Goal: Task Accomplishment & Management: Complete application form

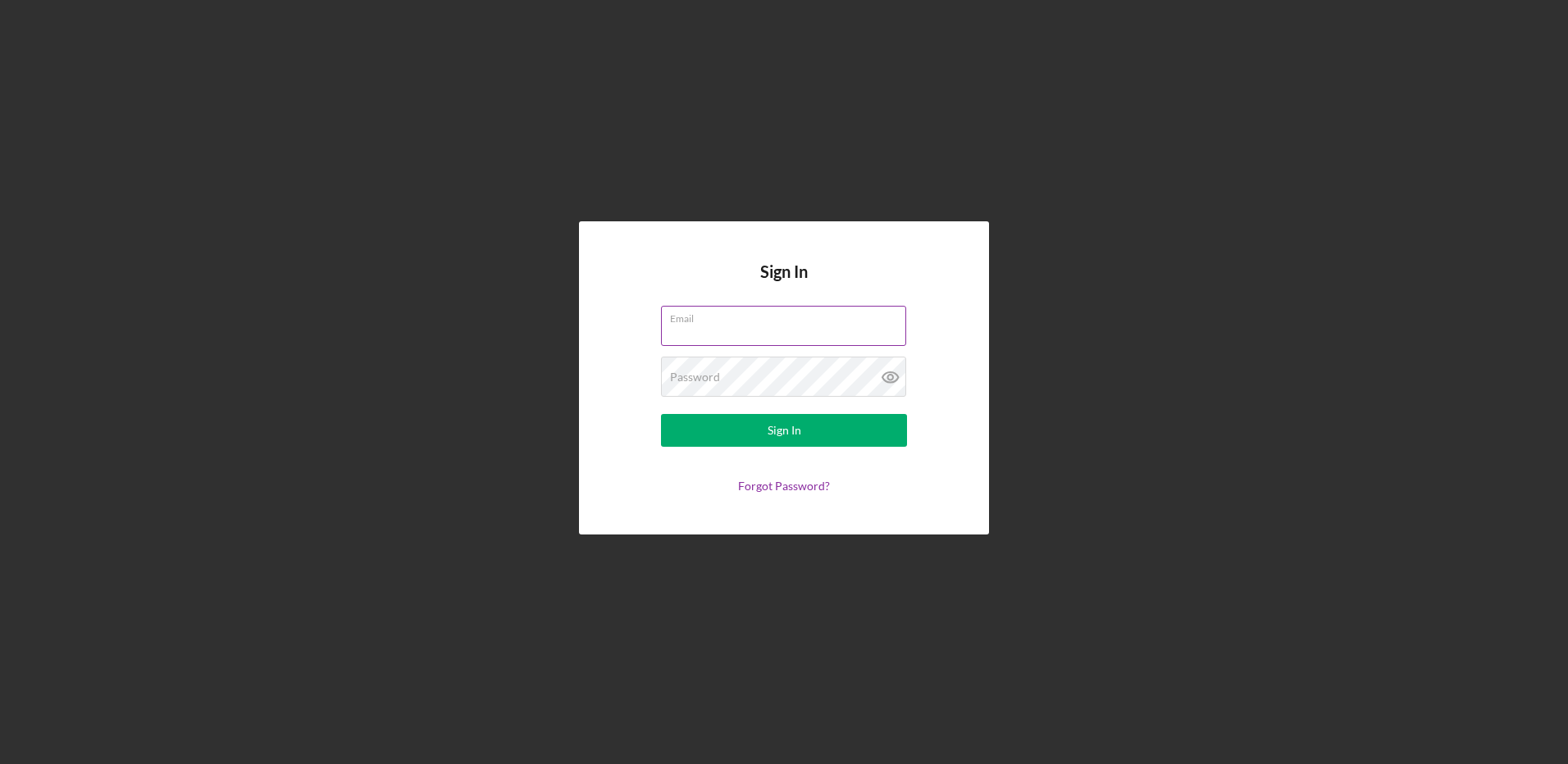
click at [719, 332] on input "Email" at bounding box center [784, 325] width 245 height 39
type input "[EMAIL_ADDRESS][DOMAIN_NAME]"
click at [709, 382] on label "Password" at bounding box center [695, 377] width 50 height 13
click at [661, 415] on button "Sign In" at bounding box center [784, 430] width 246 height 33
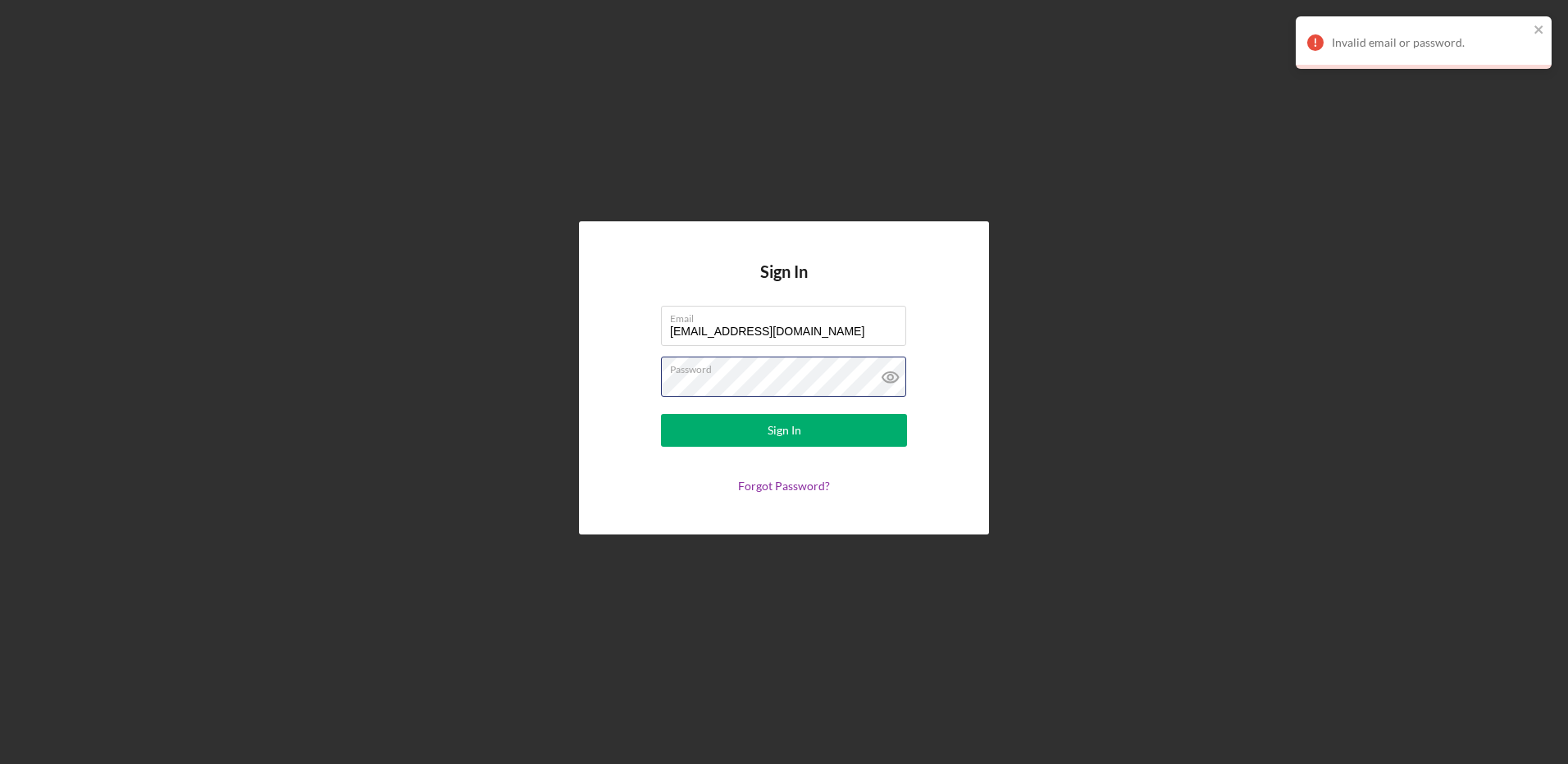
click at [362, 376] on div "Sign In Email [EMAIL_ADDRESS][DOMAIN_NAME] Password Sign In Forgot Password?" at bounding box center [784, 378] width 1552 height 757
click at [661, 415] on button "Sign In" at bounding box center [784, 430] width 246 height 33
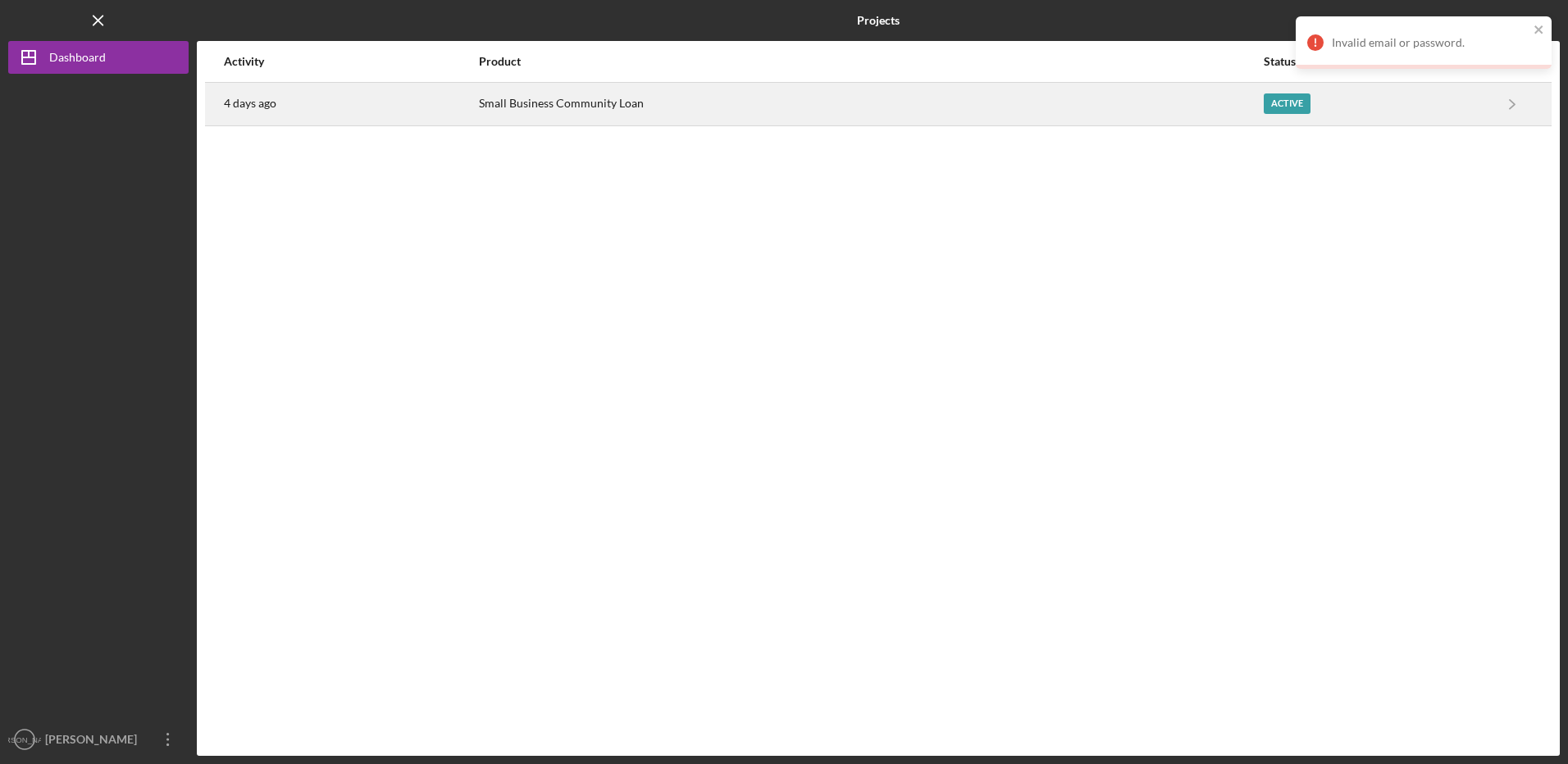
click at [1430, 112] on div "Active" at bounding box center [1377, 104] width 227 height 41
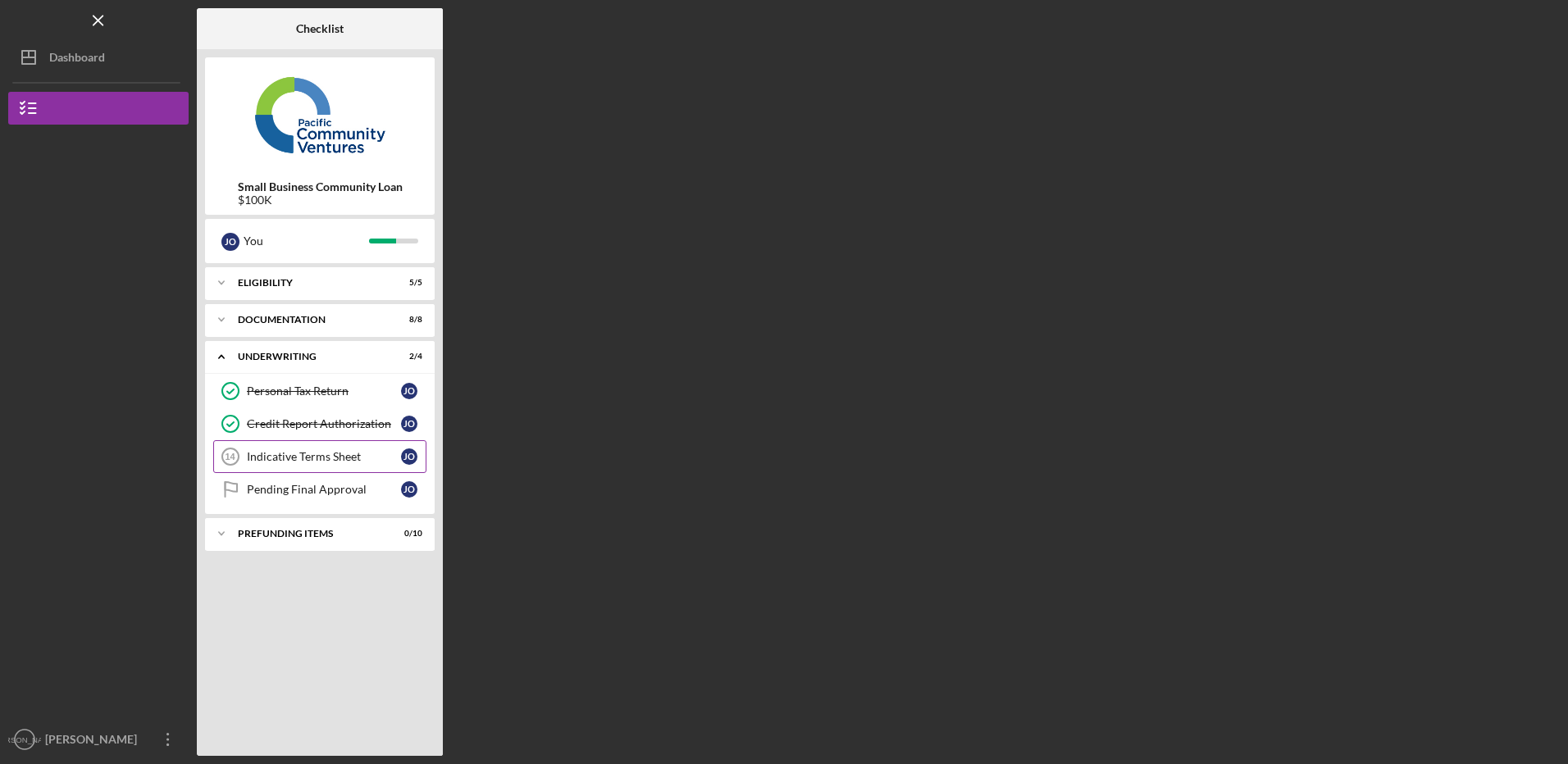
click at [276, 459] on div "Indicative Terms Sheet" at bounding box center [324, 456] width 154 height 13
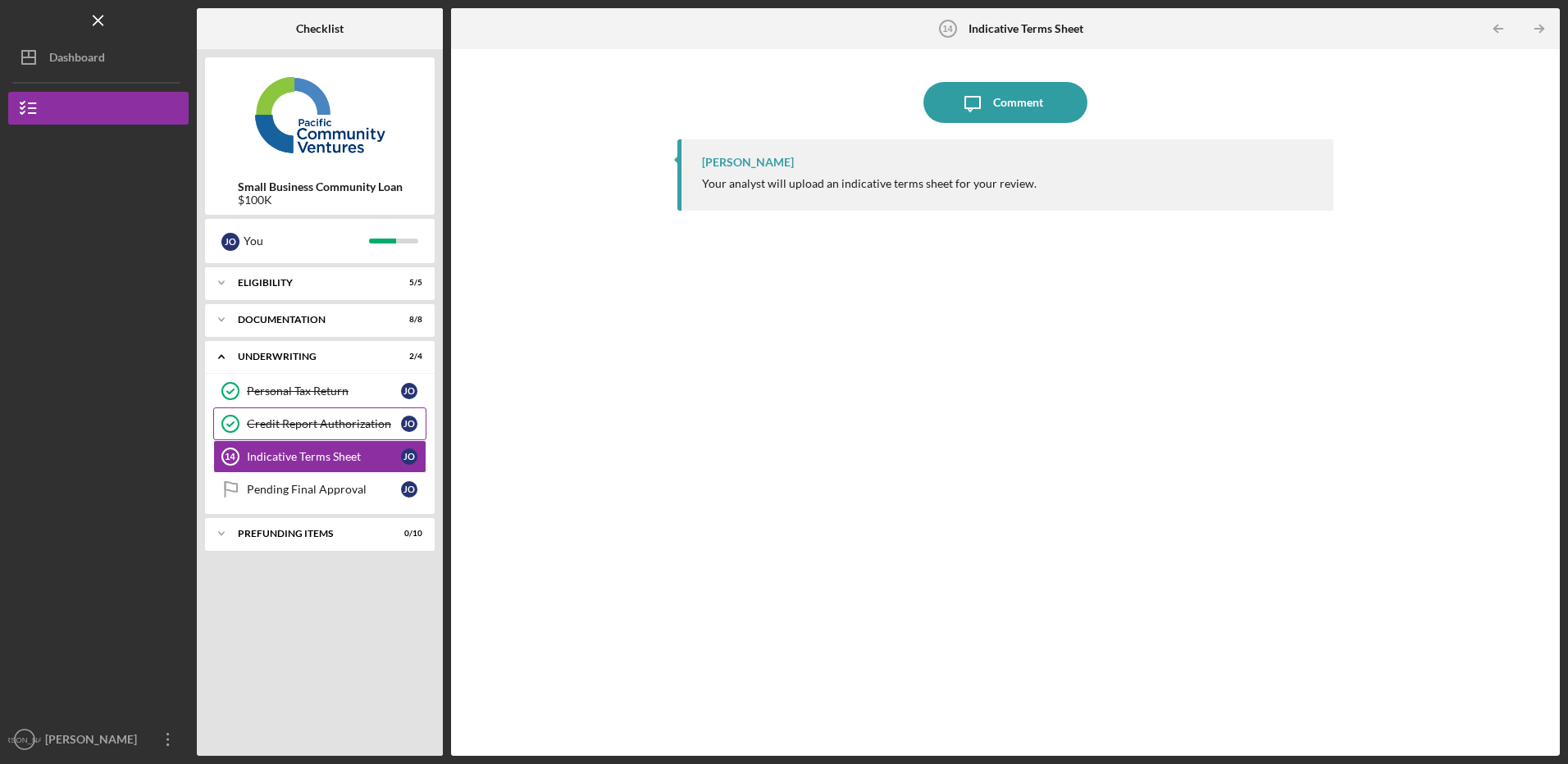
click at [290, 413] on link "Credit Report Authorization Credit Report Authorization J O" at bounding box center [319, 424] width 213 height 33
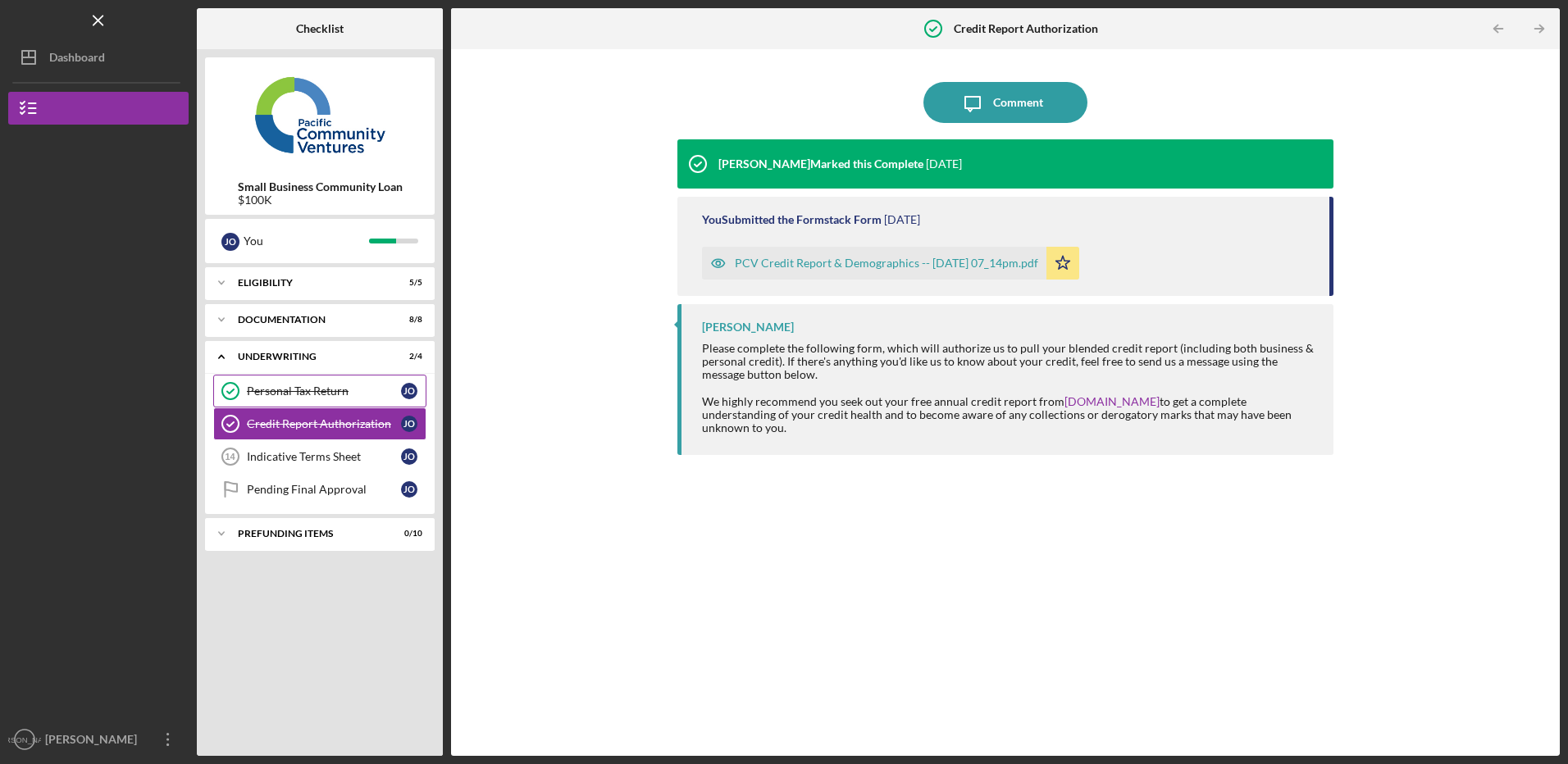
click at [298, 388] on div "Personal Tax Return" at bounding box center [324, 391] width 154 height 13
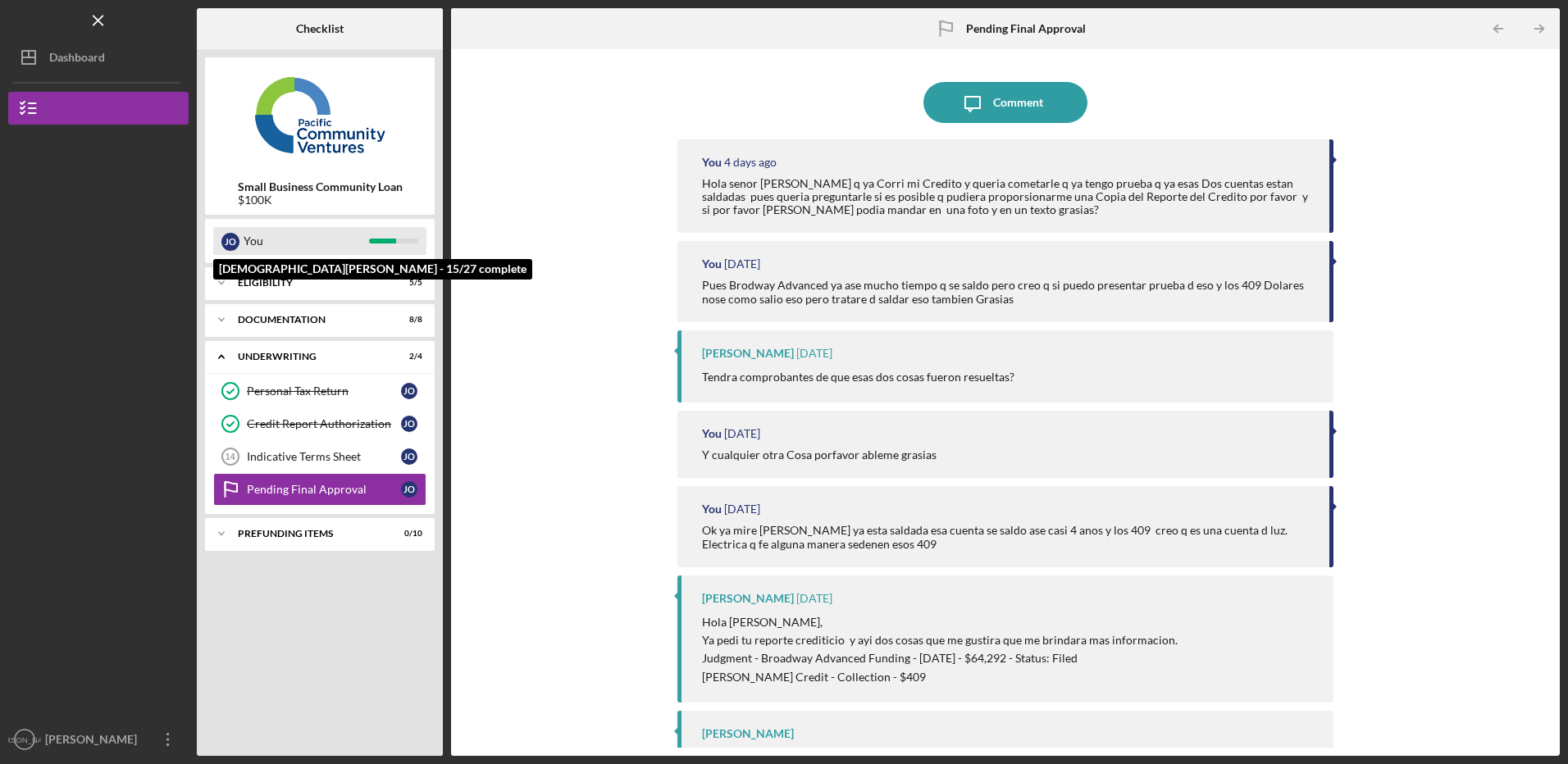
click at [271, 242] on div "You" at bounding box center [306, 241] width 125 height 28
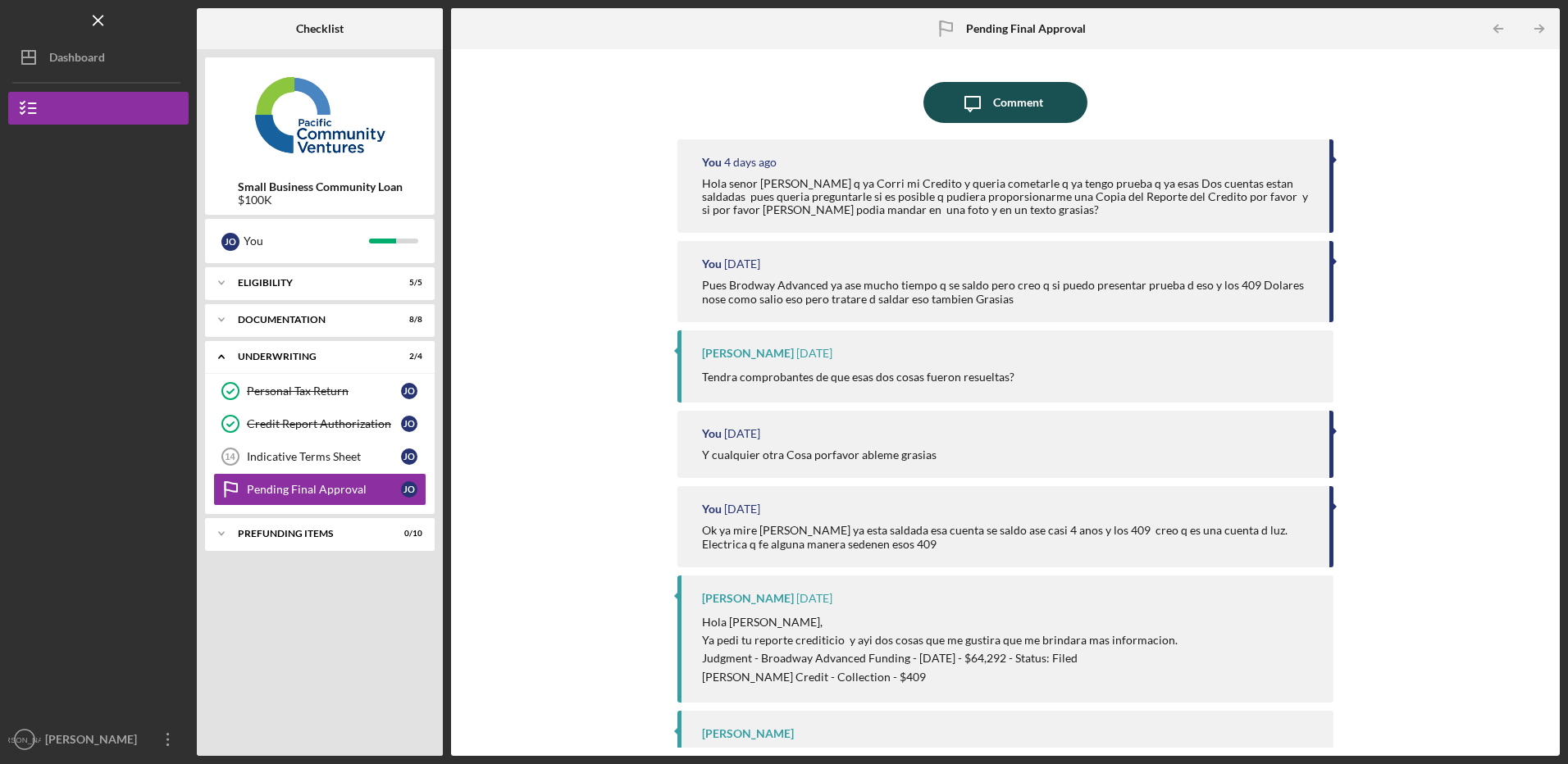
click at [1011, 116] on div "Comment" at bounding box center [1019, 102] width 50 height 41
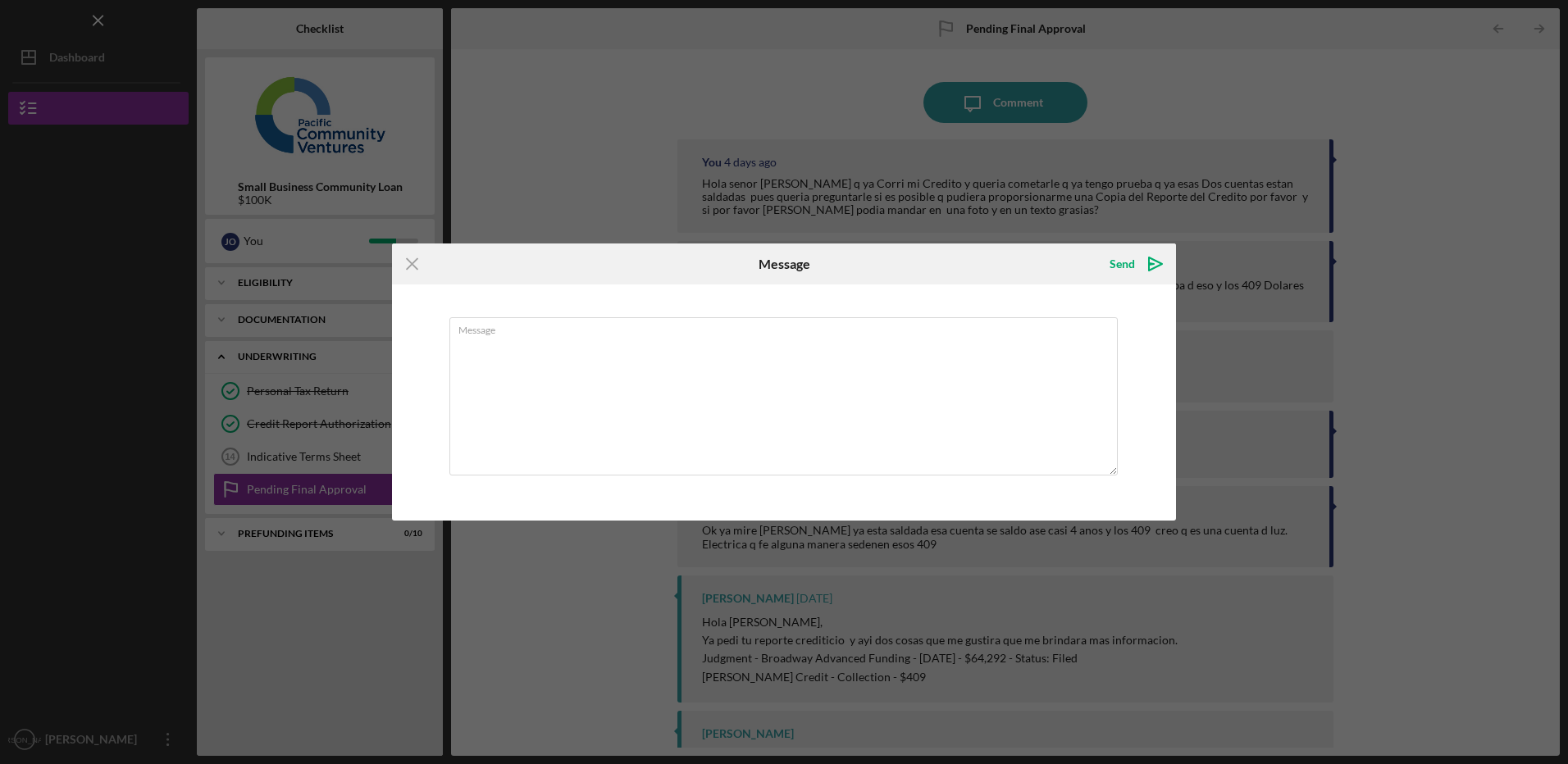
click at [395, 260] on icon "Icon/Menu Close" at bounding box center [413, 264] width 41 height 41
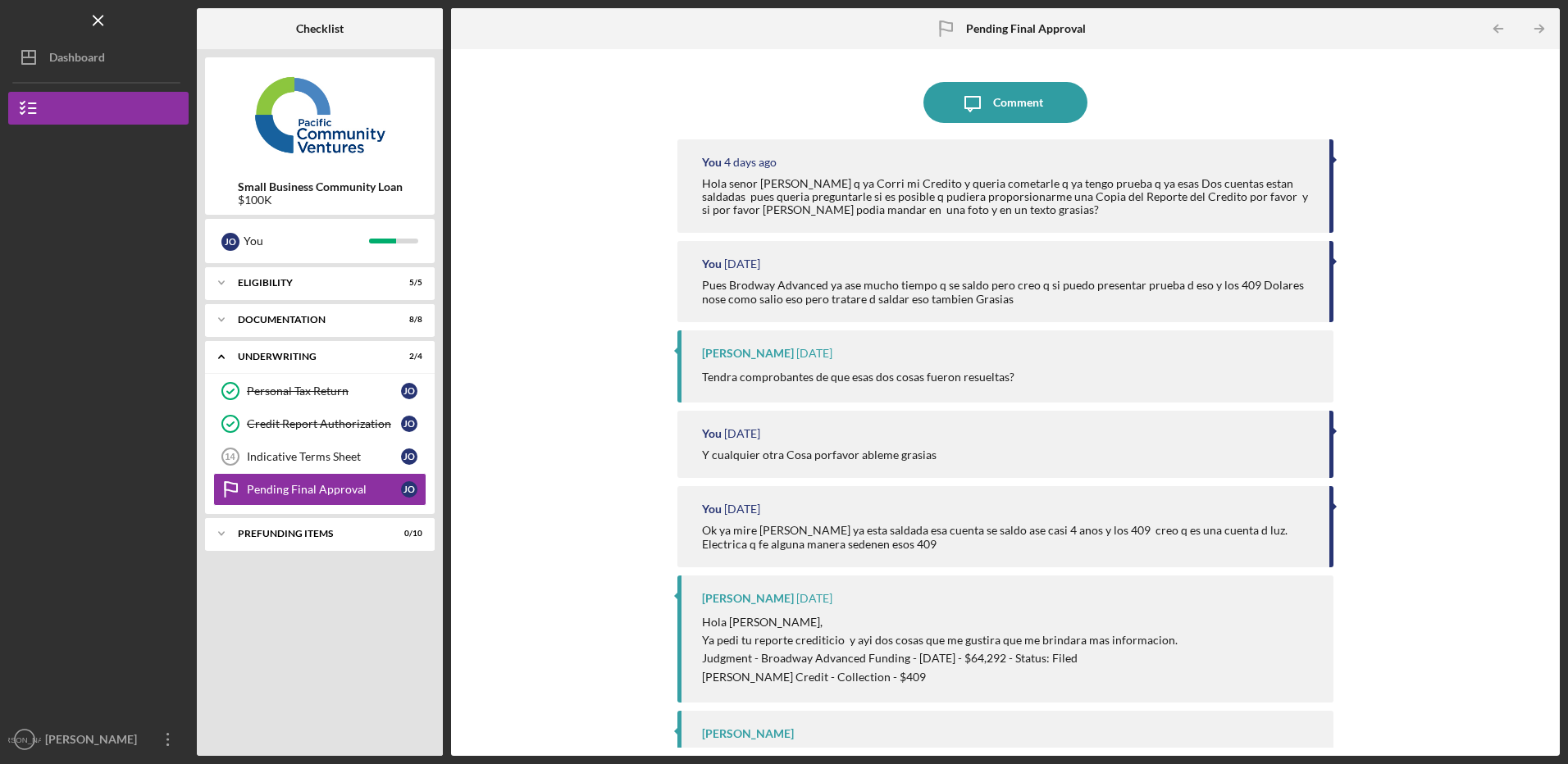
click at [750, 181] on div "Hola senor Alberto mire q ya Corri mi Credito y queria cometarle q ya tengo pru…" at bounding box center [1007, 197] width 611 height 39
click at [975, 110] on icon "Icon/Message" at bounding box center [973, 102] width 41 height 41
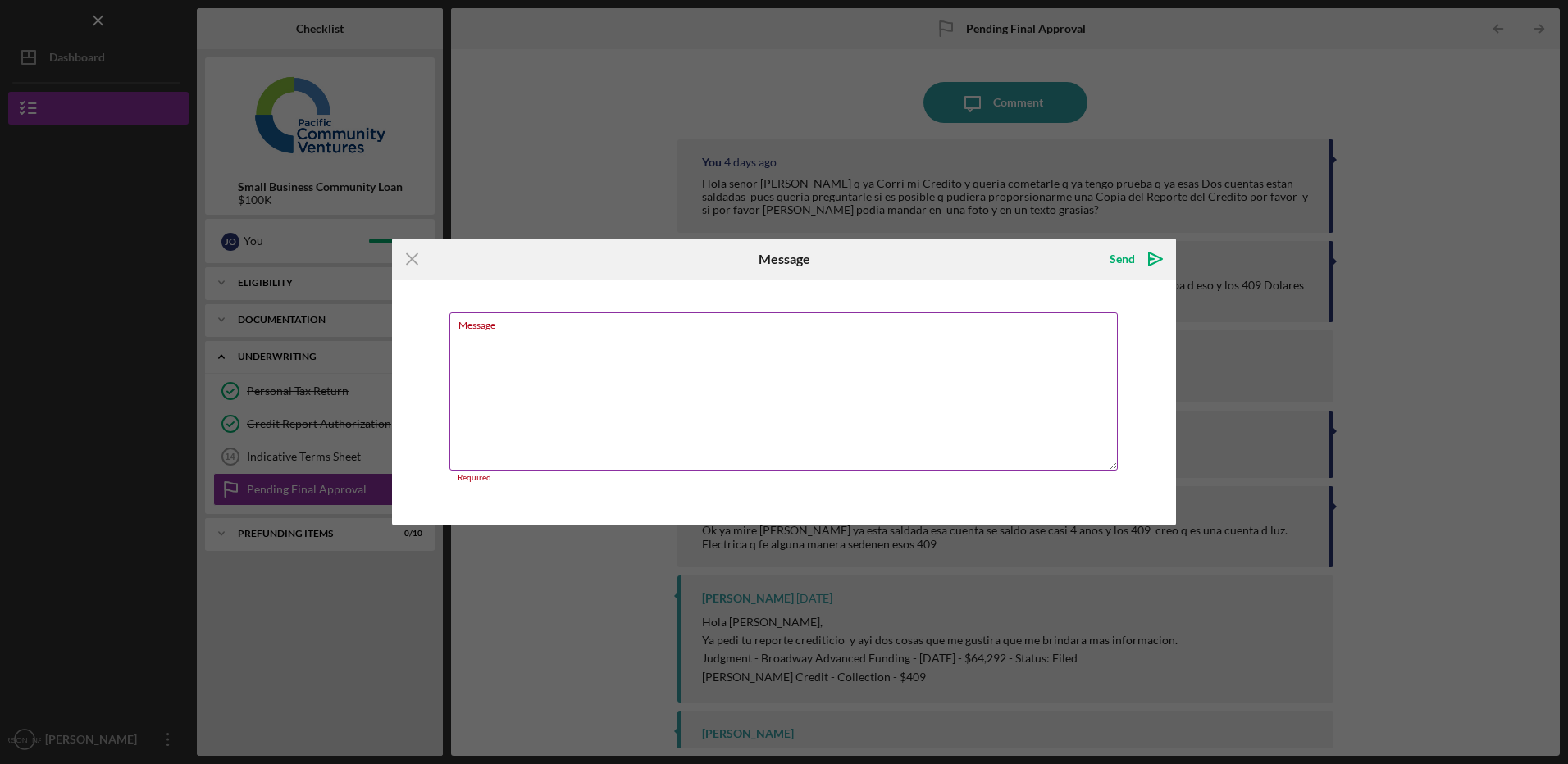
click at [555, 350] on textarea "Message" at bounding box center [784, 391] width 668 height 158
drag, startPoint x: 555, startPoint y: 349, endPoint x: 725, endPoint y: 309, distance: 174.6
click at [532, 333] on textarea "Message" at bounding box center [784, 391] width 668 height 158
click at [785, 265] on h6 "Message" at bounding box center [784, 259] width 52 height 15
click at [411, 254] on icon "Icon/Menu Close" at bounding box center [413, 259] width 41 height 41
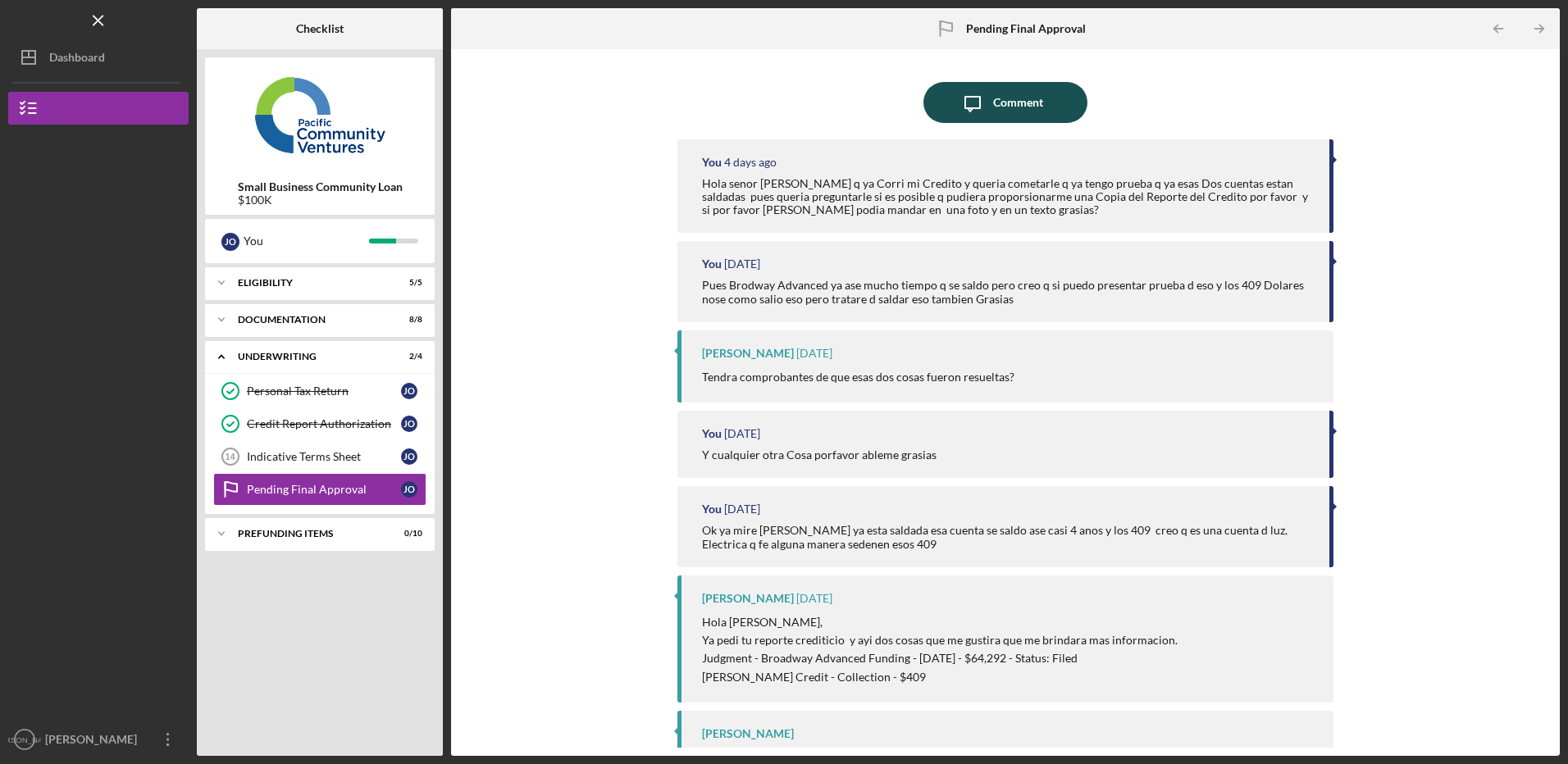
click at [1008, 103] on div "Comment" at bounding box center [1019, 102] width 50 height 41
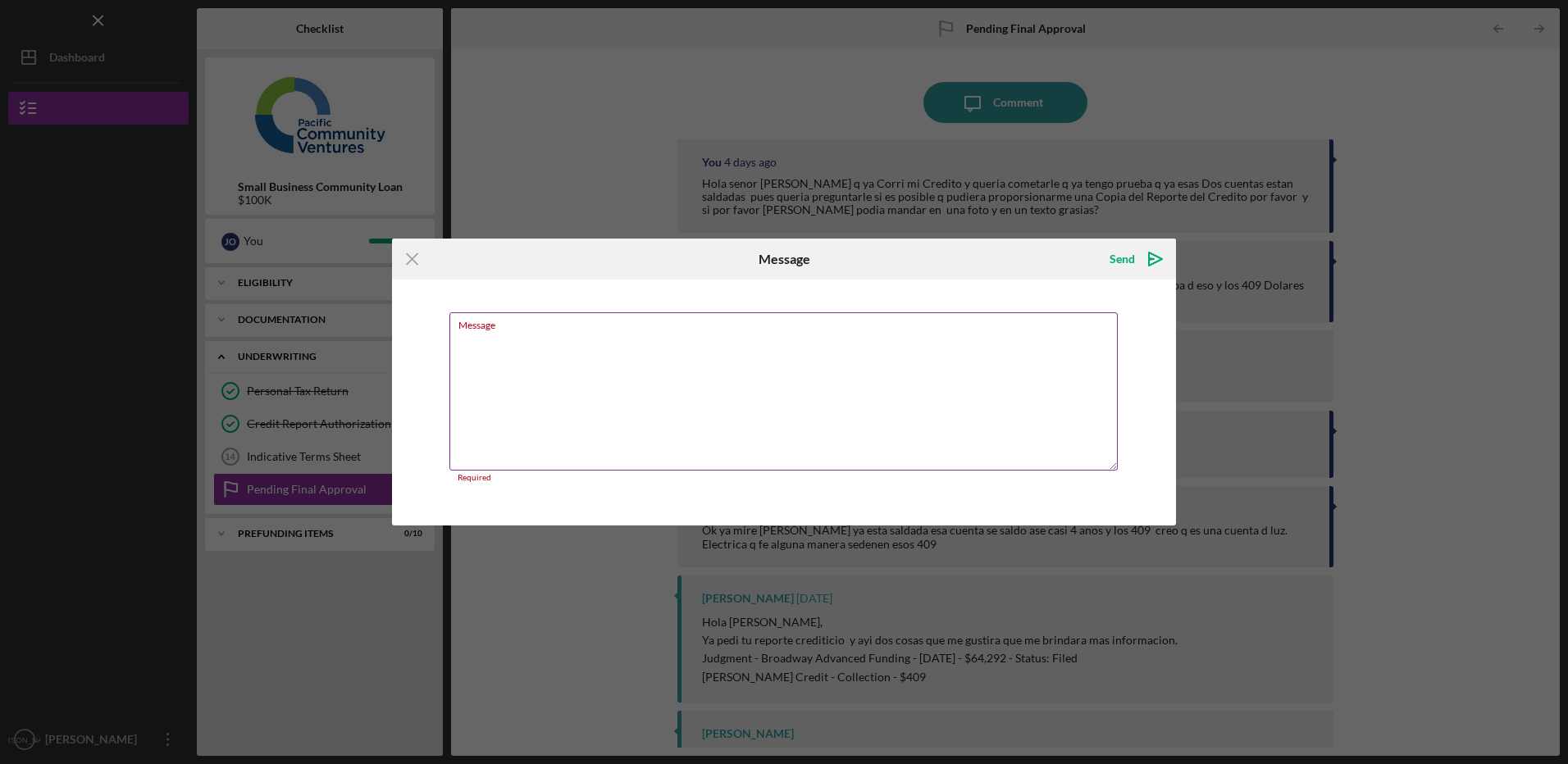
click at [653, 369] on textarea "Message" at bounding box center [784, 391] width 668 height 158
drag, startPoint x: 652, startPoint y: 368, endPoint x: 588, endPoint y: 366, distance: 64.0
click at [588, 366] on textarea "Message" at bounding box center [784, 391] width 668 height 158
click at [400, 252] on icon "Icon/Menu Close" at bounding box center [413, 259] width 41 height 41
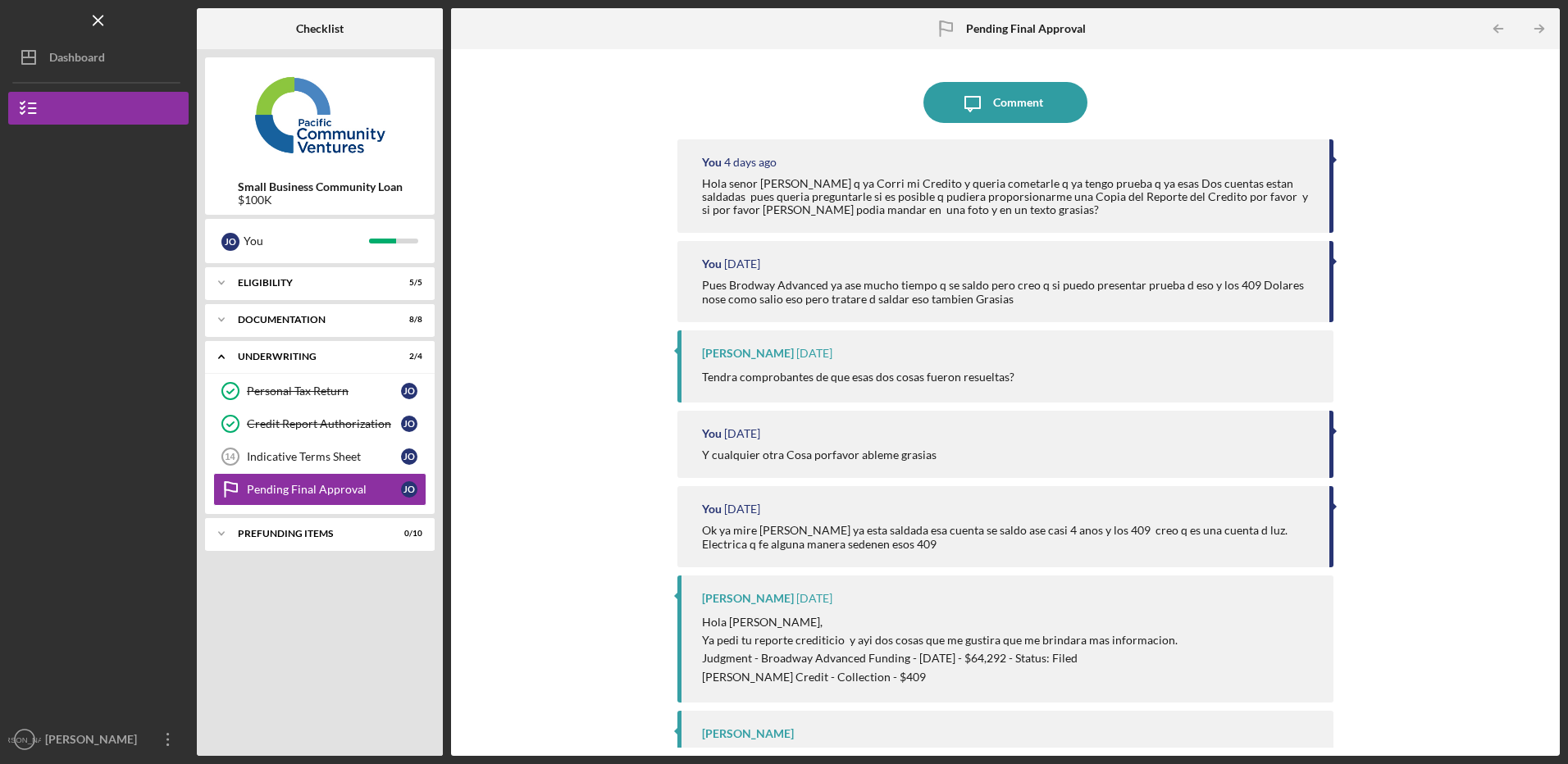
click at [1087, 19] on div "Pending Final Approval Pending Final Approval" at bounding box center [1006, 29] width 370 height 41
click at [999, 107] on div "Comment" at bounding box center [1019, 102] width 50 height 41
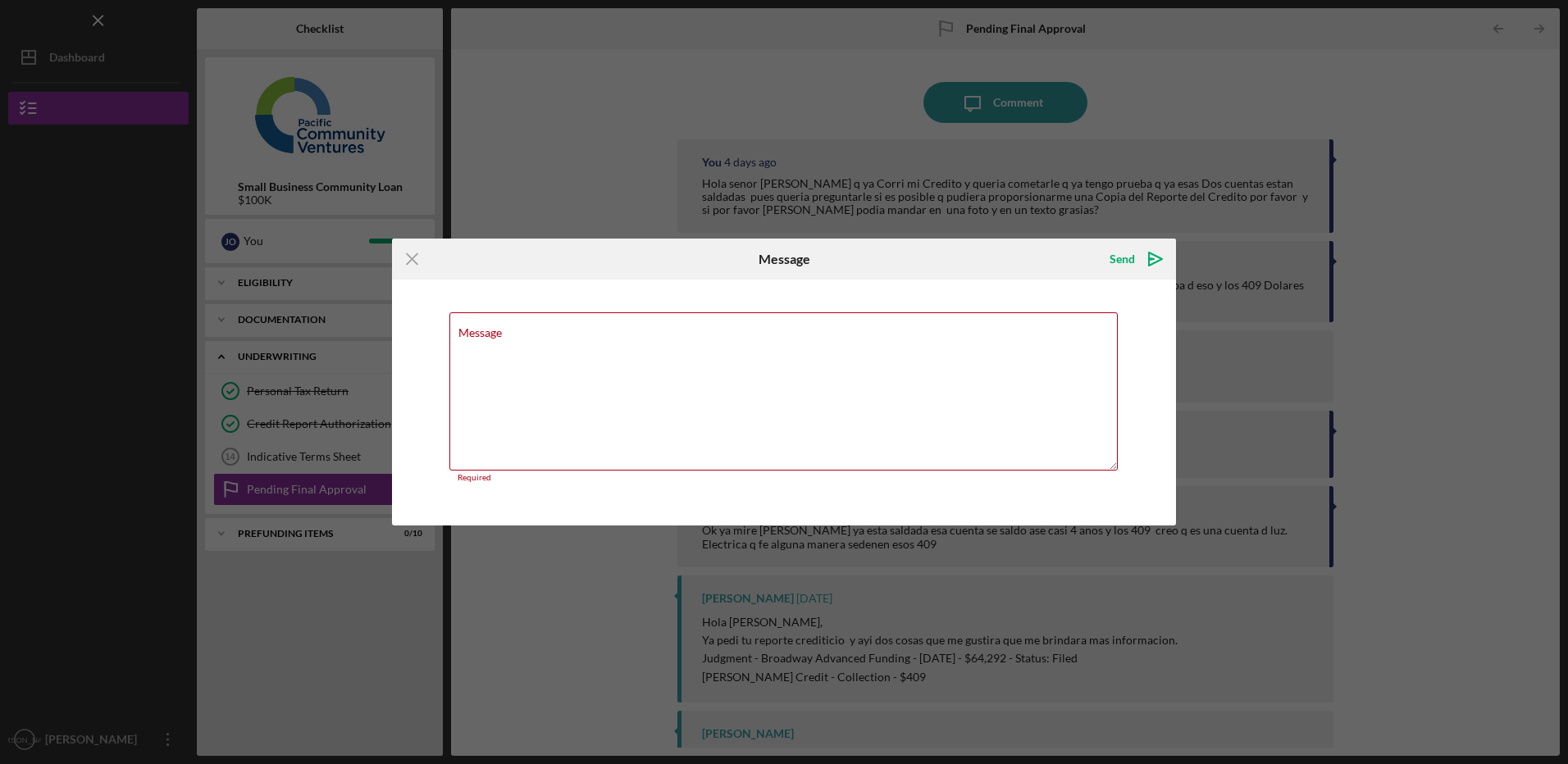
drag, startPoint x: 615, startPoint y: 404, endPoint x: 931, endPoint y: 278, distance: 340.2
click at [889, 298] on div "Message Required" at bounding box center [784, 402] width 784 height 246
click at [419, 252] on icon "Icon/Menu Close" at bounding box center [413, 259] width 41 height 41
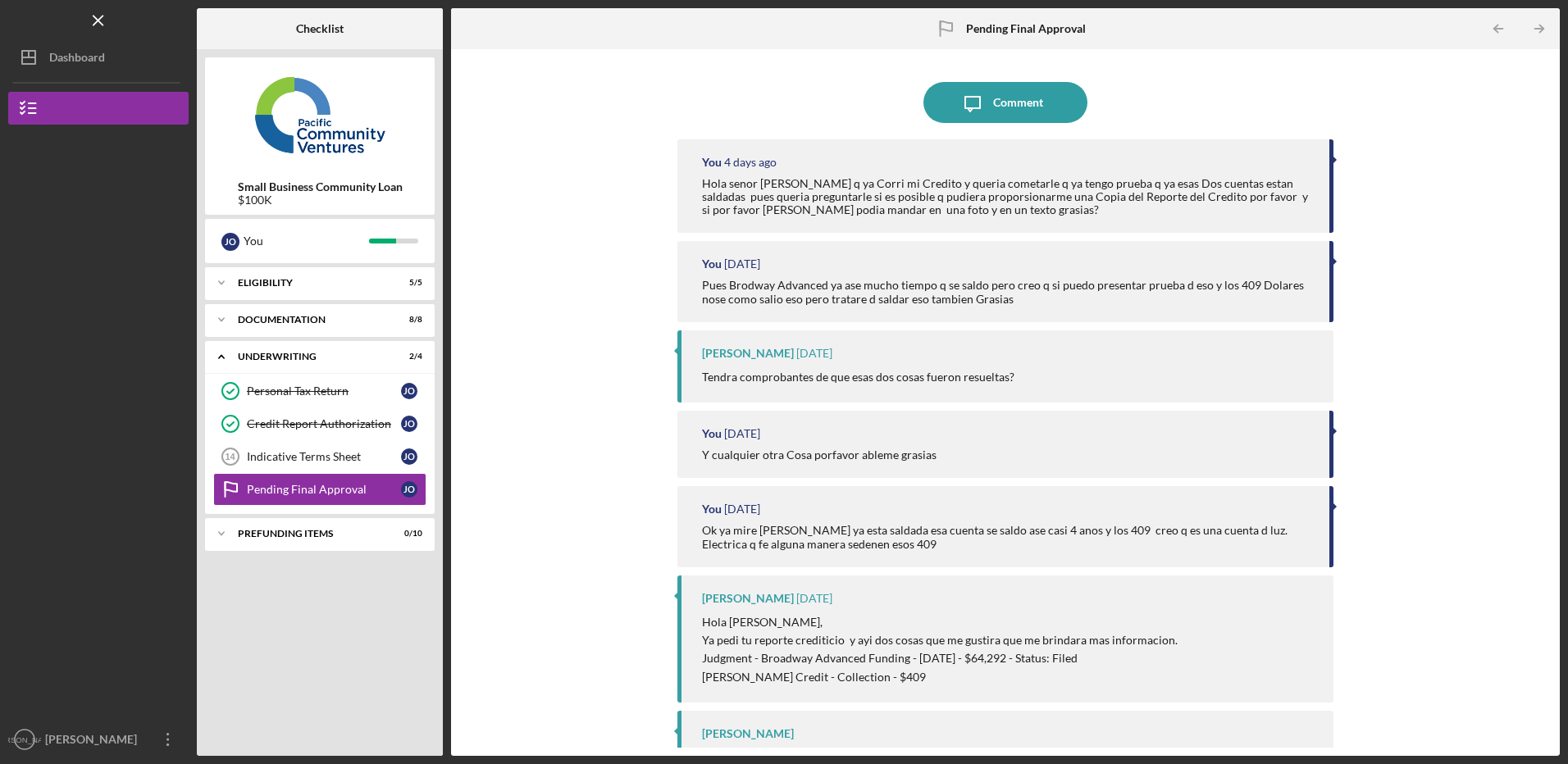
drag, startPoint x: 670, startPoint y: 33, endPoint x: 679, endPoint y: 38, distance: 10.3
click at [674, 37] on div at bounding box center [636, 29] width 370 height 41
drag, startPoint x: 1271, startPoint y: 136, endPoint x: 1024, endPoint y: 107, distance: 248.7
click at [1269, 136] on div "Icon/Message Comment You 4 days ago Hola senor Alberto mire q ya Corri mi Credi…" at bounding box center [1005, 402] width 655 height 691
click at [968, 98] on icon "button" at bounding box center [973, 104] width 15 height 15
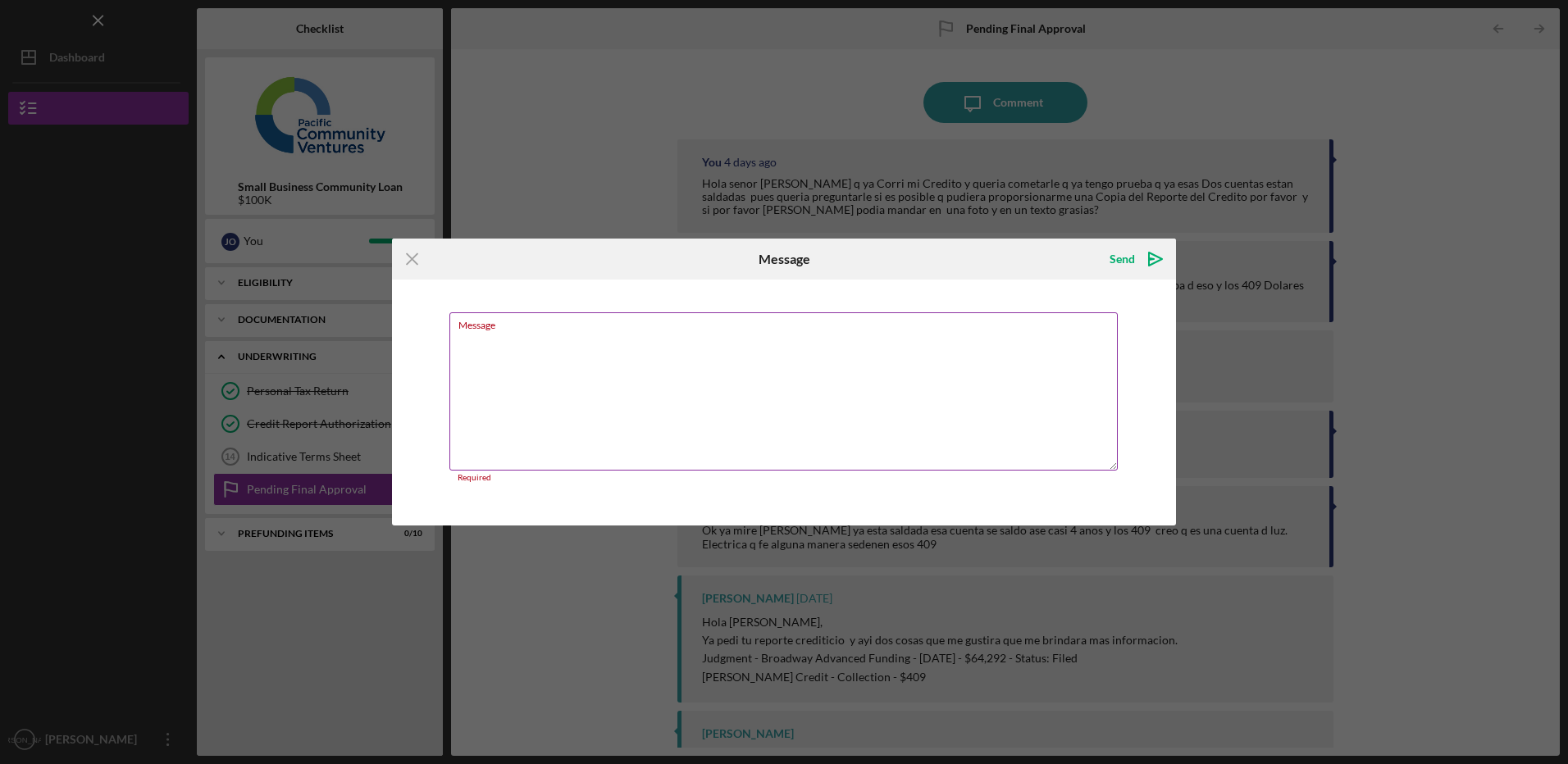
click at [500, 365] on textarea "Message" at bounding box center [784, 391] width 668 height 158
click at [728, 165] on div "Icon/Menu Close Message Send Icon/icon-invite-send Message Required Cancel Send…" at bounding box center [784, 382] width 1568 height 764
click at [1054, 352] on textarea "Message" at bounding box center [784, 391] width 668 height 158
drag, startPoint x: 1050, startPoint y: 352, endPoint x: 701, endPoint y: 355, distance: 349.0
click at [701, 355] on textarea "Message" at bounding box center [784, 391] width 668 height 158
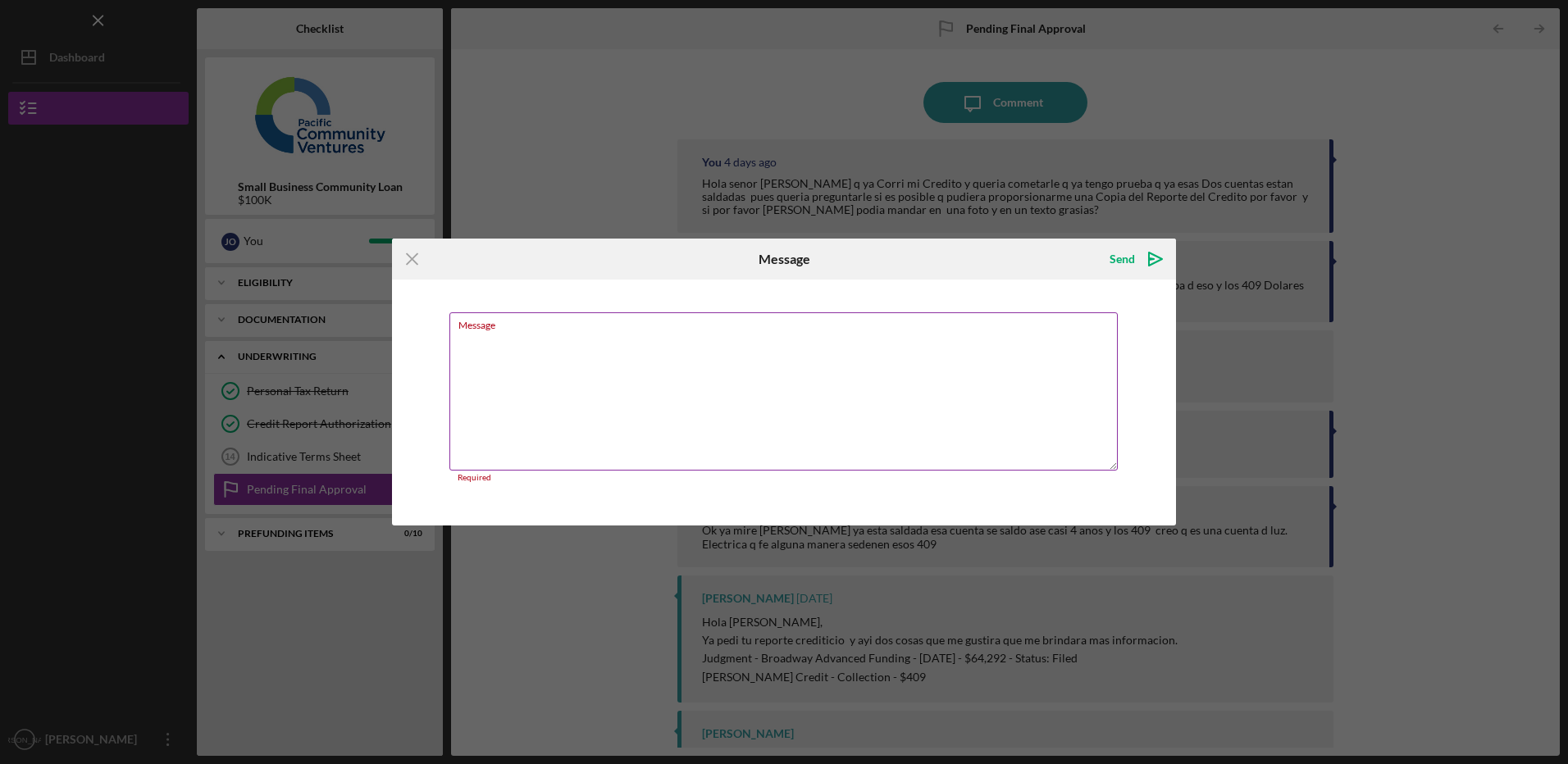
drag, startPoint x: 701, startPoint y: 355, endPoint x: 520, endPoint y: 402, distance: 187.0
click at [520, 402] on textarea "Message" at bounding box center [784, 391] width 668 height 158
click at [891, 356] on textarea "Message" at bounding box center [784, 391] width 668 height 158
click at [406, 254] on icon "Icon/Menu Close" at bounding box center [413, 259] width 41 height 41
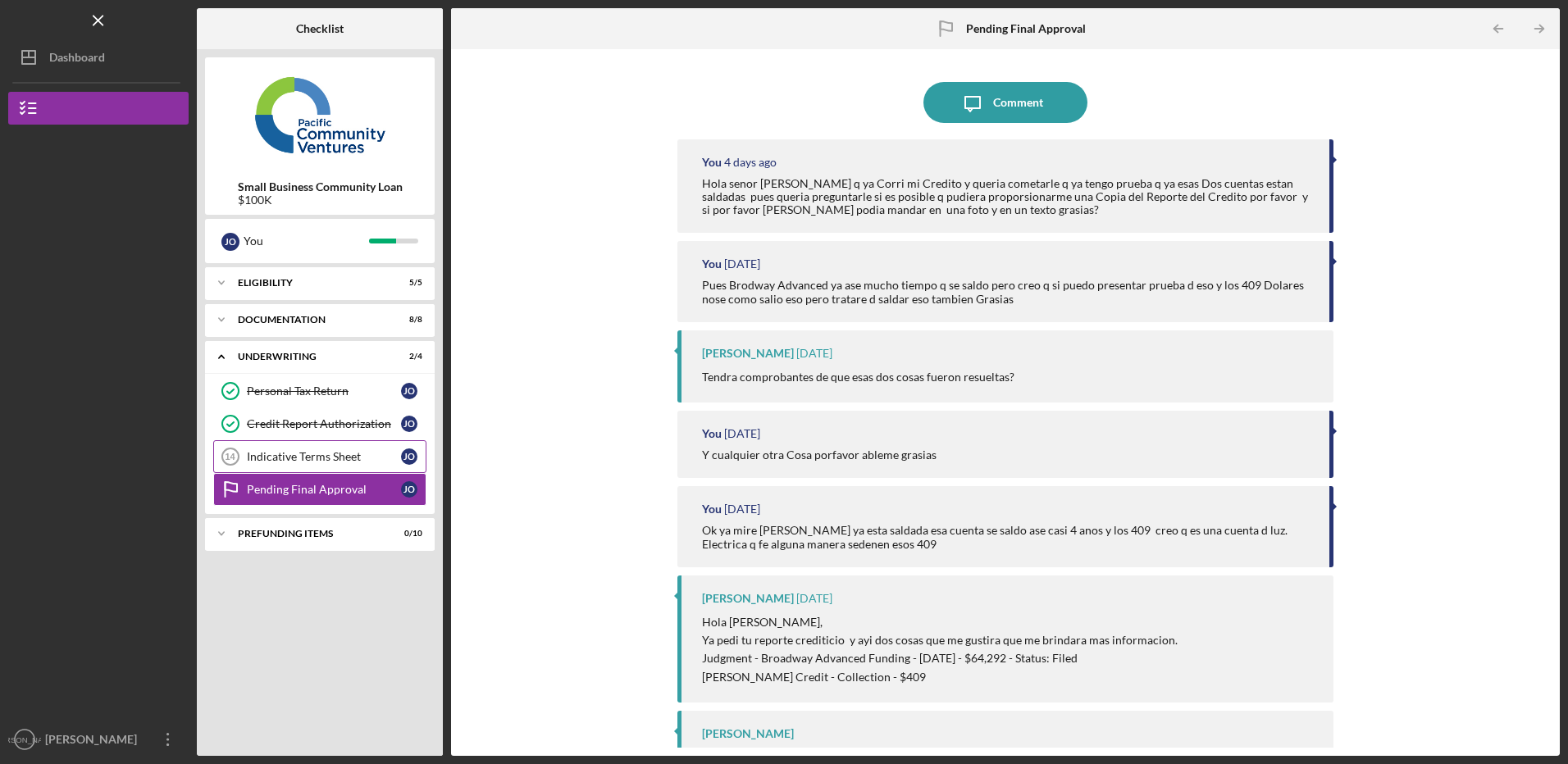
click at [283, 463] on div "Indicative Terms Sheet" at bounding box center [324, 456] width 154 height 13
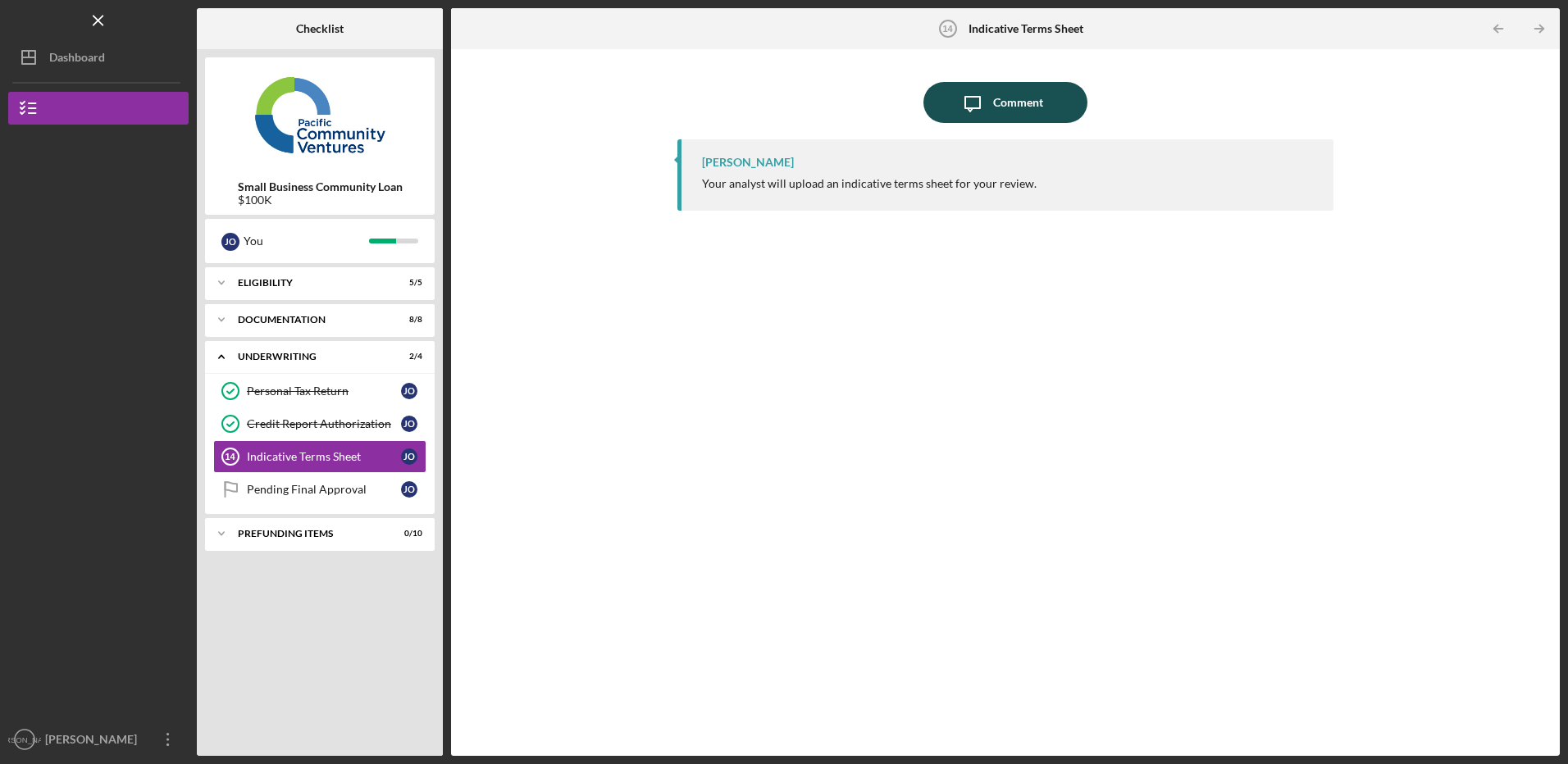
click at [1001, 114] on div "Comment" at bounding box center [1019, 102] width 50 height 41
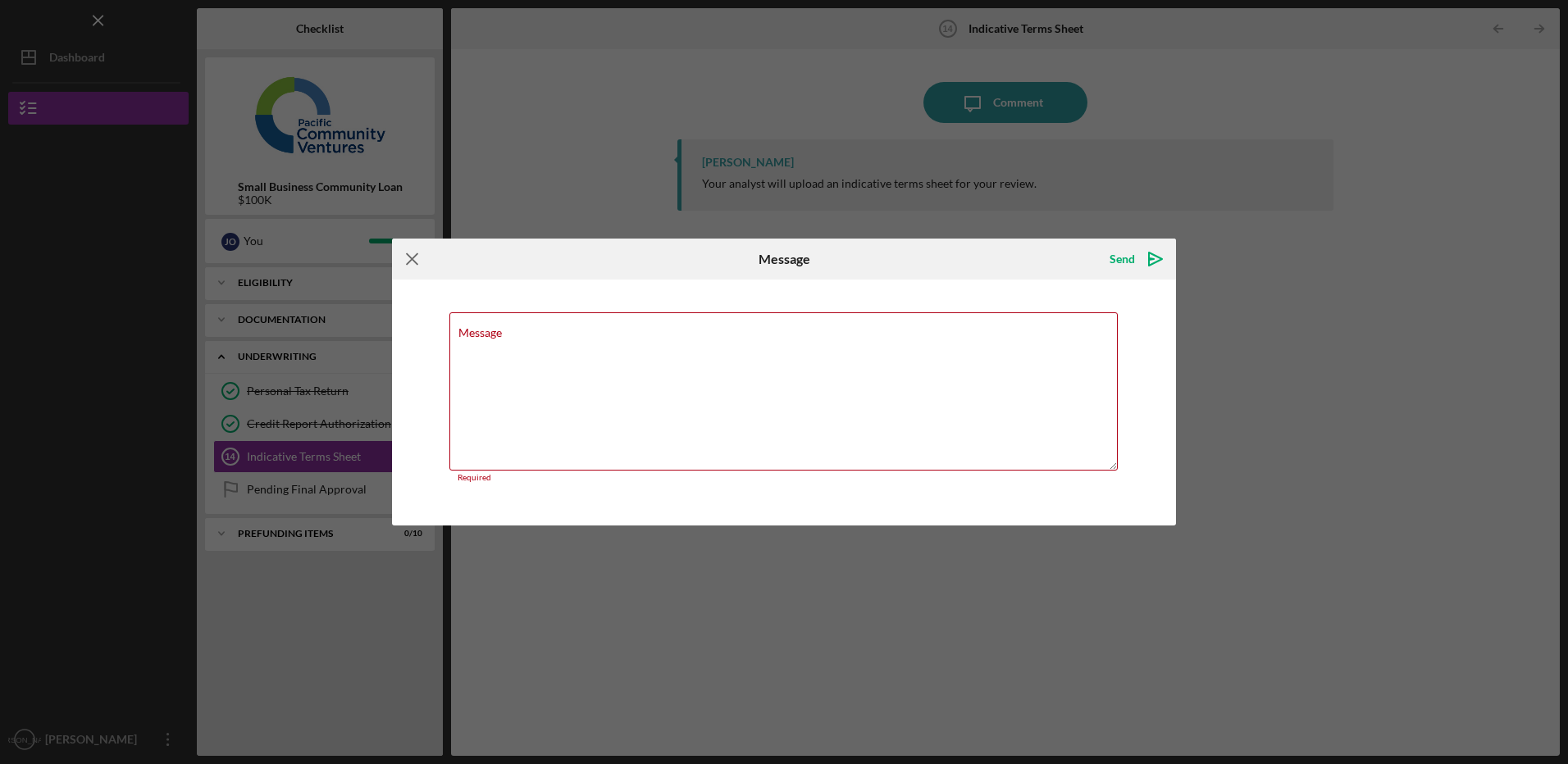
click at [403, 257] on icon "Icon/Menu Close" at bounding box center [413, 259] width 41 height 41
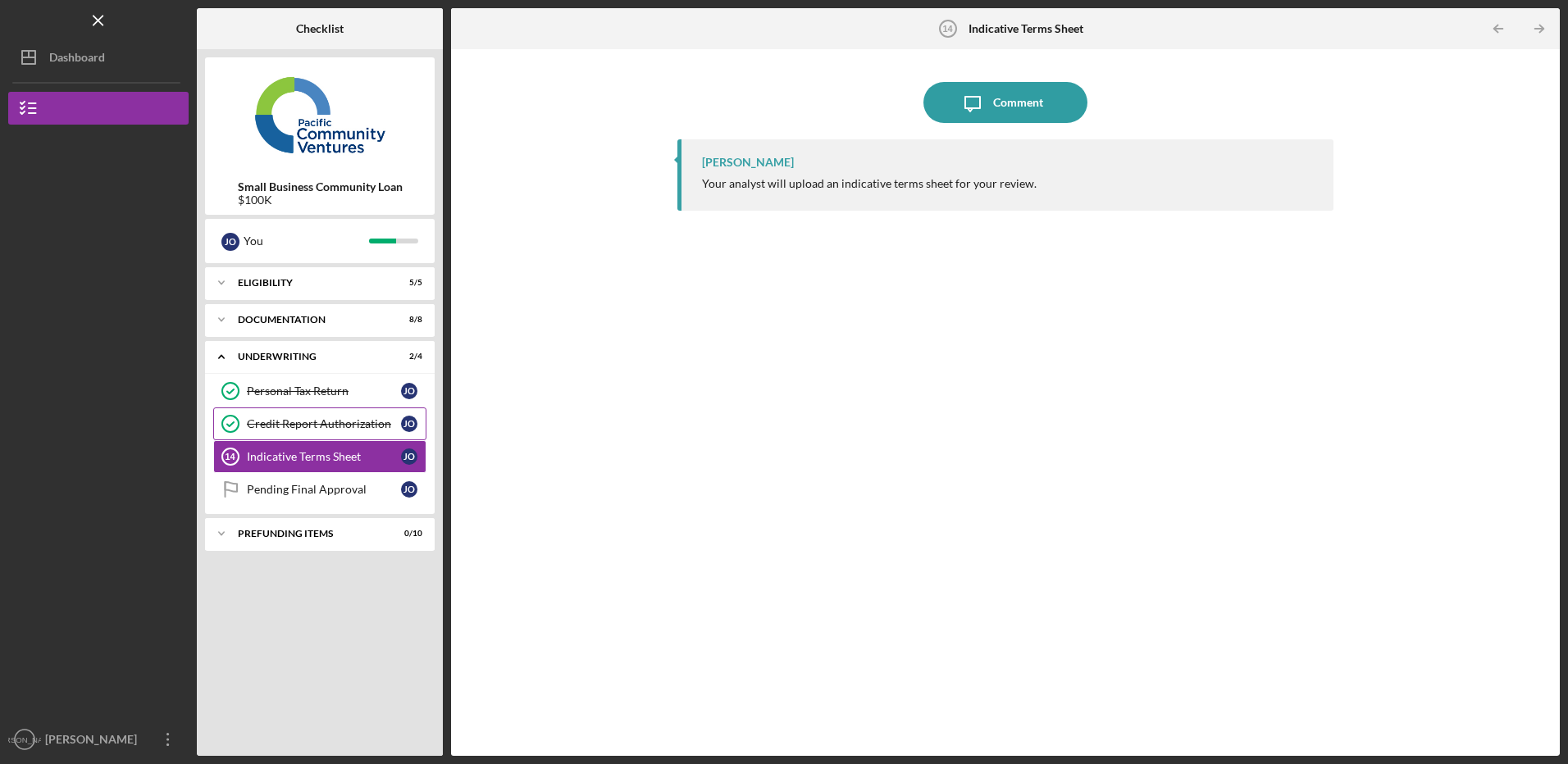
click at [292, 434] on link "Credit Report Authorization Credit Report Authorization J O" at bounding box center [319, 424] width 213 height 33
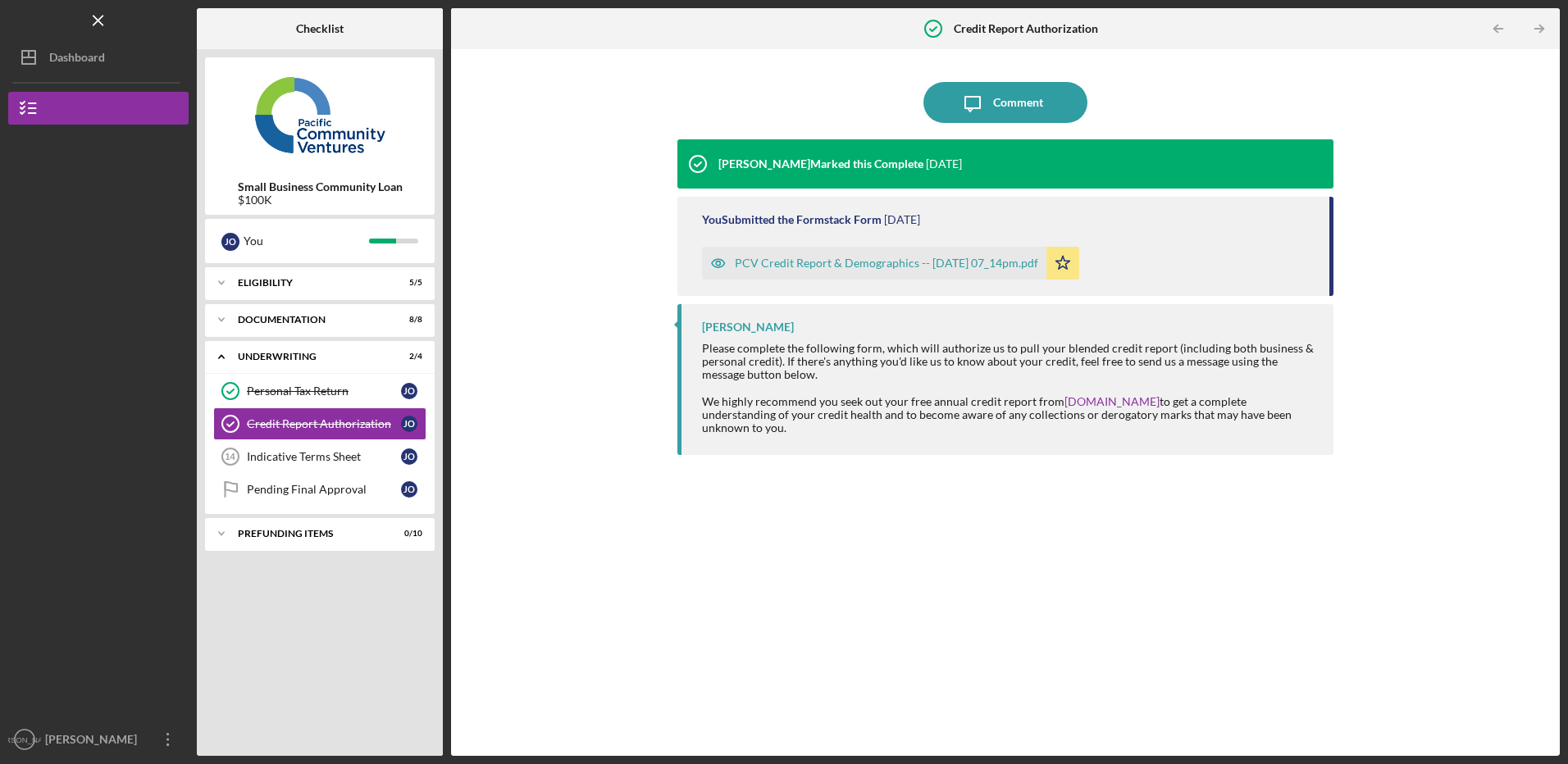
click at [1262, 247] on div "PCV Credit Report & Demographics -- 2025-08-20 07_14pm.pdf Icon/Star" at bounding box center [1007, 259] width 611 height 41
click at [953, 140] on div "Icon/Message Comment Alberto Enriquez Marked this Complete 2 weeks ago You Subm…" at bounding box center [1005, 402] width 655 height 691
drag, startPoint x: 953, startPoint y: 140, endPoint x: 834, endPoint y: 174, distance: 123.8
click at [834, 174] on div "Alberto Enriquez Marked this Complete 2 weeks ago" at bounding box center [820, 164] width 284 height 49
click at [719, 241] on div "PCV Credit Report & Demographics -- 2025-08-20 07_14pm.pdf Icon/Star" at bounding box center [894, 259] width 386 height 41
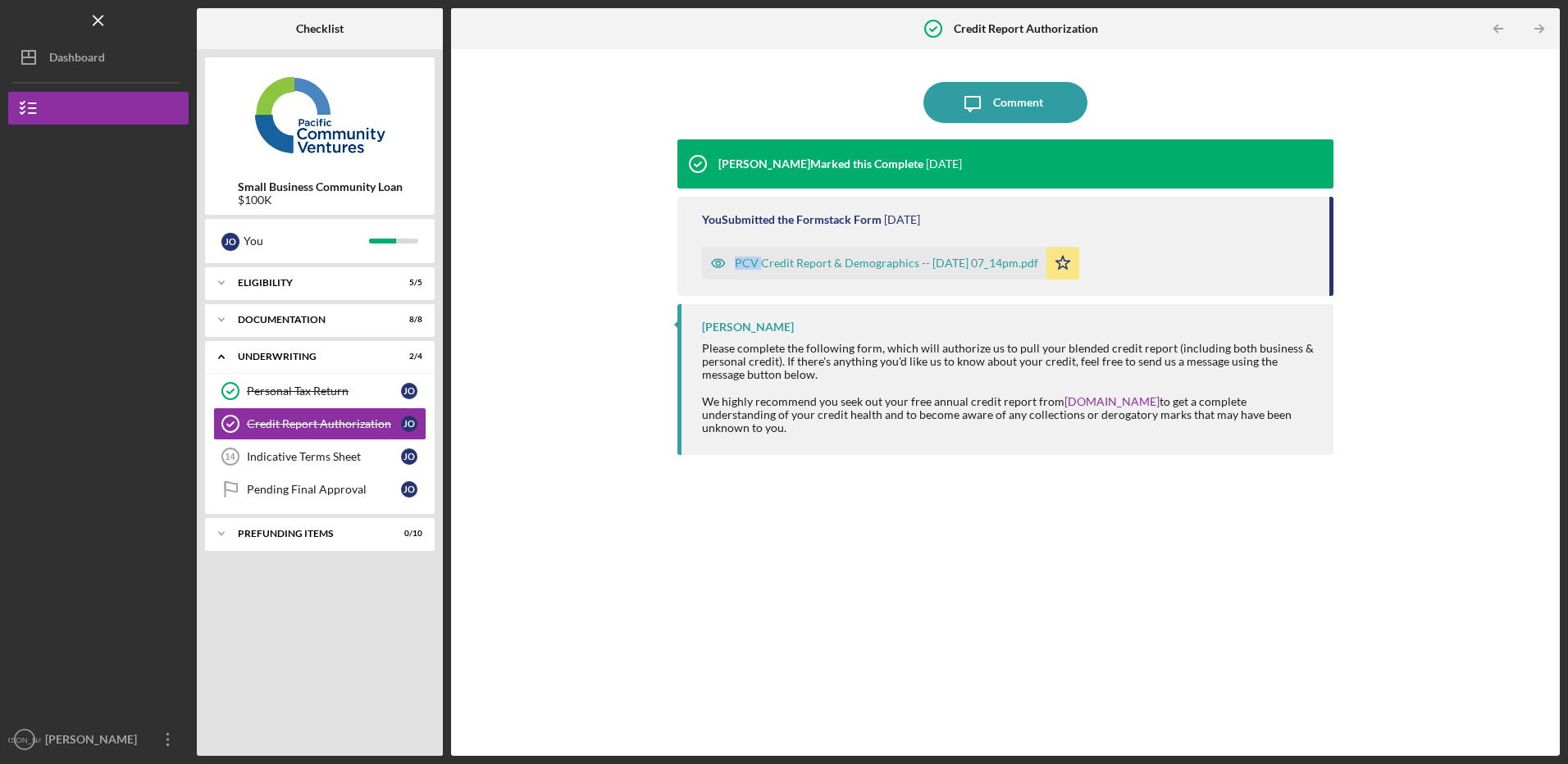
click at [719, 240] on div "PCV Credit Report & Demographics -- 2025-08-20 07_14pm.pdf Icon/Star" at bounding box center [894, 259] width 386 height 41
click at [291, 472] on link "Indicative Terms Sheet 14 Indicative Terms Sheet J O" at bounding box center [319, 456] width 213 height 33
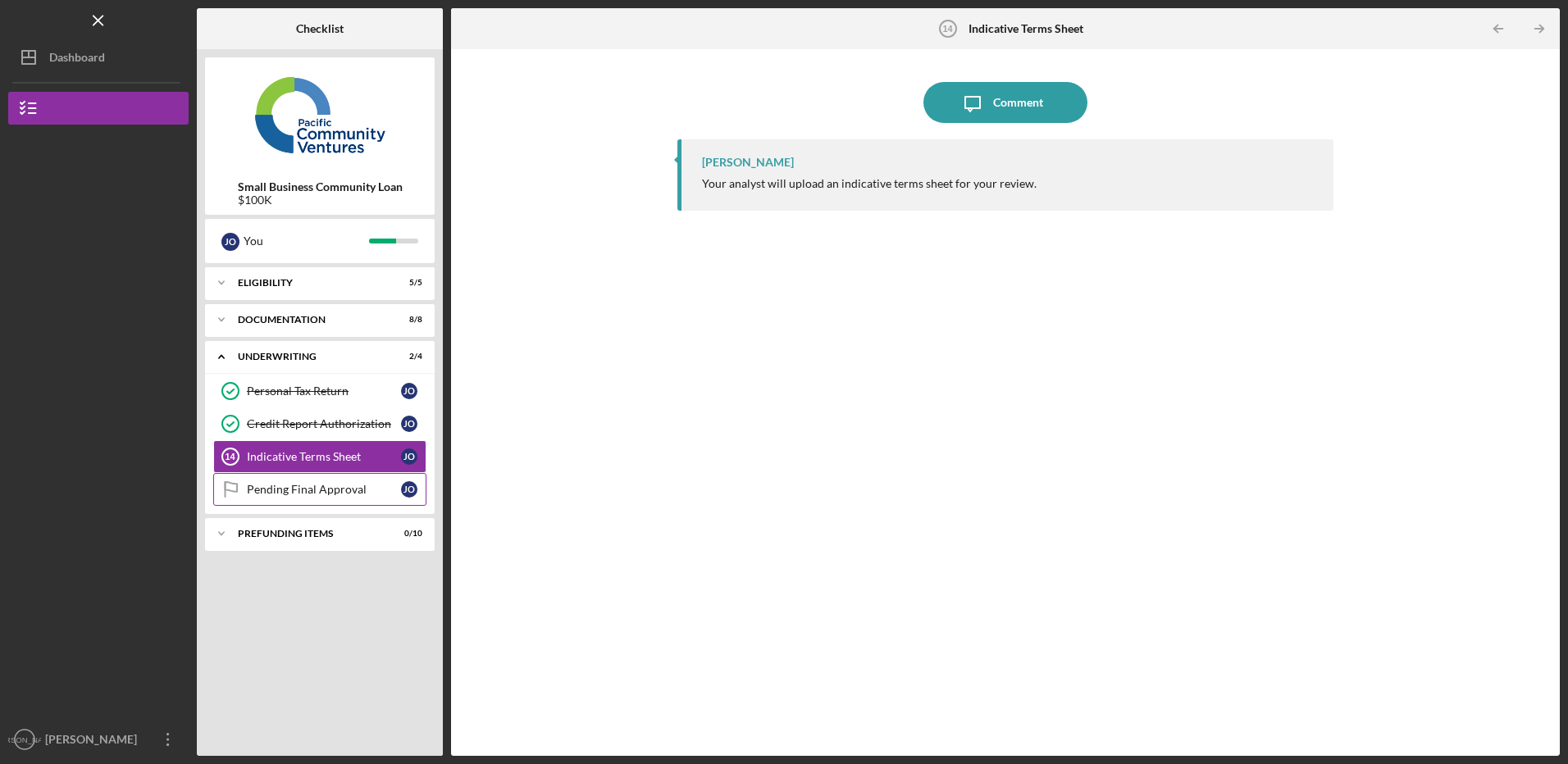
click at [286, 492] on div "Pending Final Approval" at bounding box center [324, 490] width 154 height 13
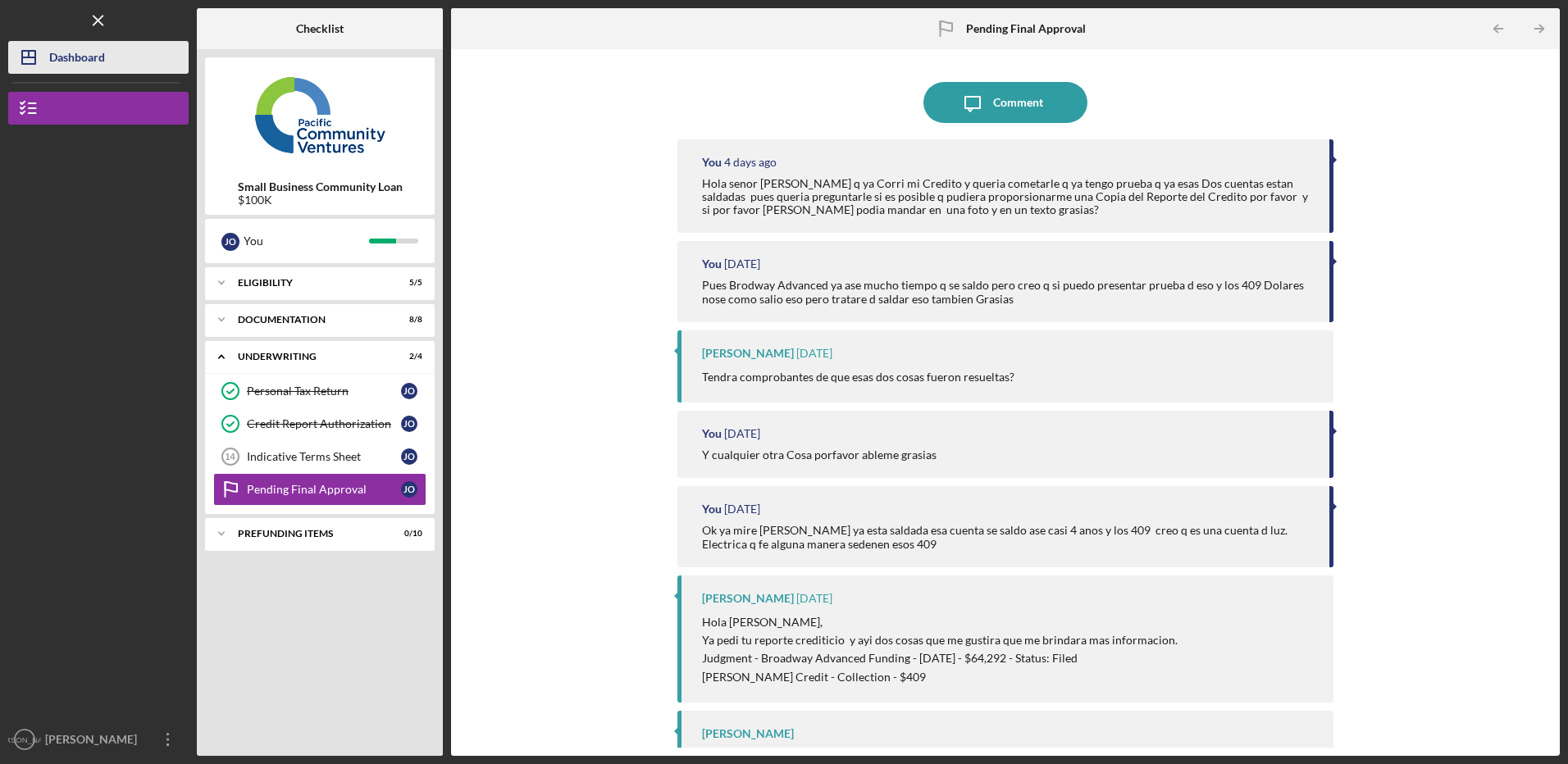
click at [57, 60] on div "Dashboard" at bounding box center [77, 59] width 56 height 37
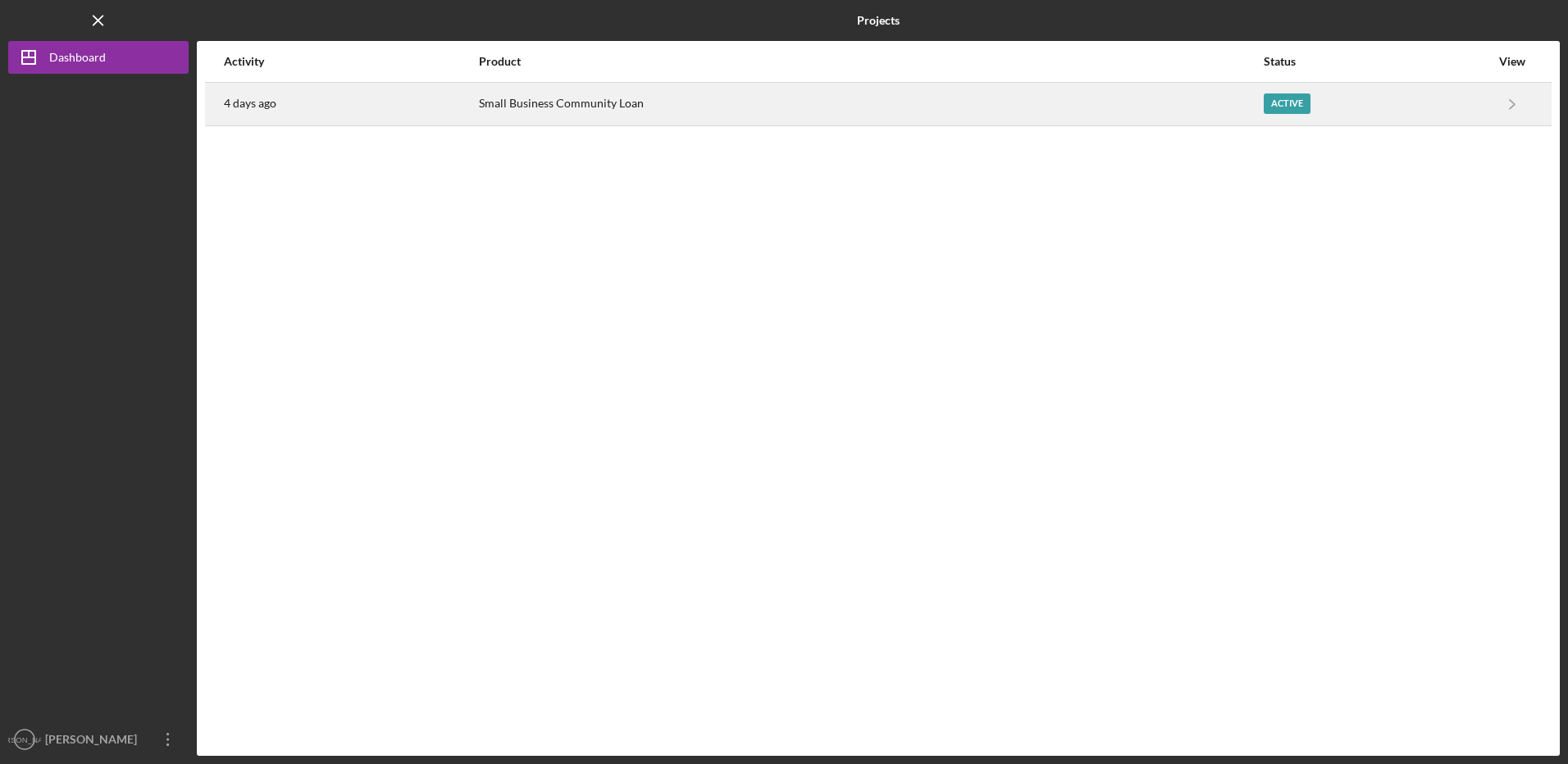
click at [1428, 92] on div "Active" at bounding box center [1377, 104] width 227 height 41
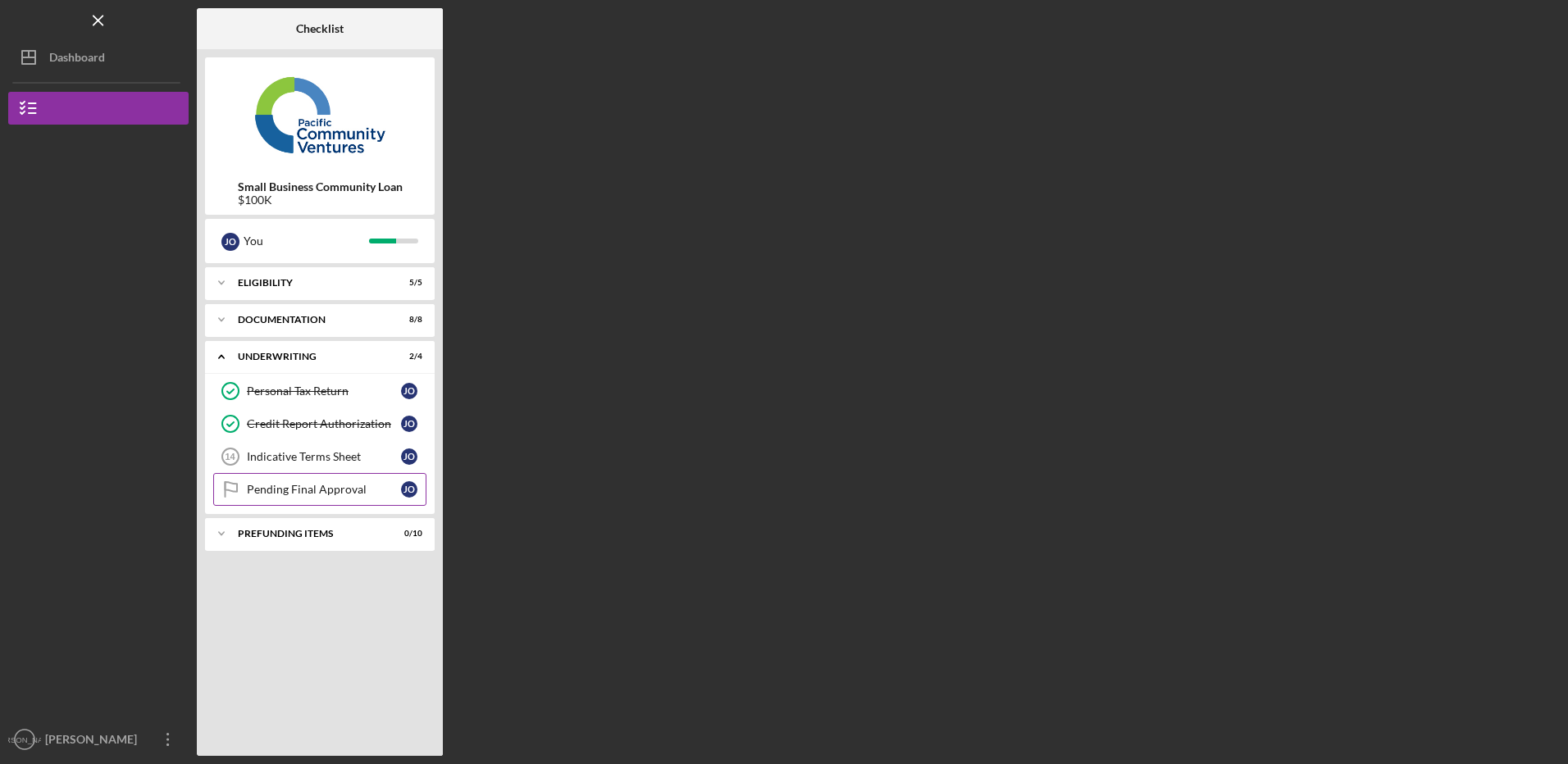
click at [289, 485] on div "Pending Final Approval" at bounding box center [324, 490] width 154 height 13
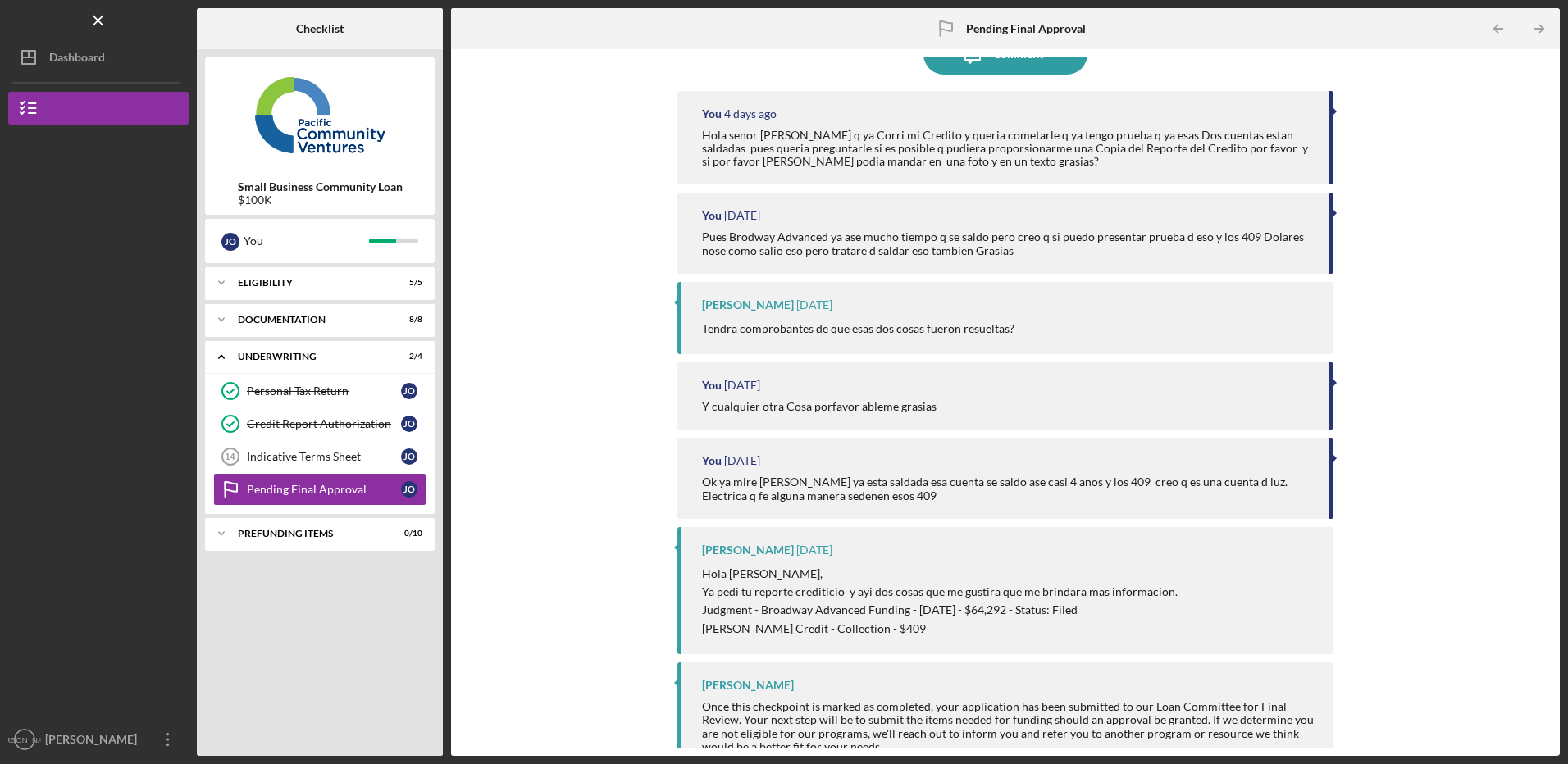
scroll to position [74, 0]
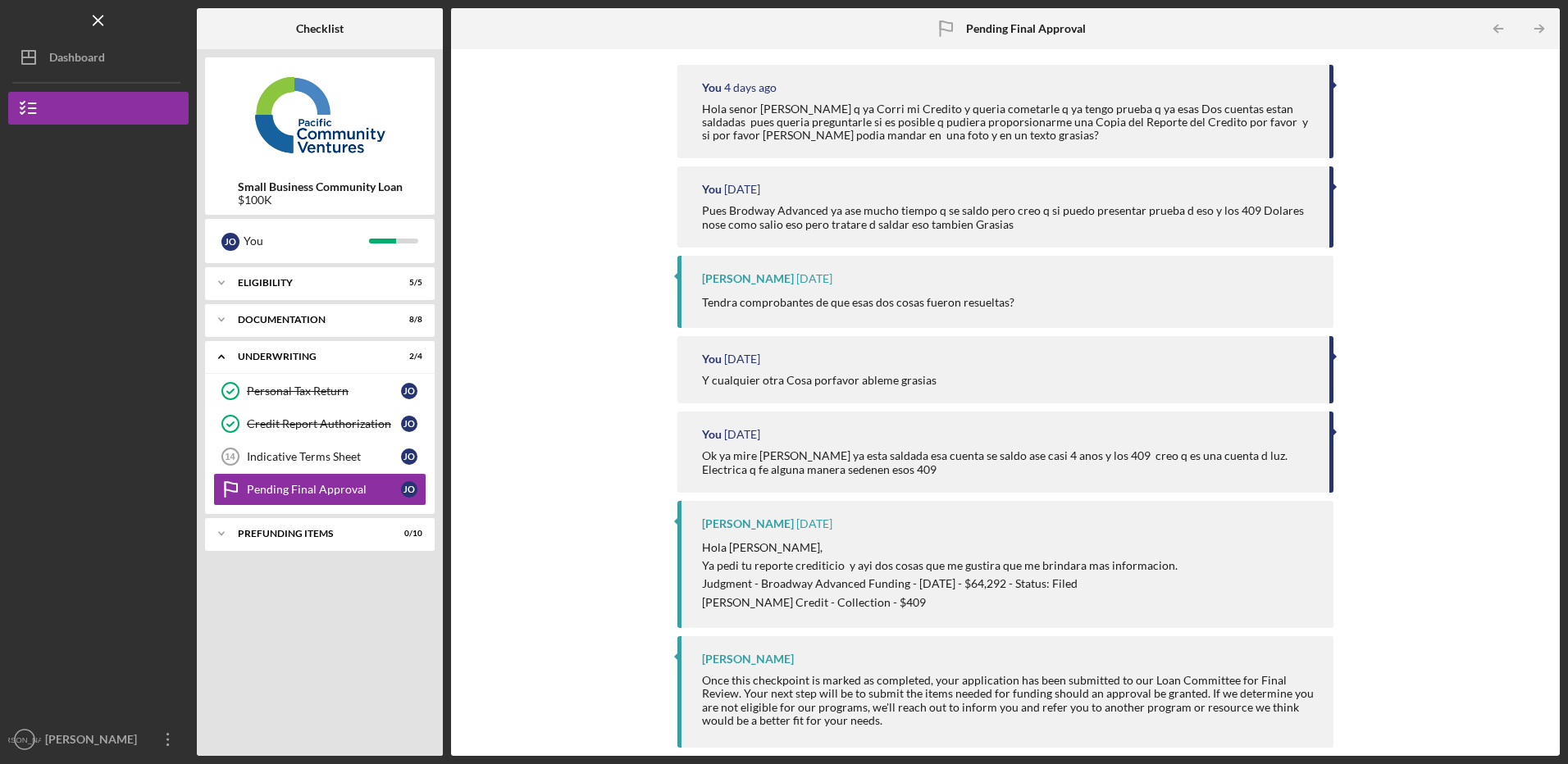
click at [1443, 693] on div "Icon/Message Comment You 4 days ago Hola senor Alberto mire q ya Corri mi Credi…" at bounding box center [1005, 402] width 1092 height 691
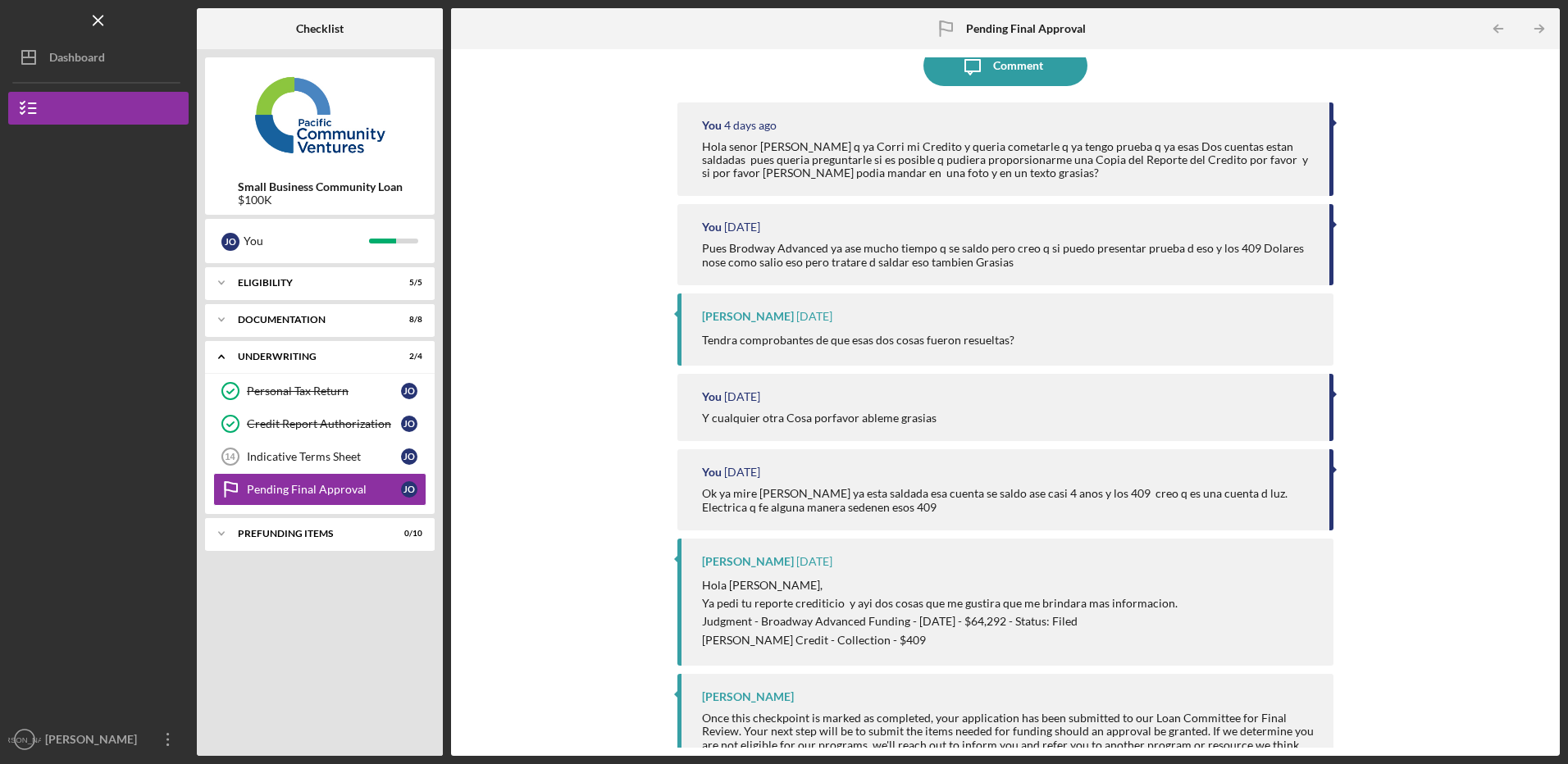
scroll to position [0, 0]
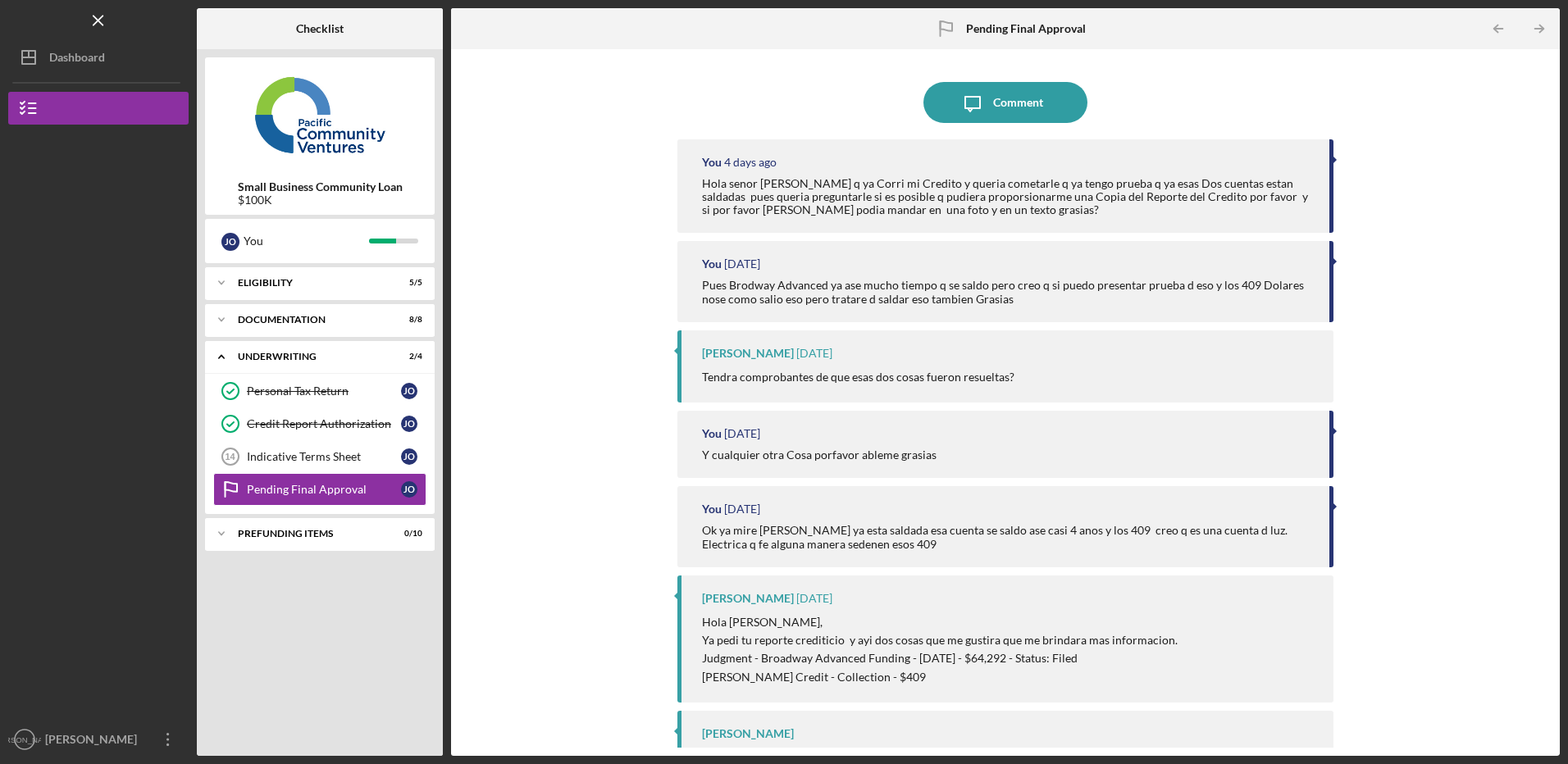
click at [988, 27] on b "Pending Final Approval" at bounding box center [1026, 29] width 120 height 13
click at [171, 740] on icon "Icon/Overflow" at bounding box center [168, 740] width 41 height 41
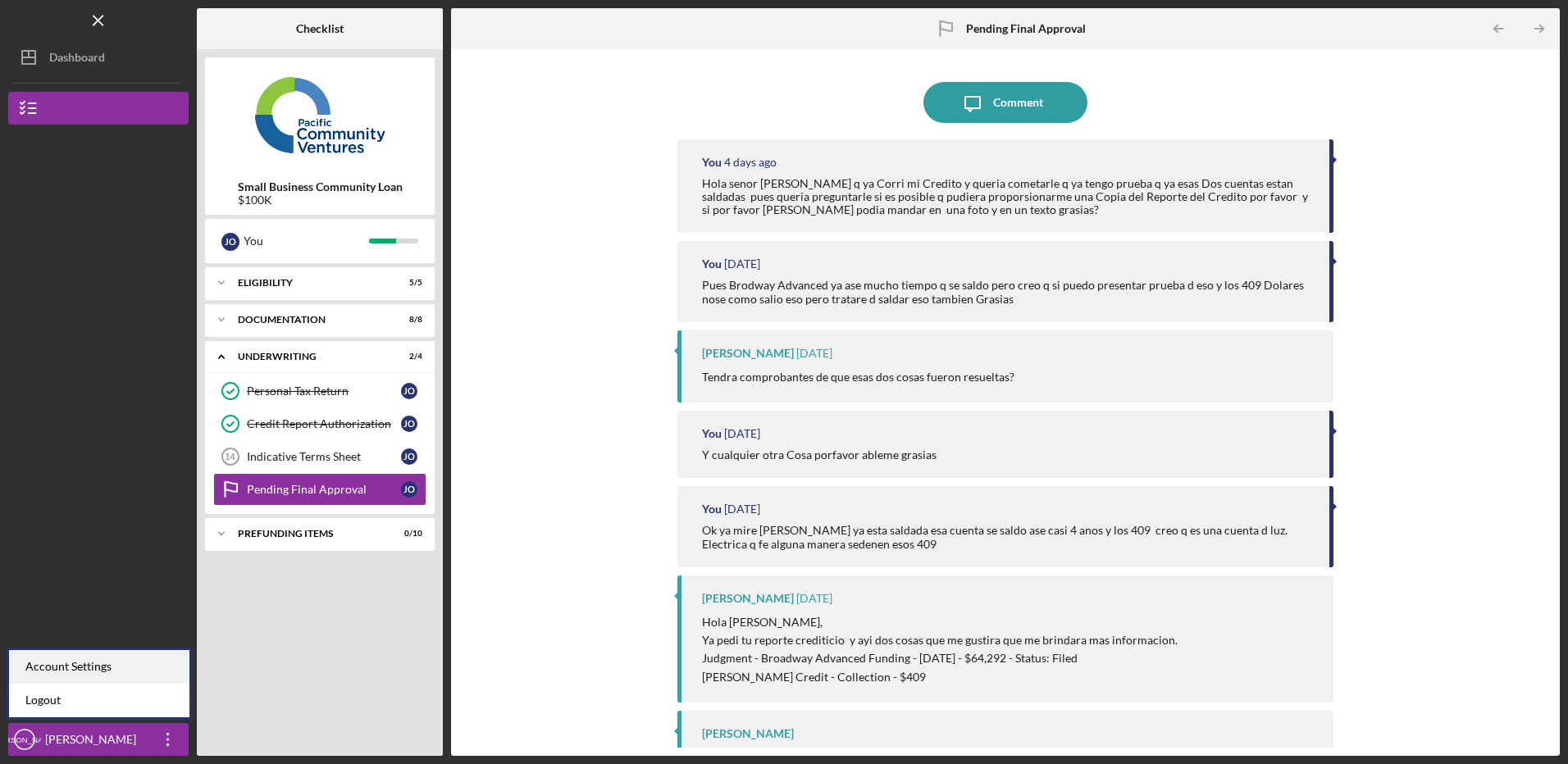
click at [120, 665] on div "Account Settings" at bounding box center [99, 667] width 180 height 33
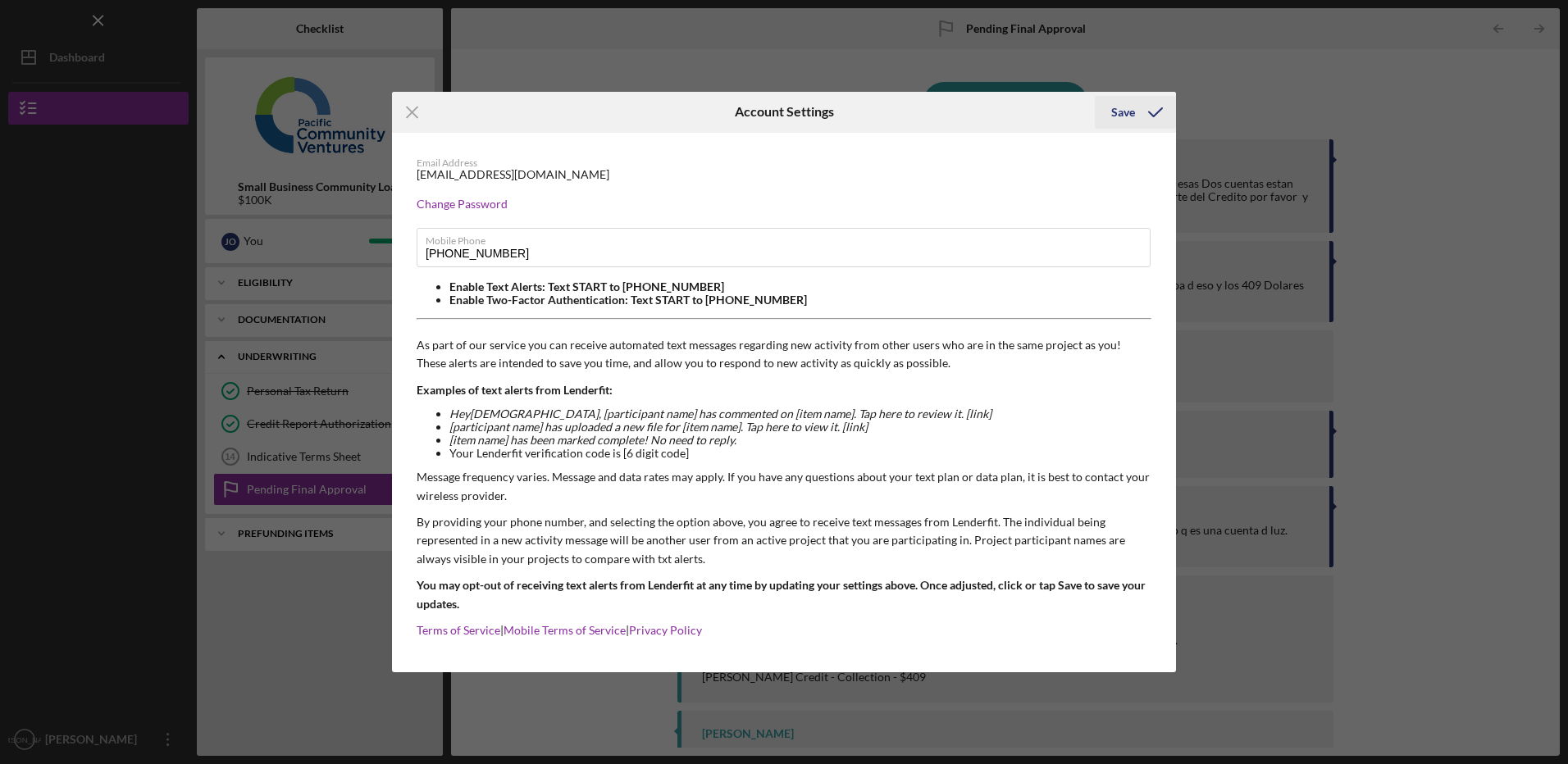
click at [1153, 108] on icon "submit" at bounding box center [1155, 112] width 41 height 41
click at [411, 114] on line at bounding box center [412, 112] width 10 height 10
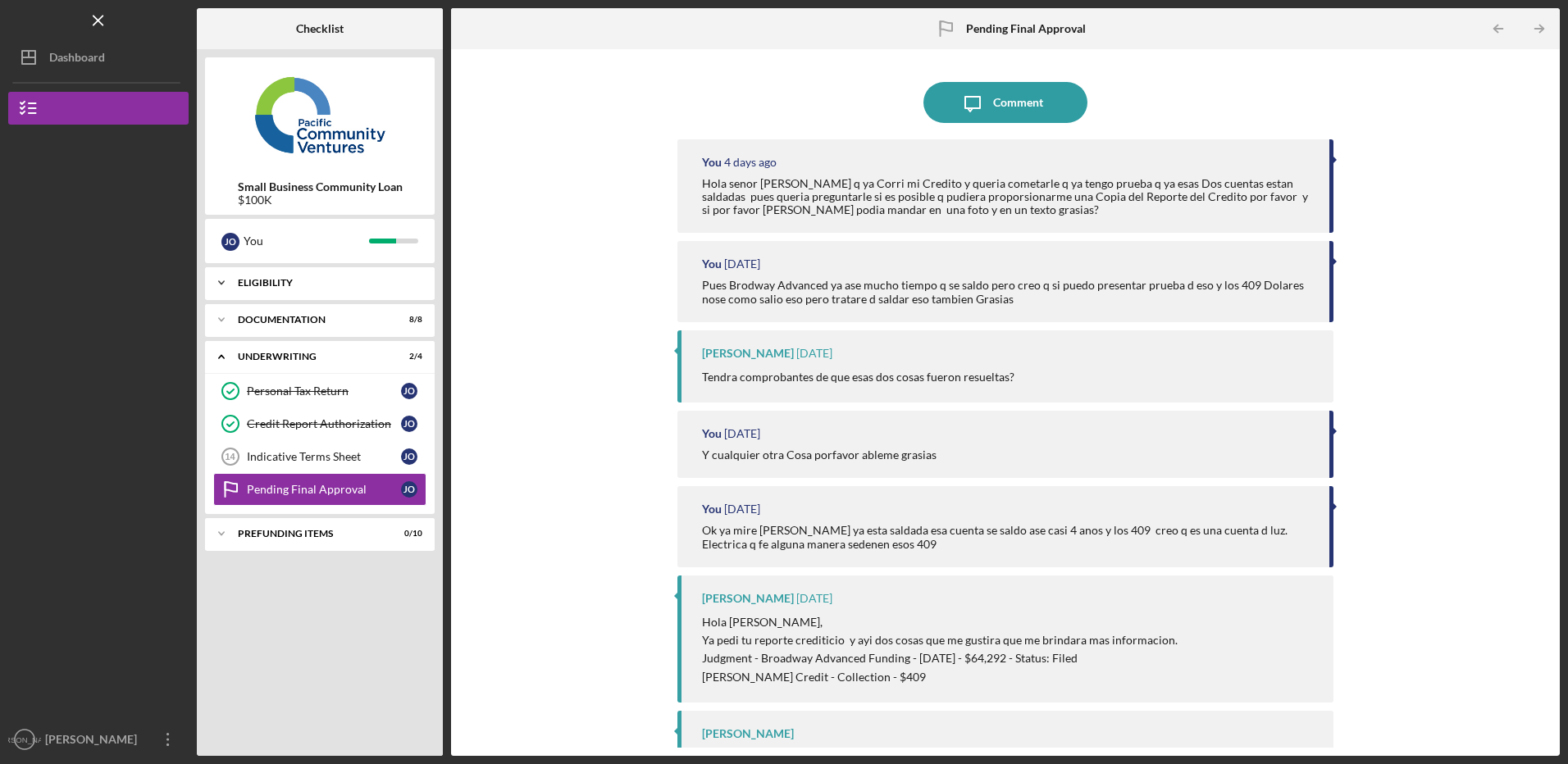
click at [220, 276] on icon "Icon/Expander" at bounding box center [221, 283] width 33 height 33
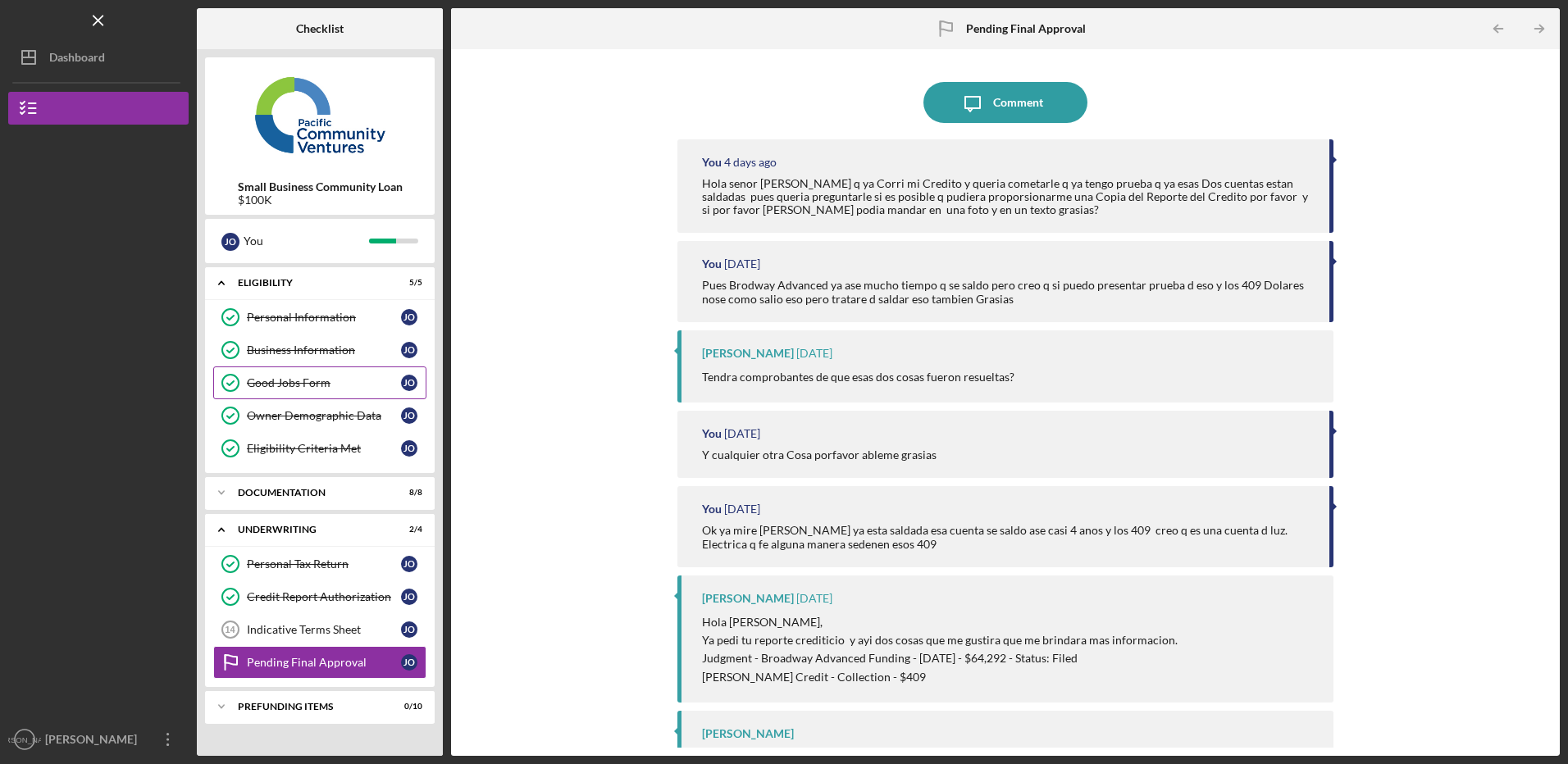
click at [271, 385] on div "Good Jobs Form" at bounding box center [324, 383] width 154 height 13
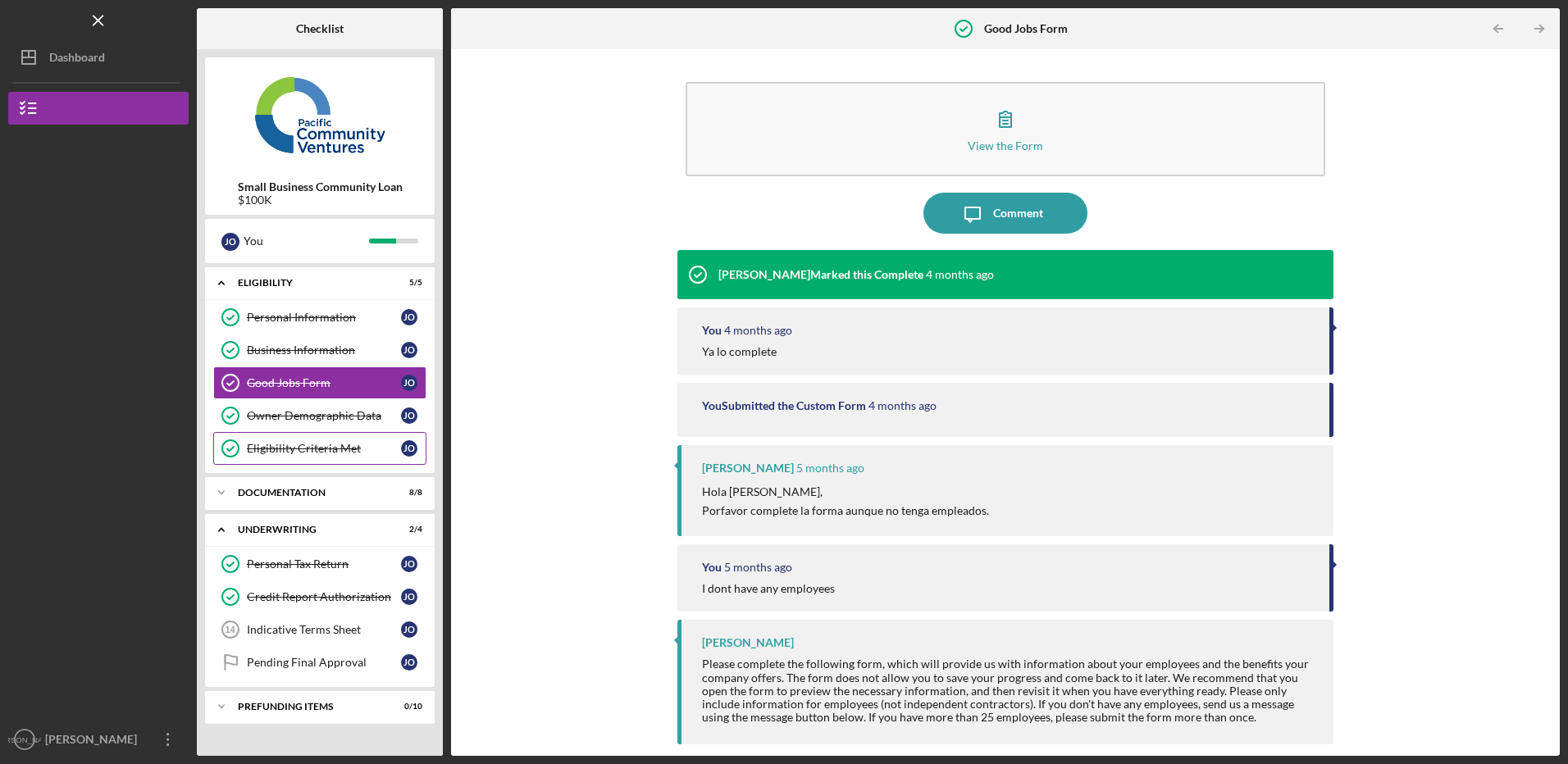
click at [271, 444] on div "Eligibility Criteria Met" at bounding box center [324, 449] width 154 height 13
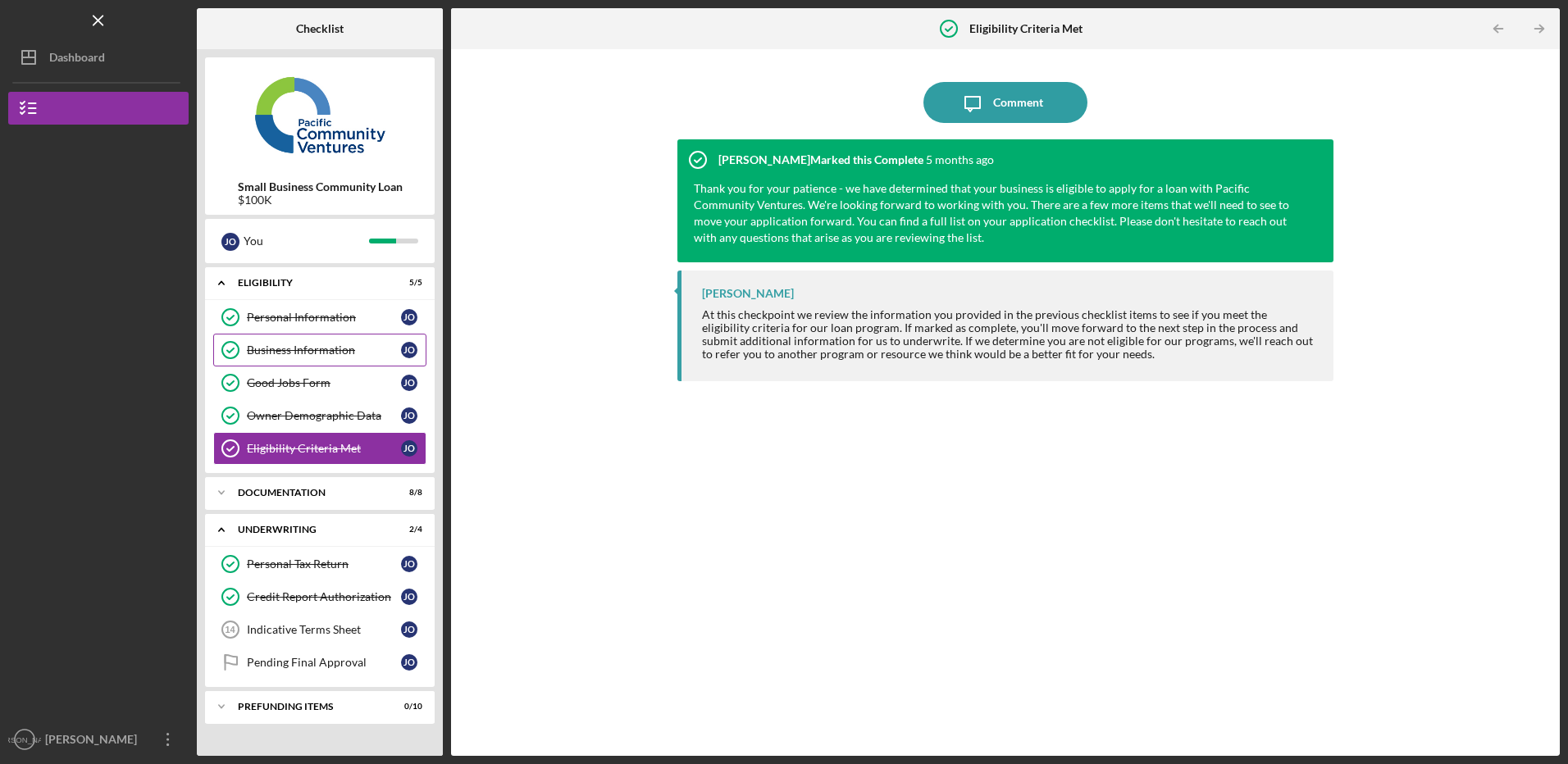
click at [276, 348] on div "Business Information" at bounding box center [324, 350] width 154 height 13
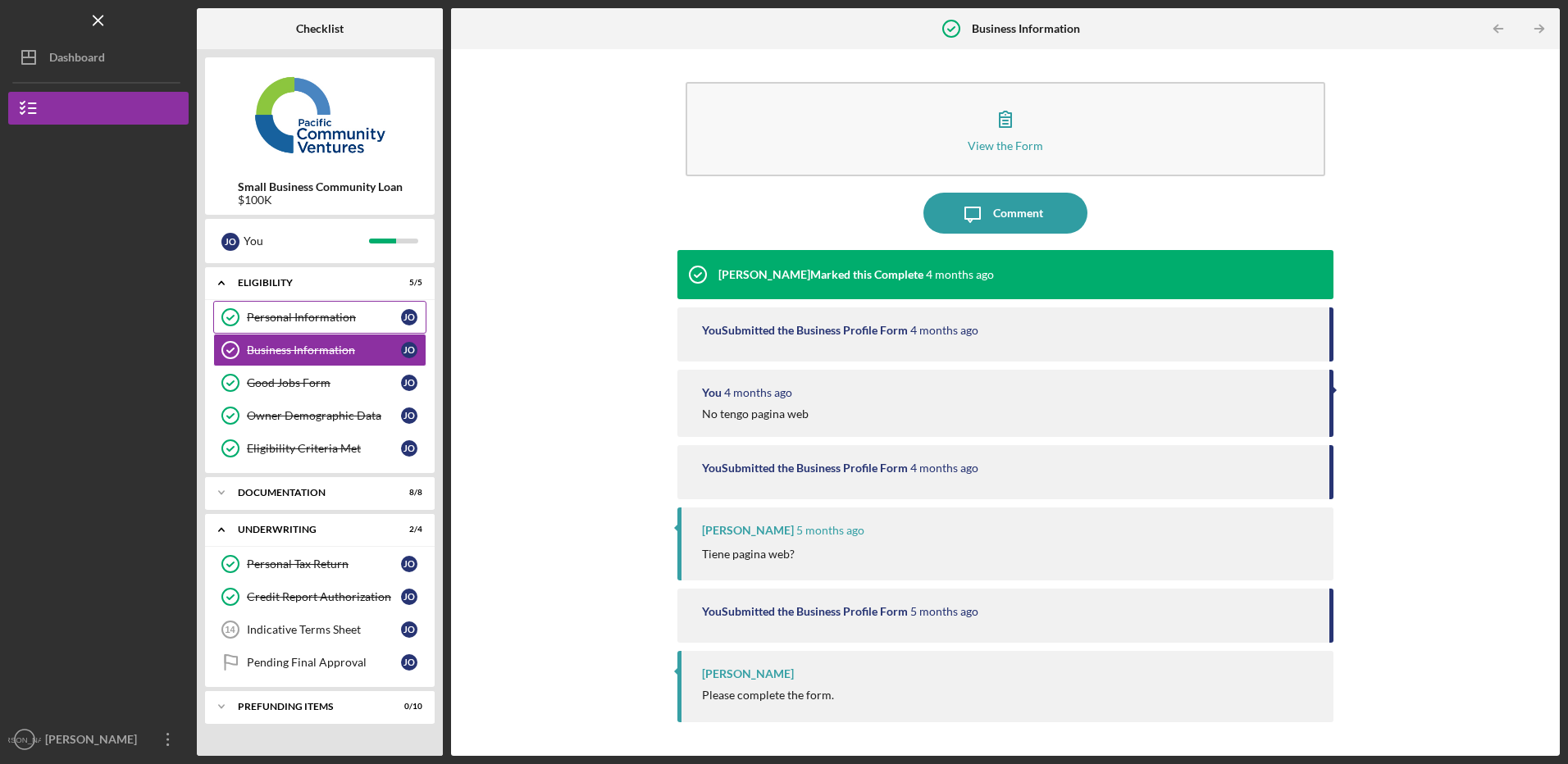
click at [289, 312] on div "Personal Information" at bounding box center [324, 317] width 154 height 13
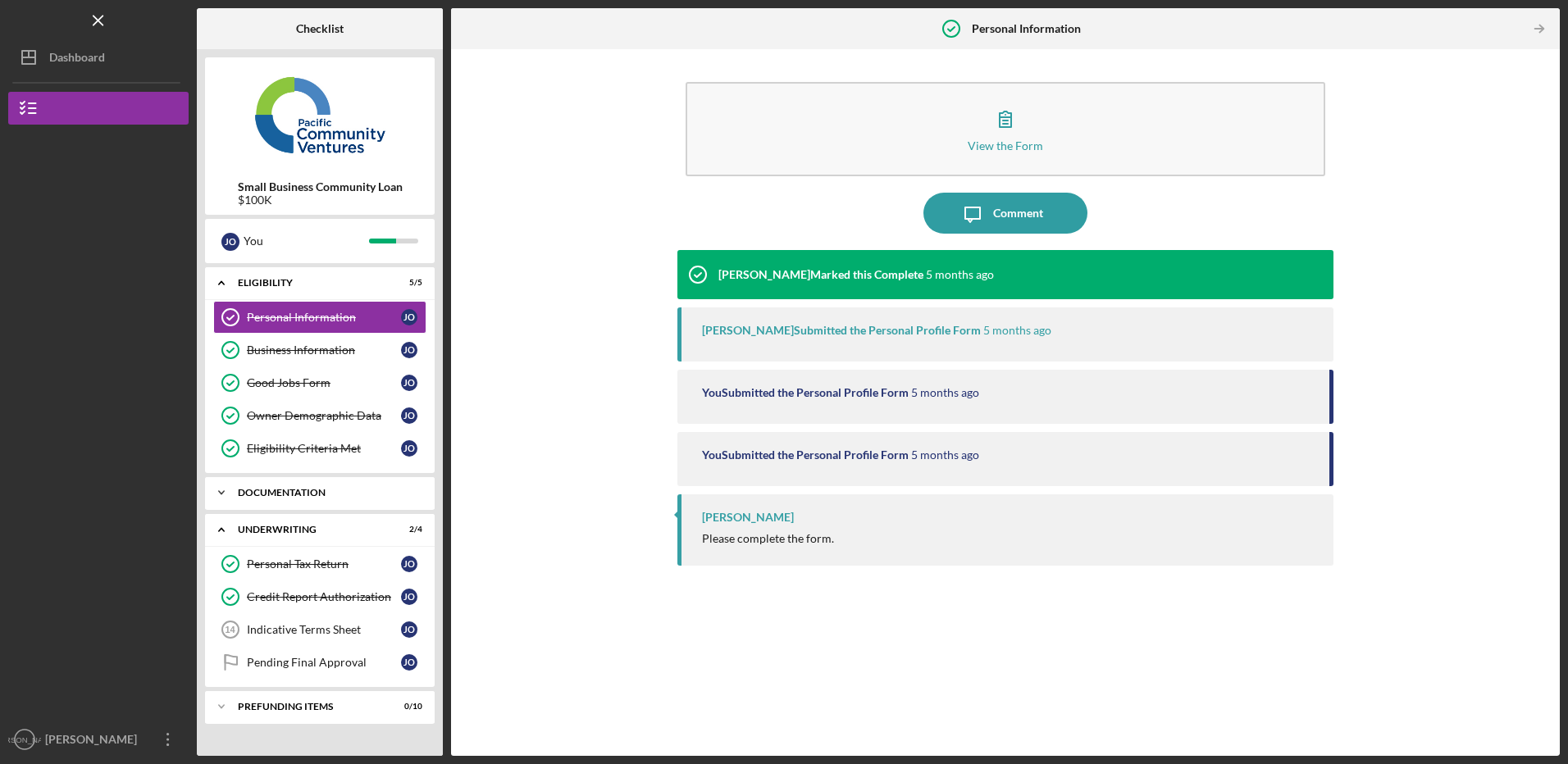
click at [288, 490] on div "Documentation" at bounding box center [326, 493] width 177 height 10
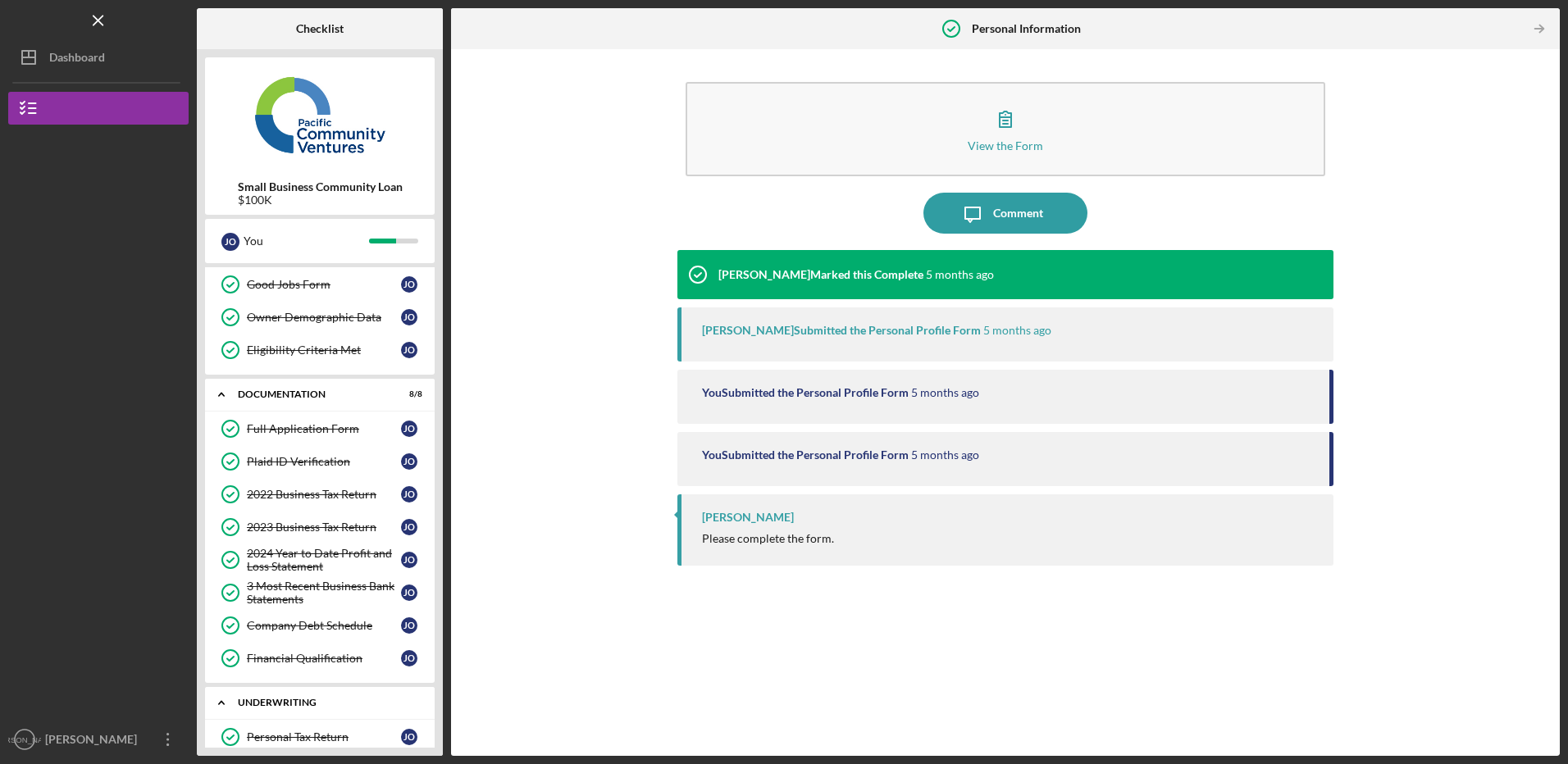
scroll to position [246, 0]
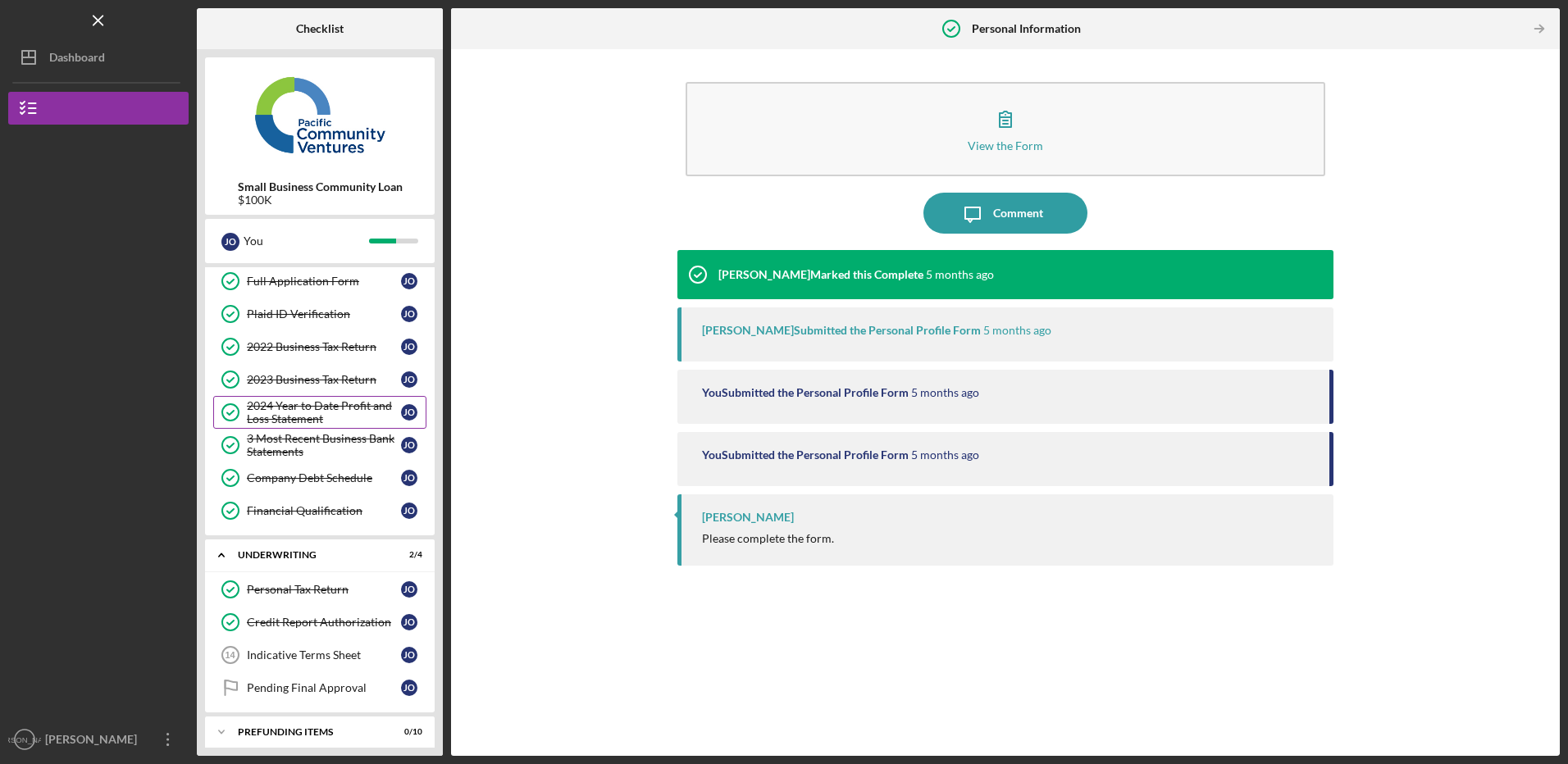
click at [276, 418] on div "2024 Year to Date Profit and Loss Statement" at bounding box center [324, 413] width 154 height 26
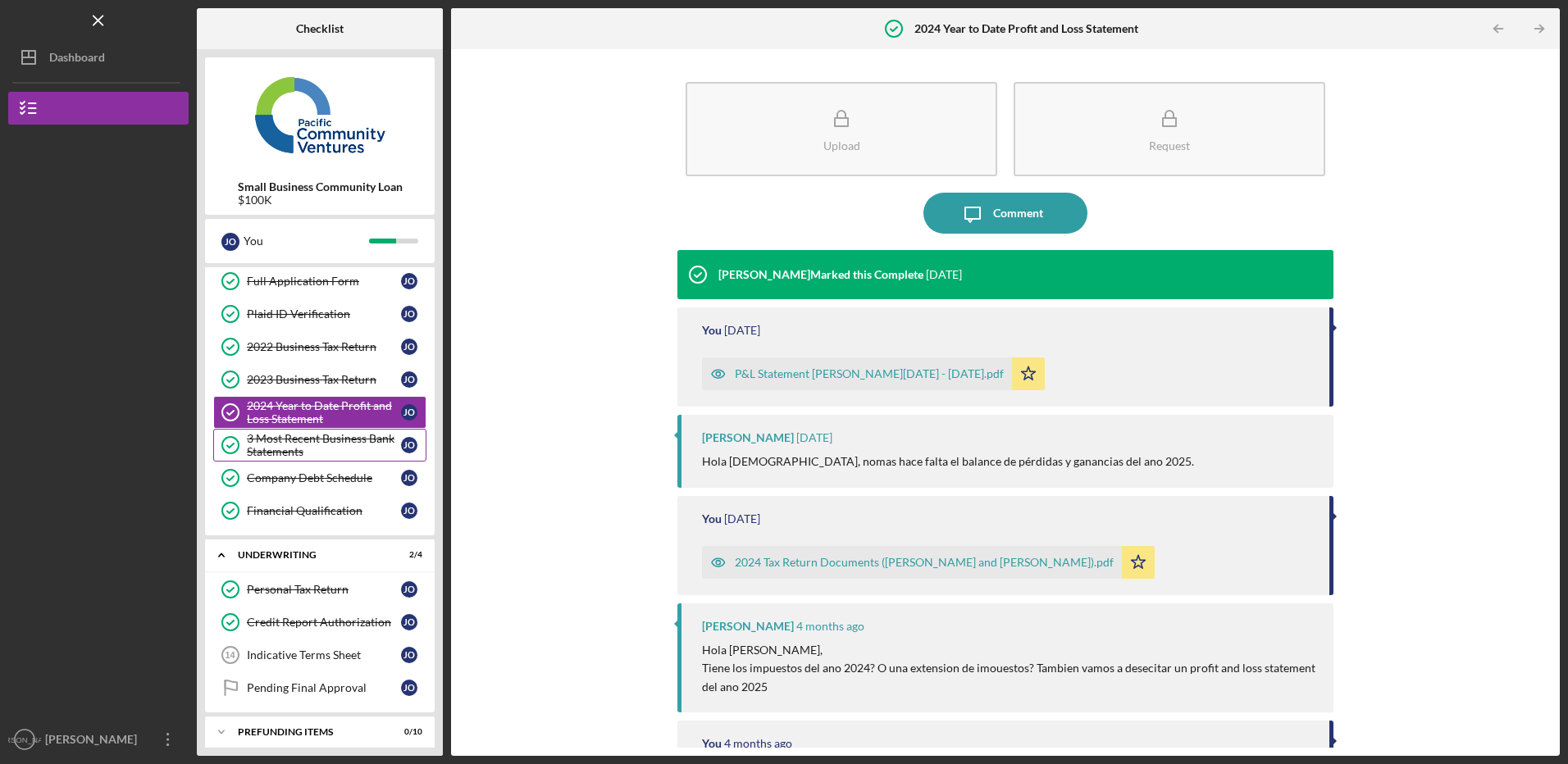
click at [283, 445] on div "3 Most Recent Business Bank Statements" at bounding box center [324, 445] width 154 height 26
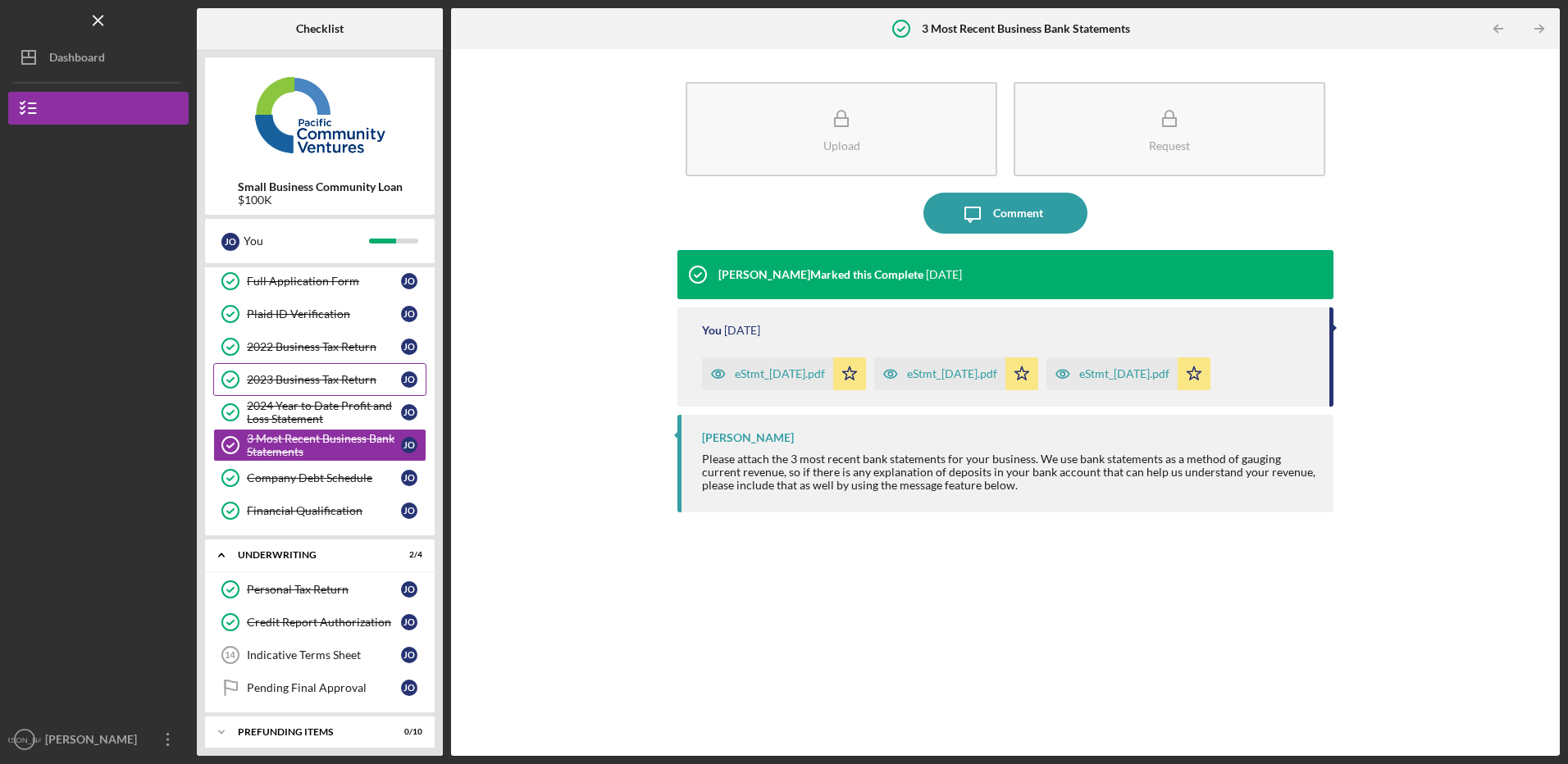
click at [286, 389] on link "2023 Business Tax Return 2023 Business Tax Return J O" at bounding box center [319, 379] width 213 height 33
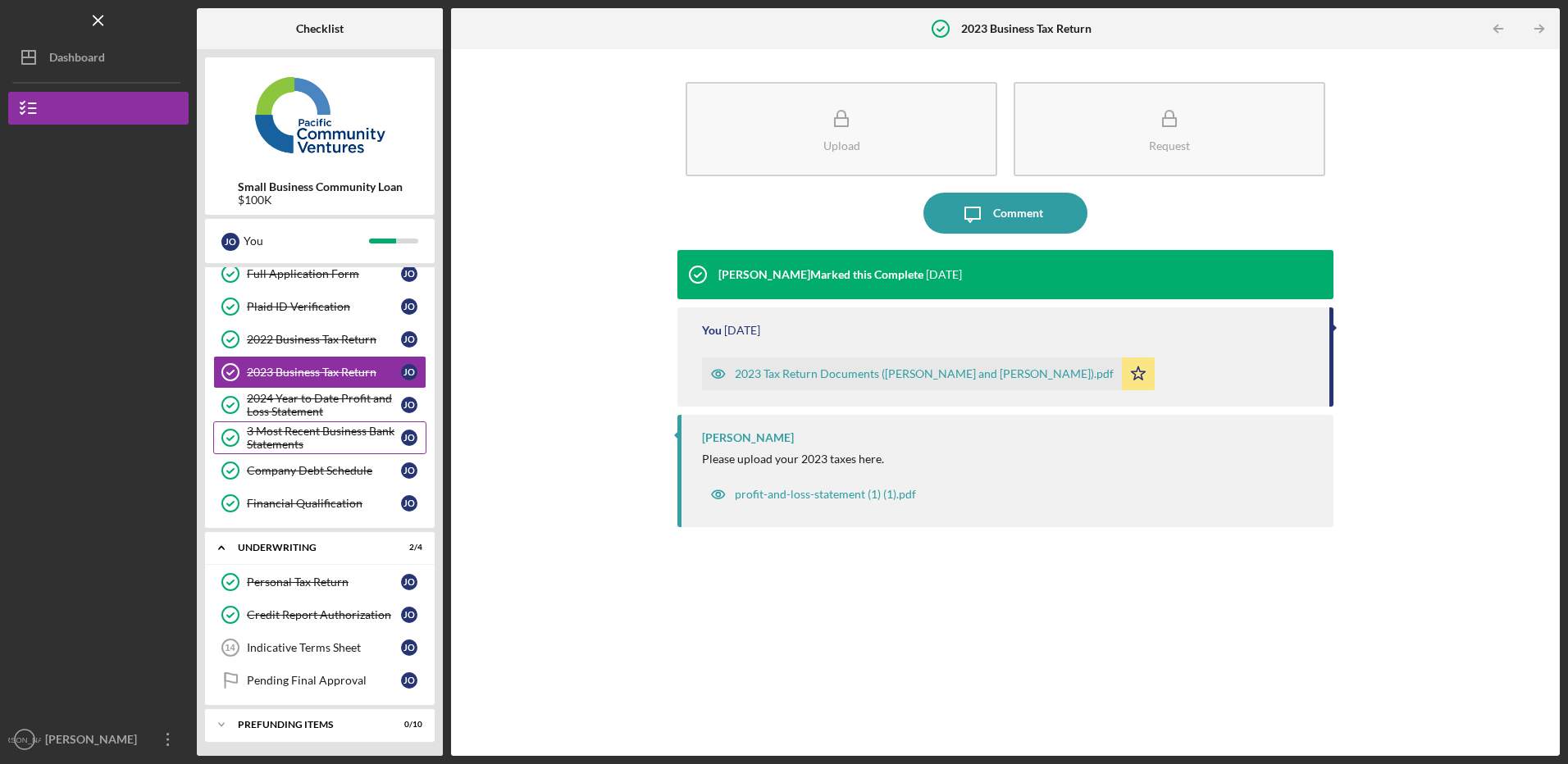
scroll to position [256, 0]
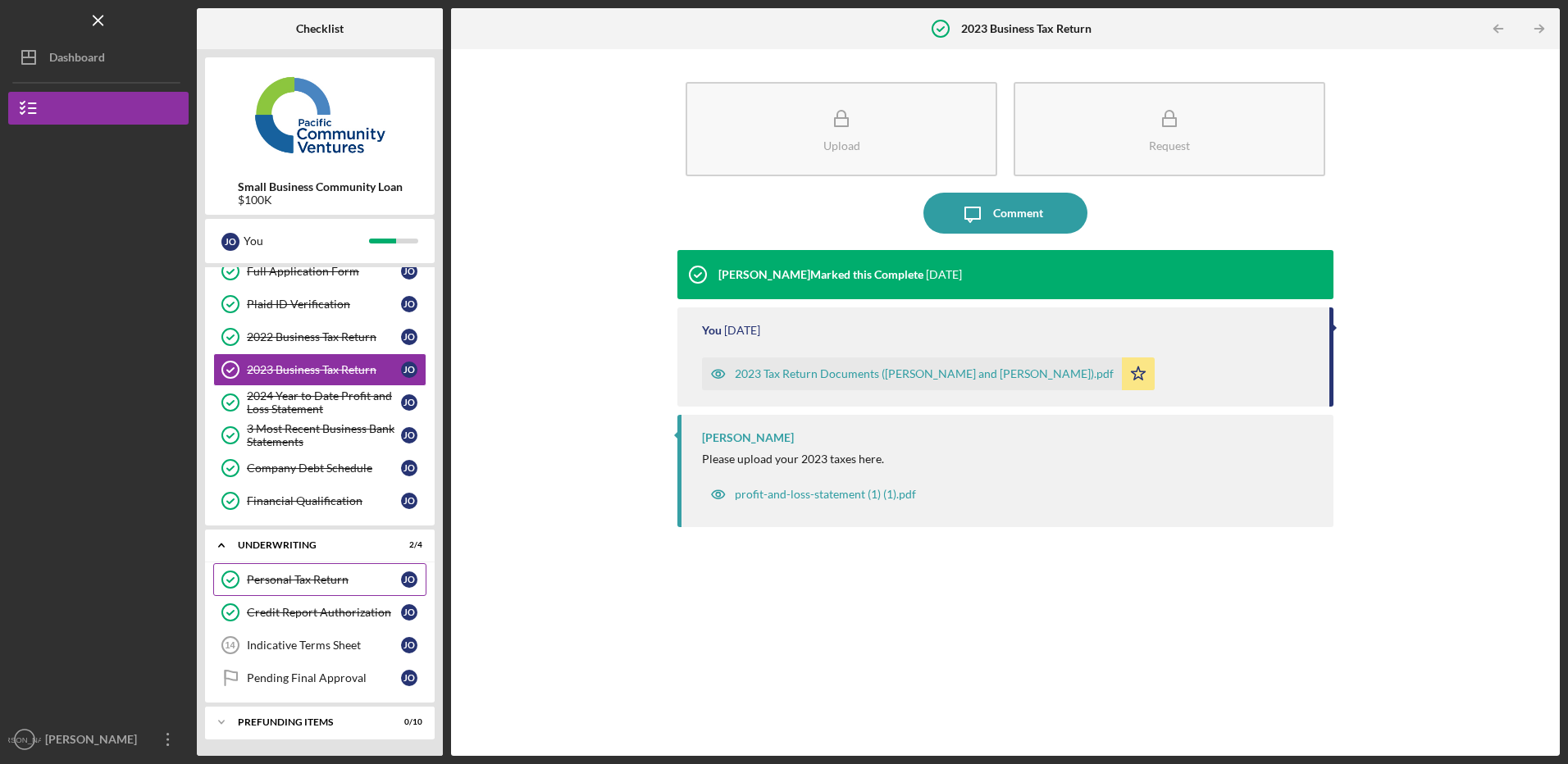
click at [310, 577] on div "Personal Tax Return" at bounding box center [324, 580] width 154 height 13
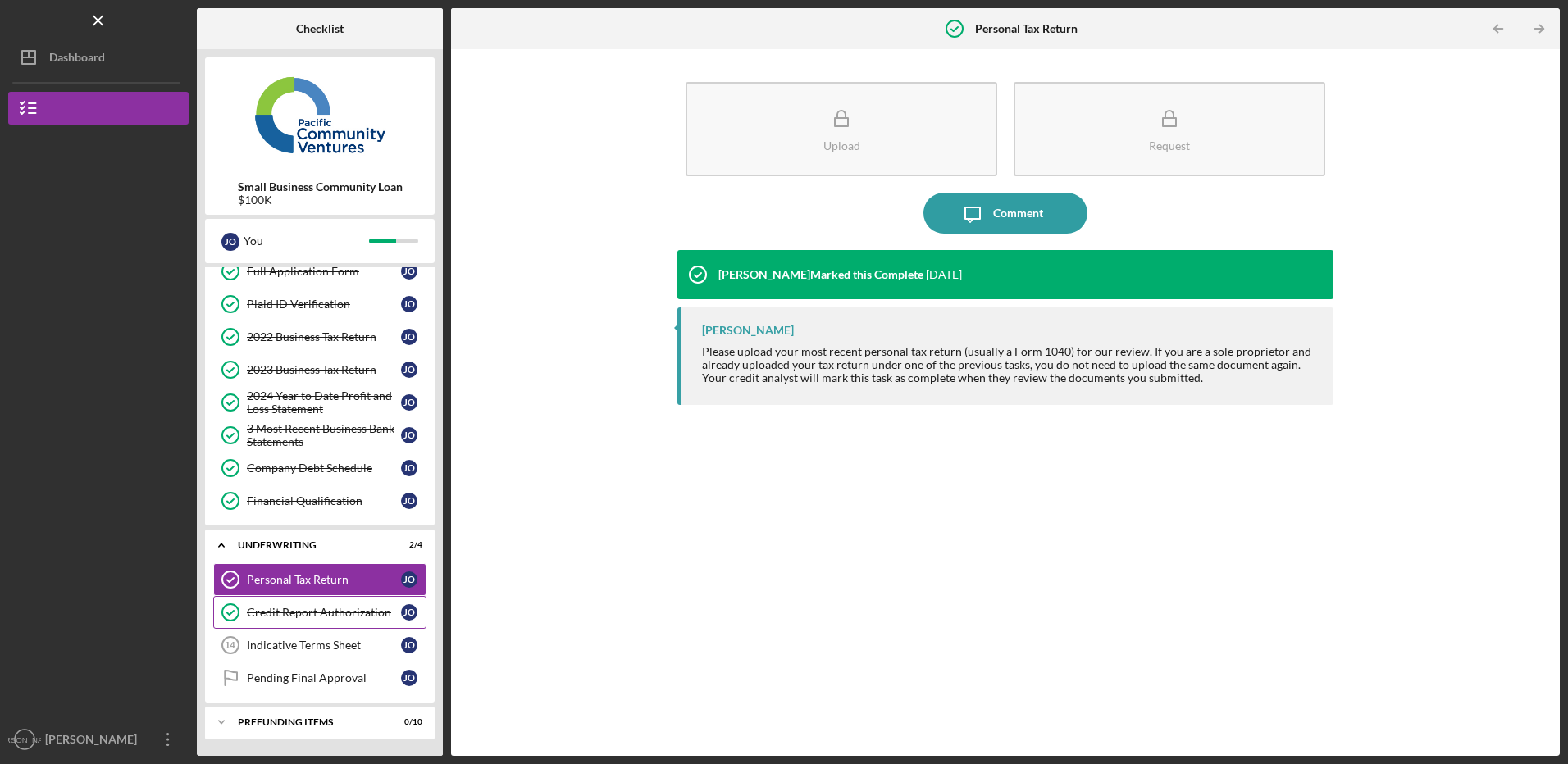
click at [310, 609] on div "Credit Report Authorization" at bounding box center [324, 613] width 154 height 13
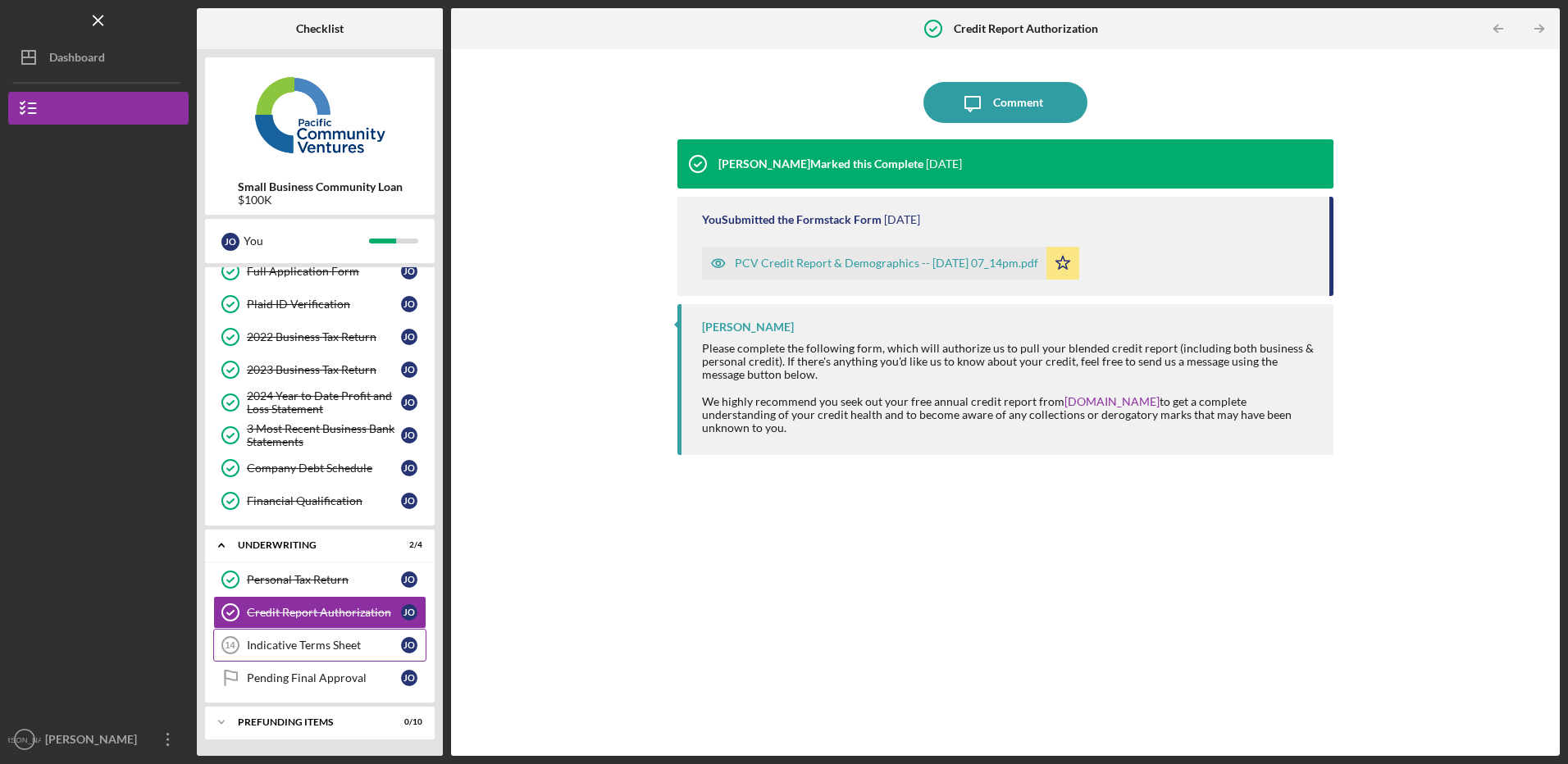
click at [303, 640] on div "Indicative Terms Sheet" at bounding box center [324, 645] width 154 height 13
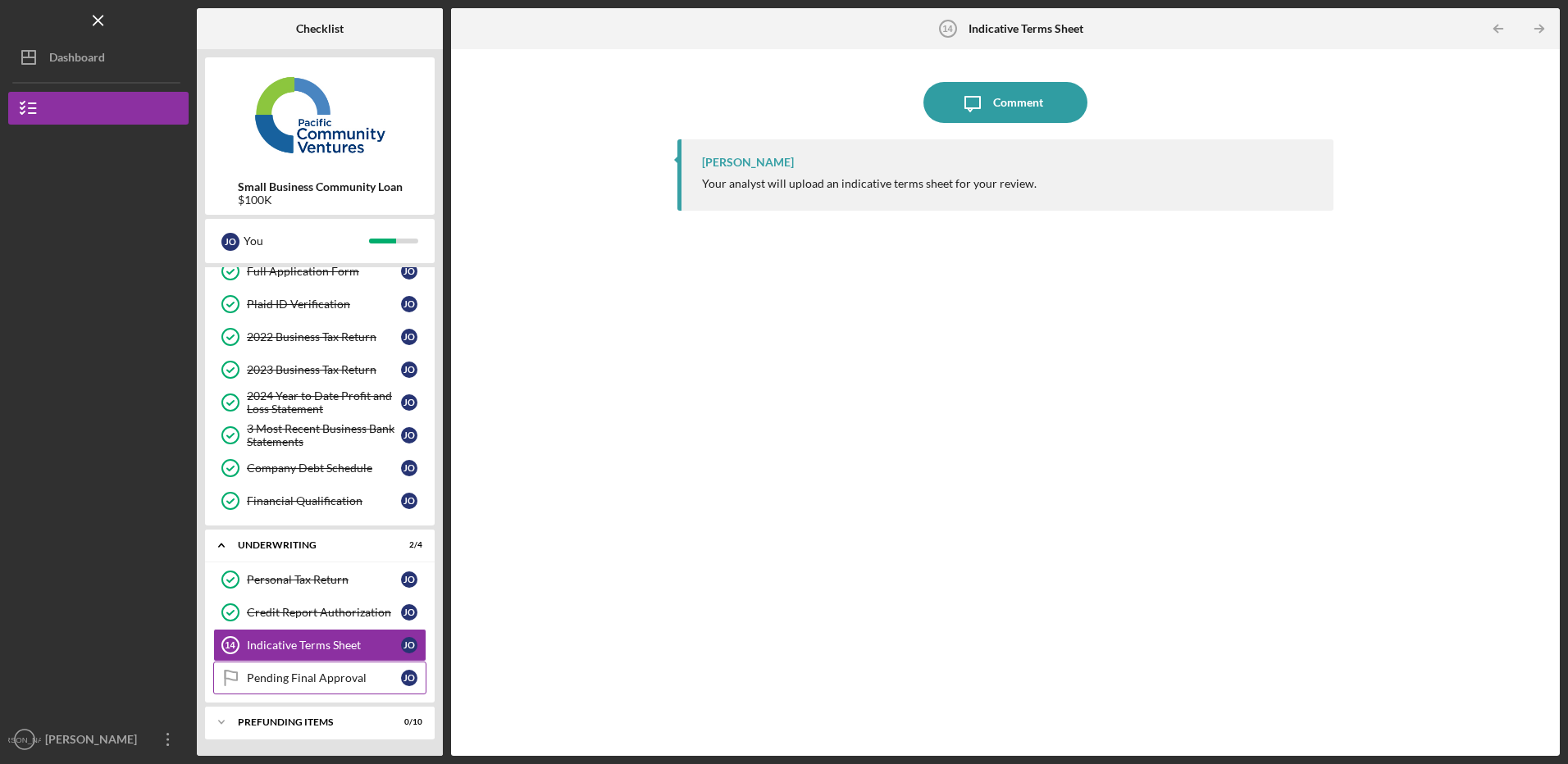
click at [311, 674] on div "Pending Final Approval" at bounding box center [324, 678] width 154 height 13
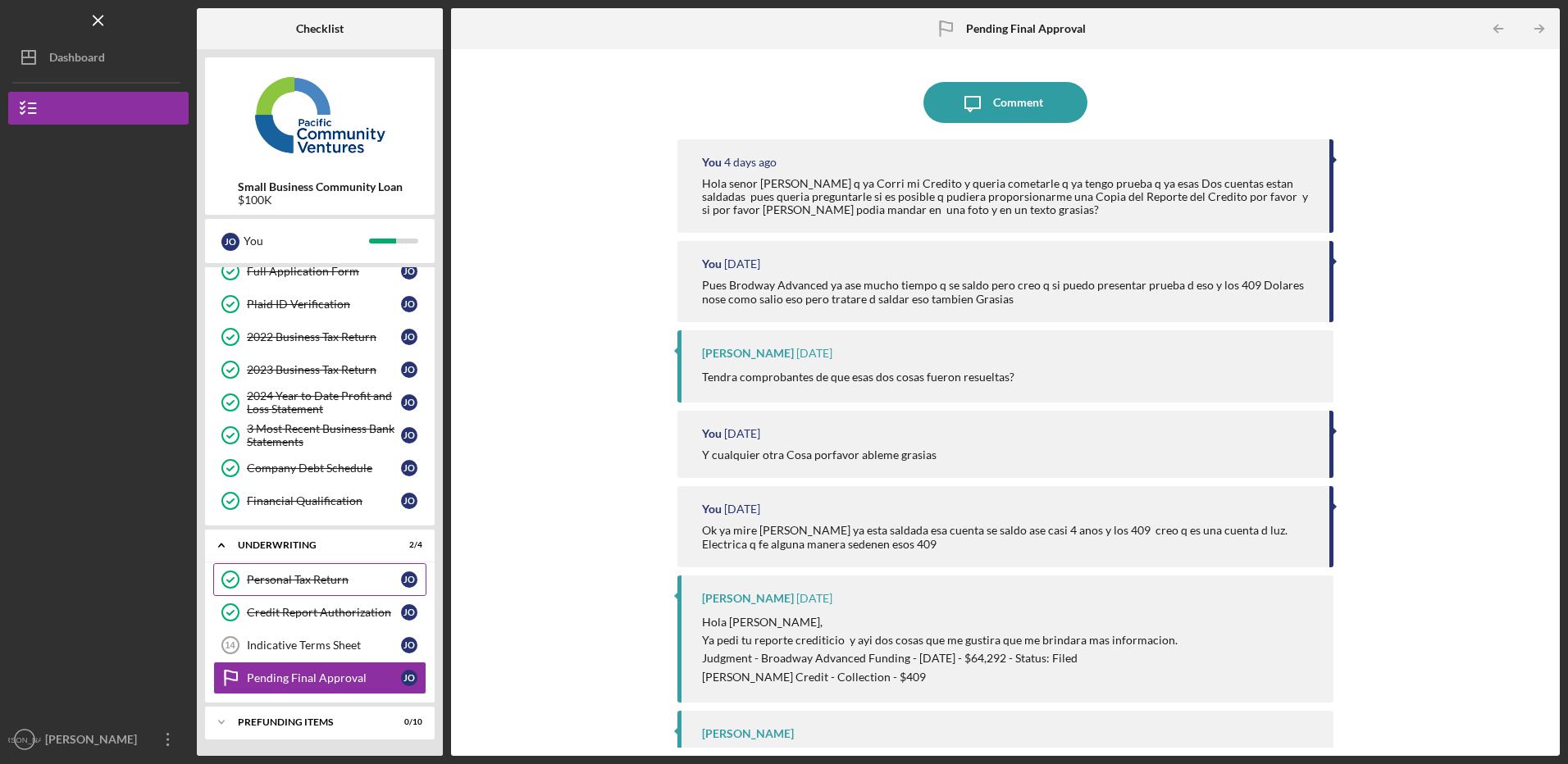
click at [295, 586] on div "Personal Tax Return" at bounding box center [324, 580] width 154 height 13
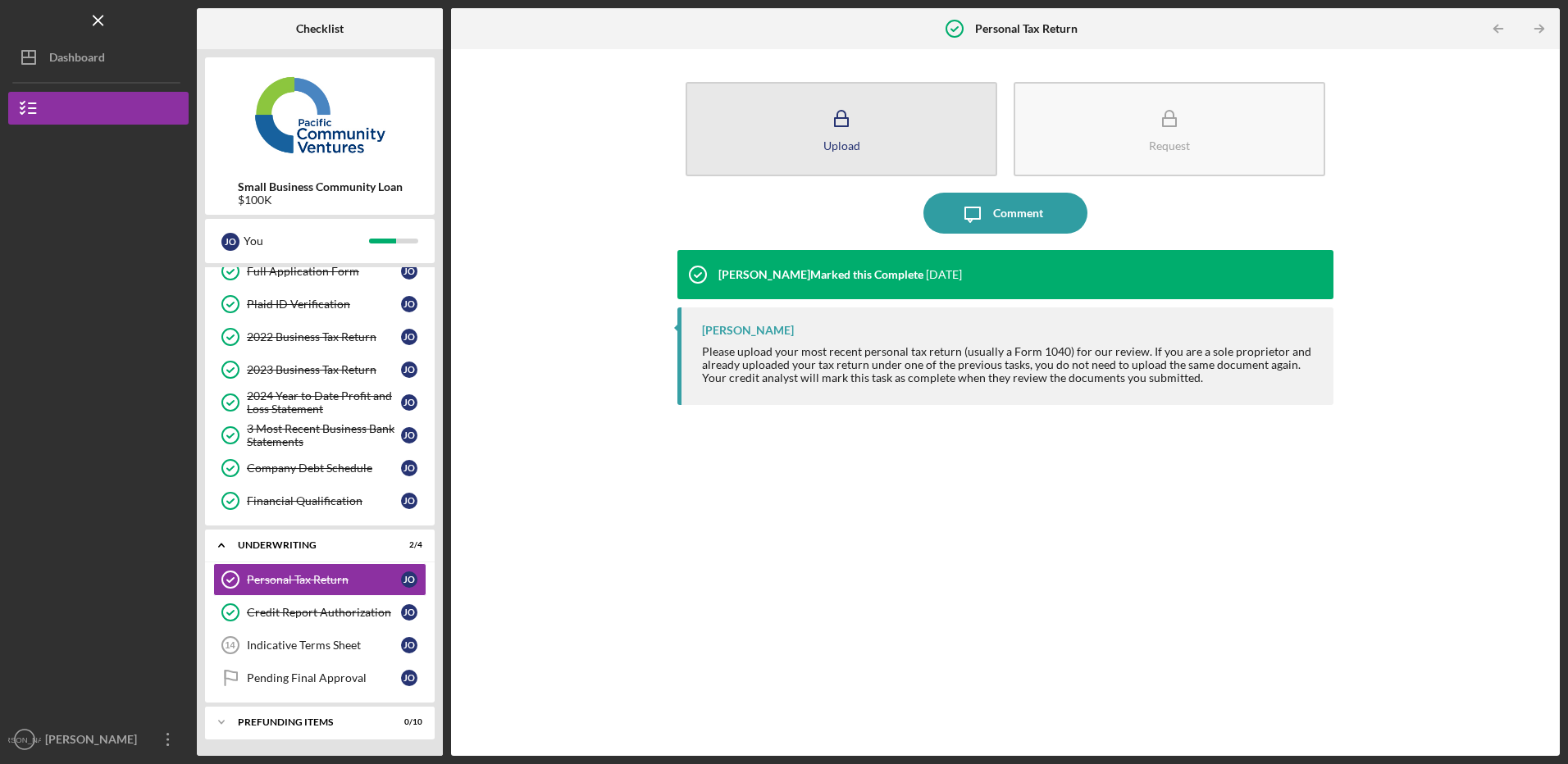
click at [836, 148] on div "Upload" at bounding box center [842, 145] width 37 height 12
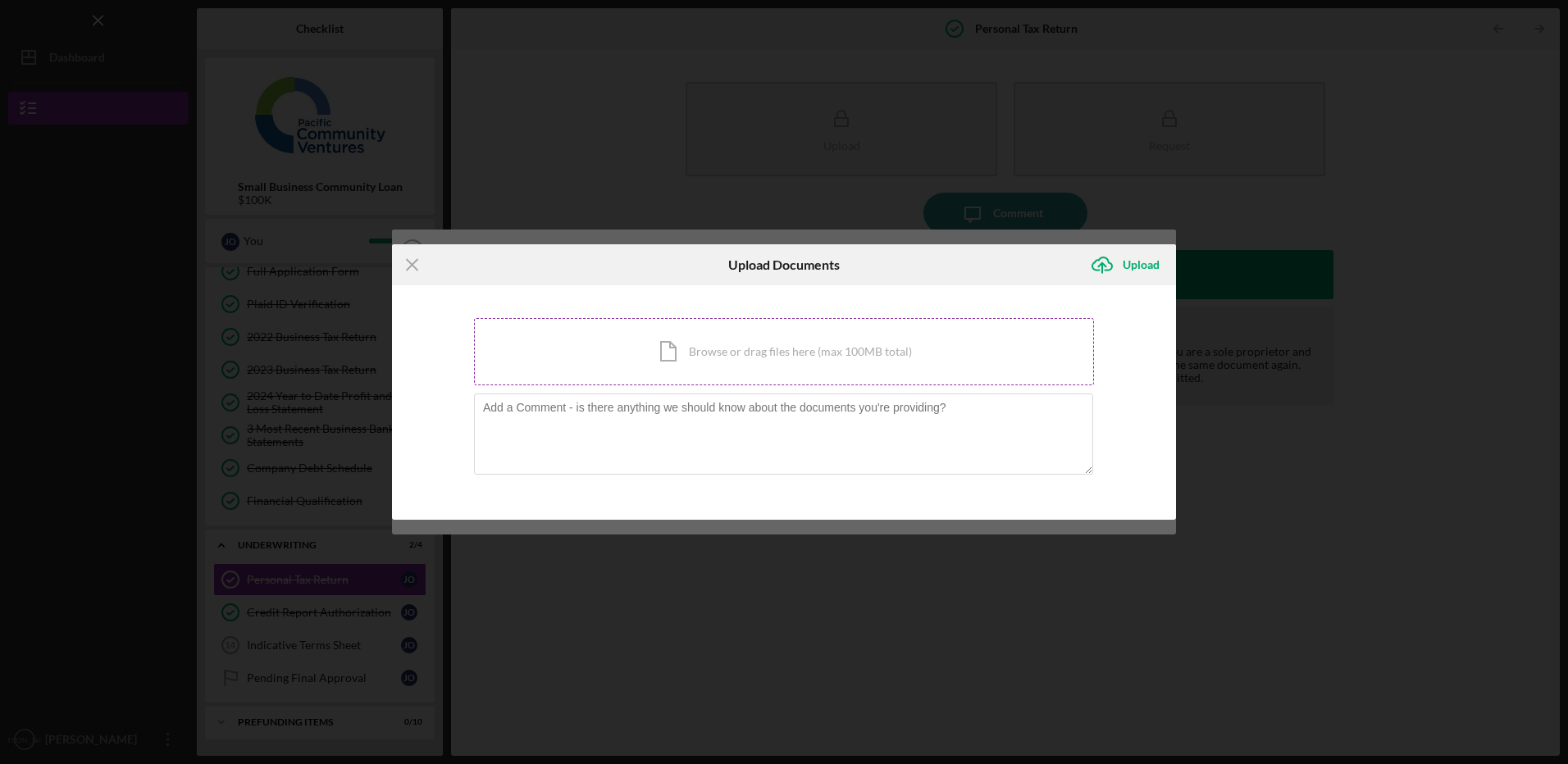
click at [744, 353] on div "Icon/Document Browse or drag files here (max 100MB total) Tap to choose files o…" at bounding box center [784, 351] width 620 height 67
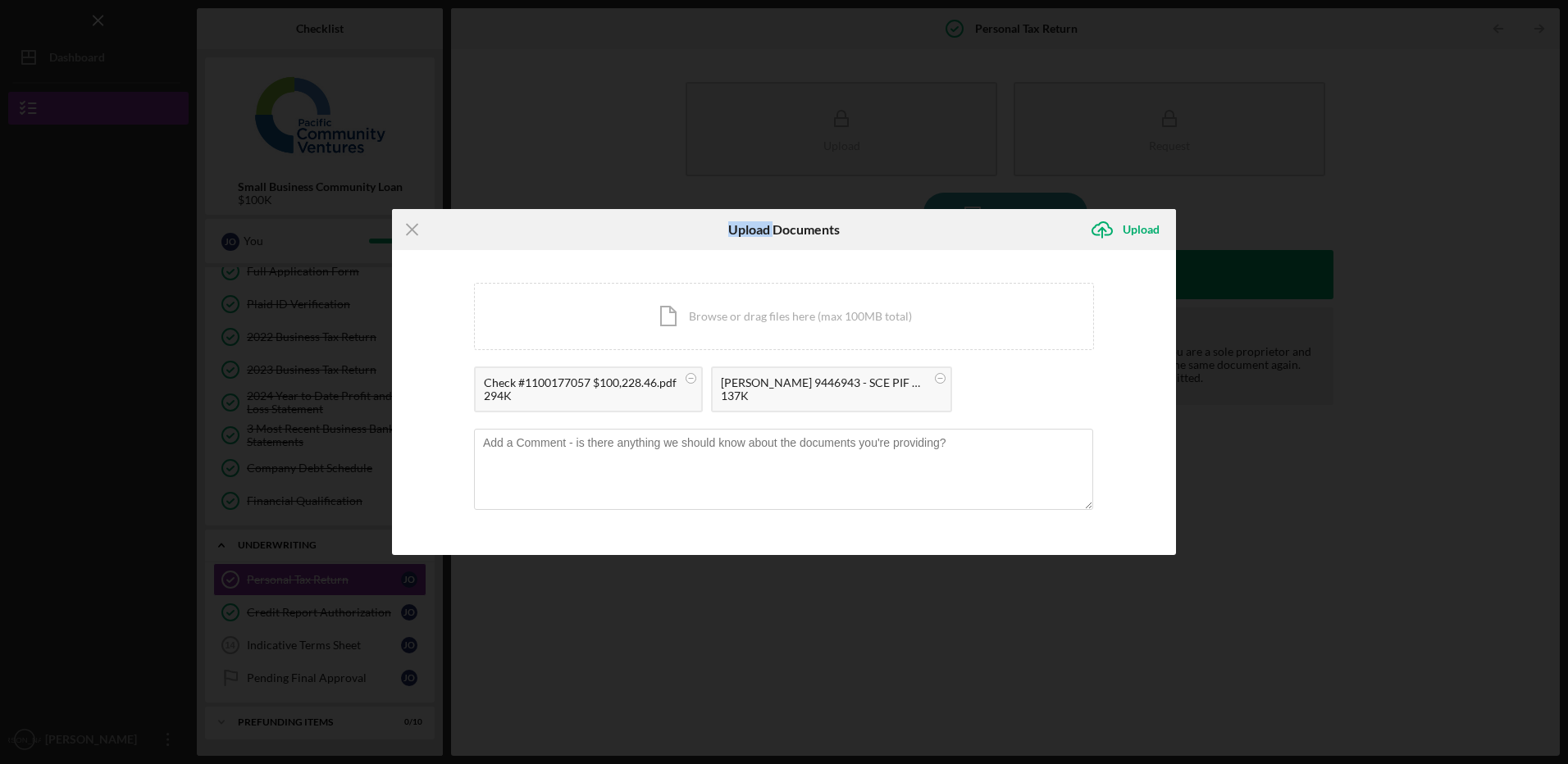
drag, startPoint x: 661, startPoint y: 227, endPoint x: 778, endPoint y: 216, distance: 117.5
click at [778, 216] on div "Upload Documents" at bounding box center [784, 230] width 262 height 41
click at [405, 223] on icon "Icon/Menu Close" at bounding box center [413, 230] width 41 height 41
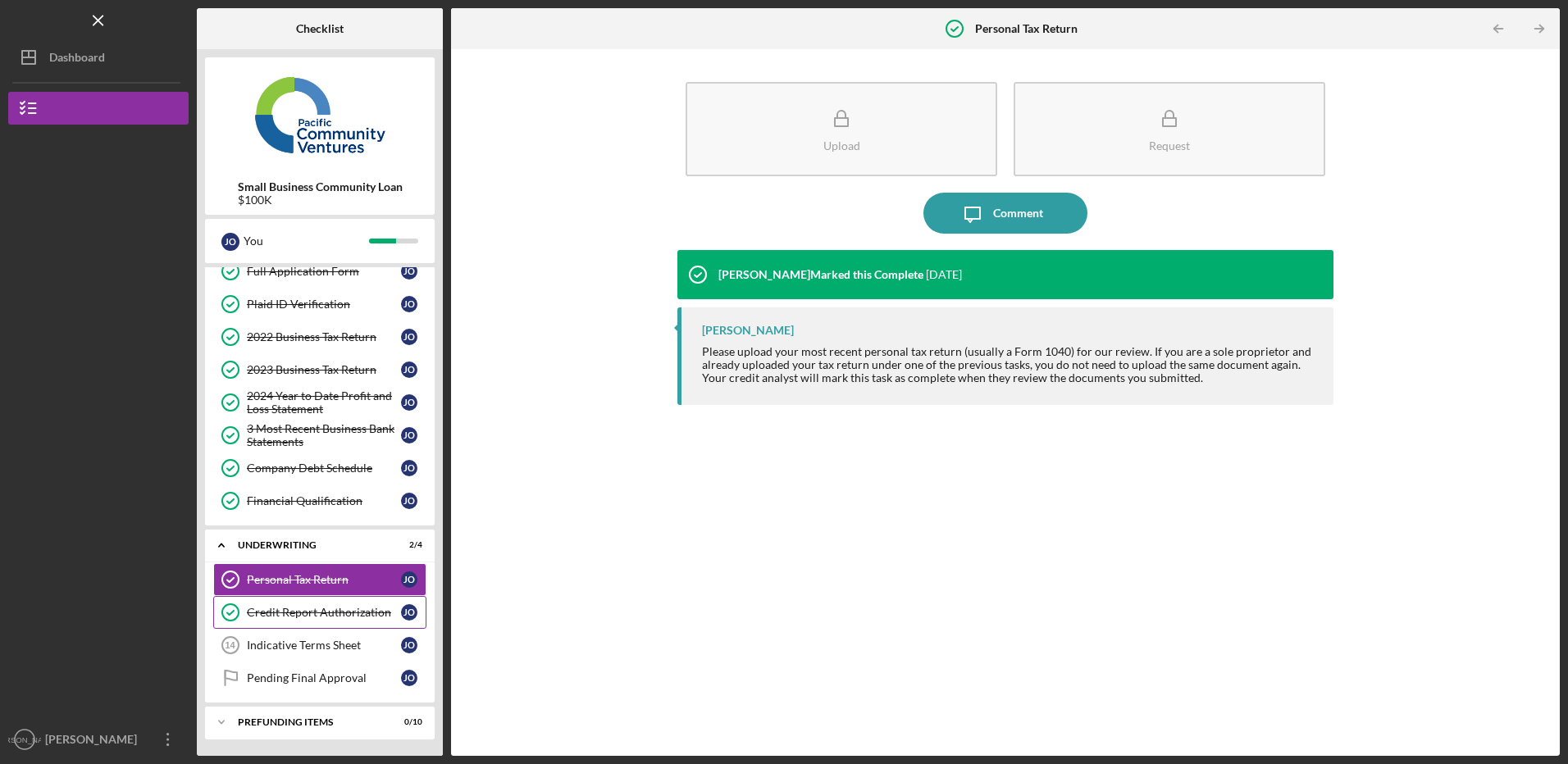
click at [325, 621] on link "Credit Report Authorization Credit Report Authorization J O" at bounding box center [319, 613] width 213 height 33
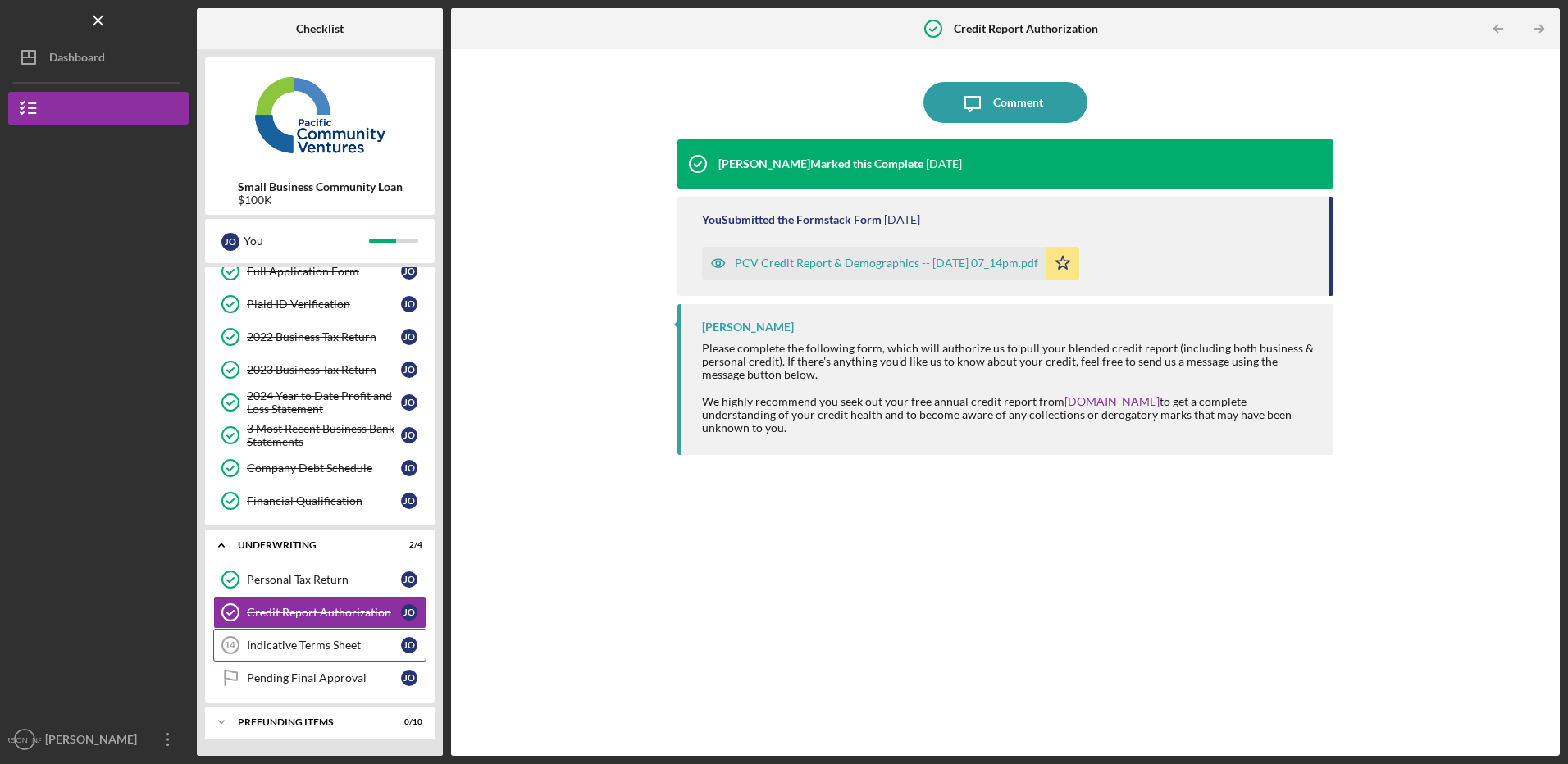
click at [312, 643] on div "Indicative Terms Sheet" at bounding box center [324, 645] width 154 height 13
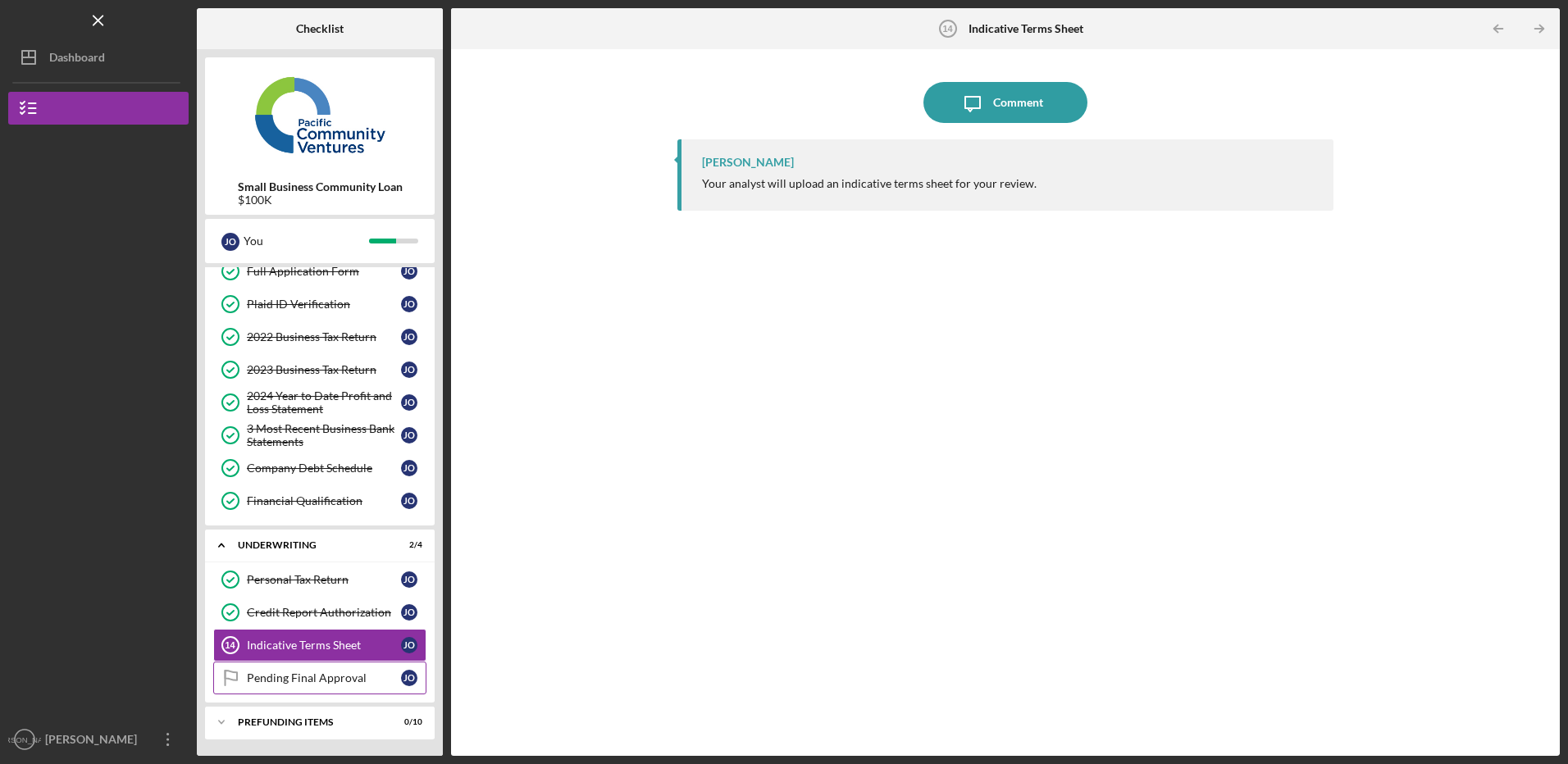
click at [295, 680] on div "Pending Final Approval" at bounding box center [324, 678] width 154 height 13
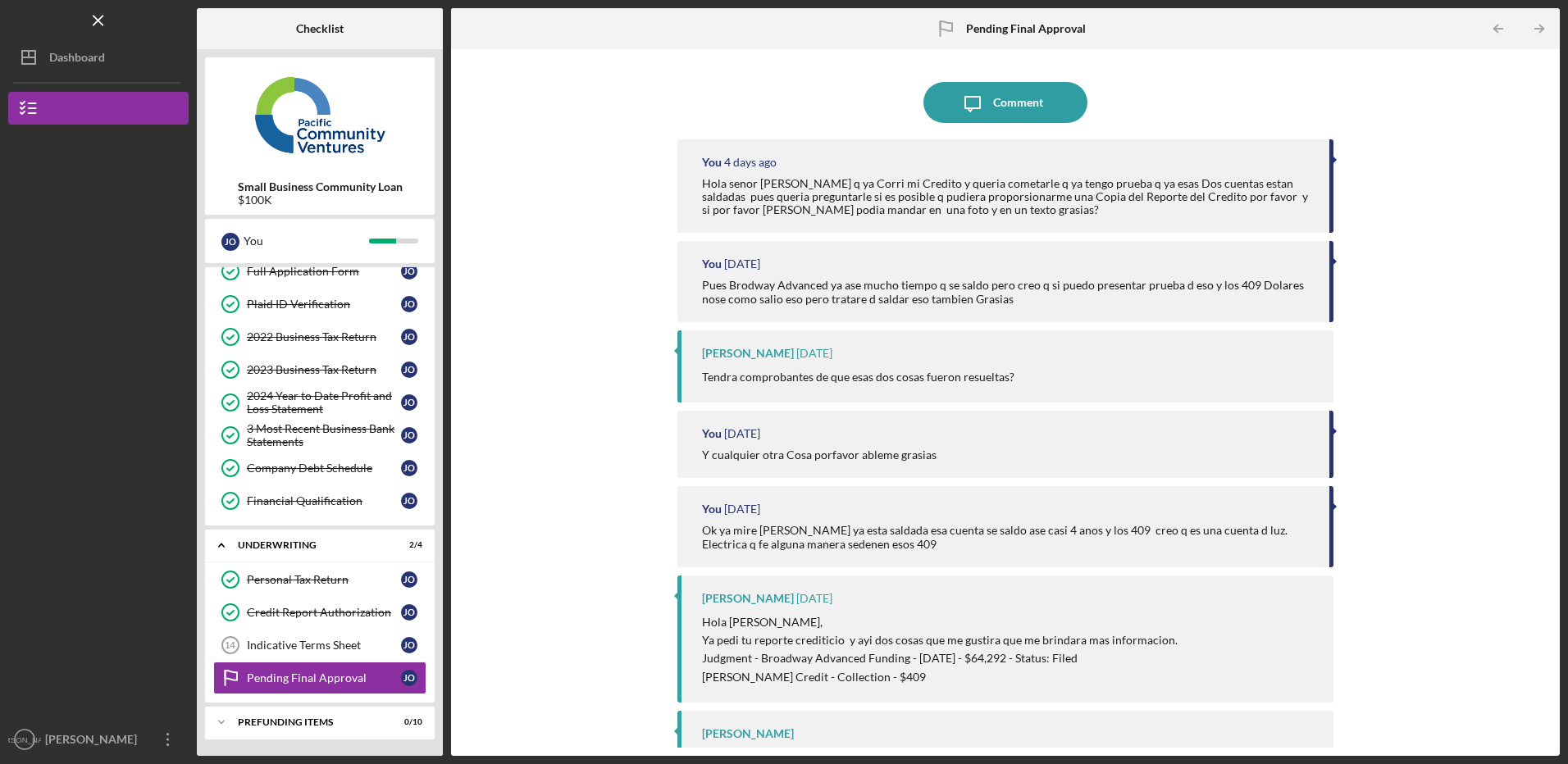
drag, startPoint x: 618, startPoint y: 429, endPoint x: 611, endPoint y: 343, distance: 86.3
click at [598, 346] on div "Icon/Message Comment You 4 days ago Hola senor Alberto mire q ya Corri mi Credi…" at bounding box center [1005, 402] width 1092 height 691
click at [90, 22] on icon "Icon/Menu Close" at bounding box center [99, 21] width 37 height 37
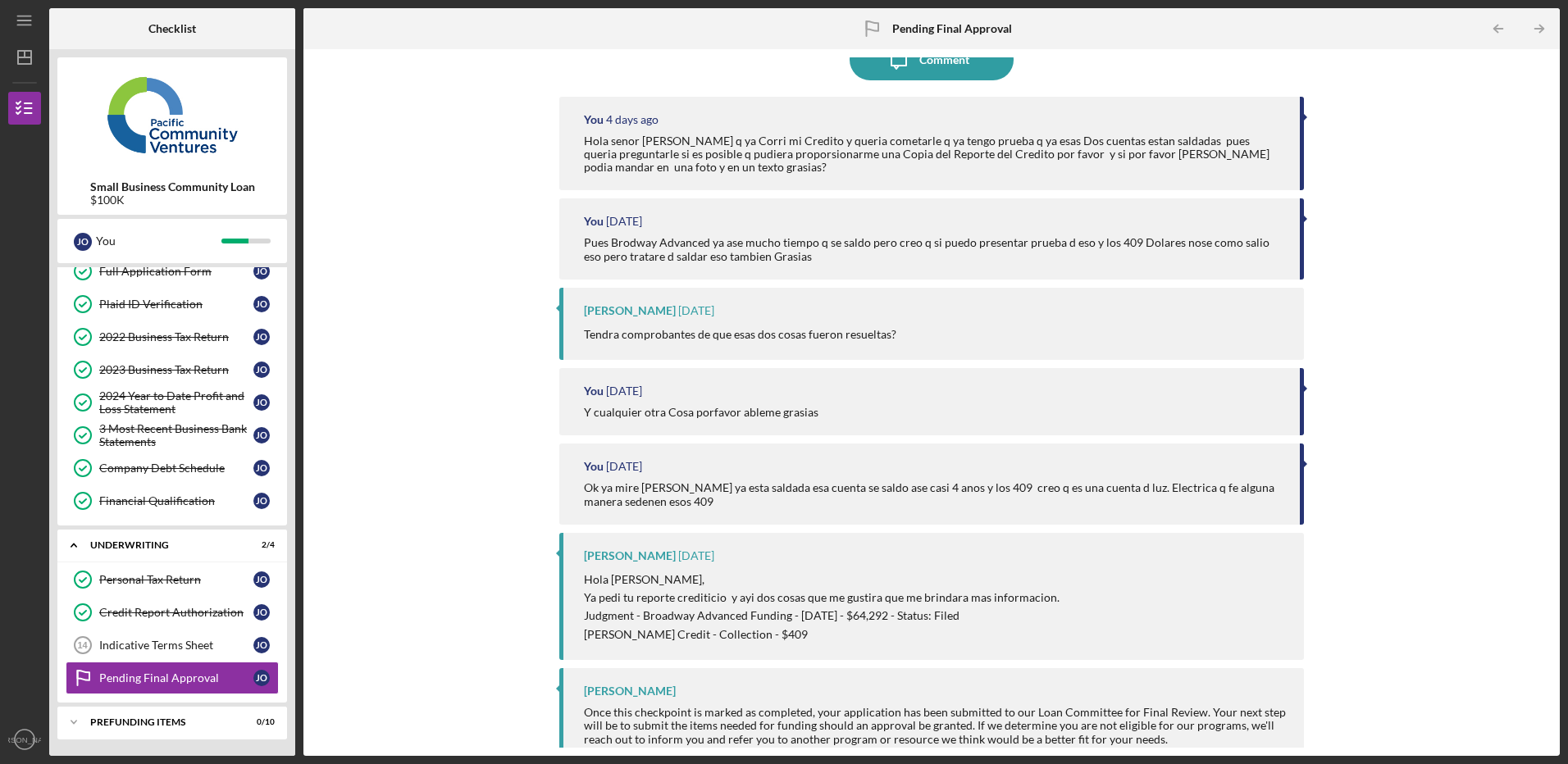
scroll to position [61, 0]
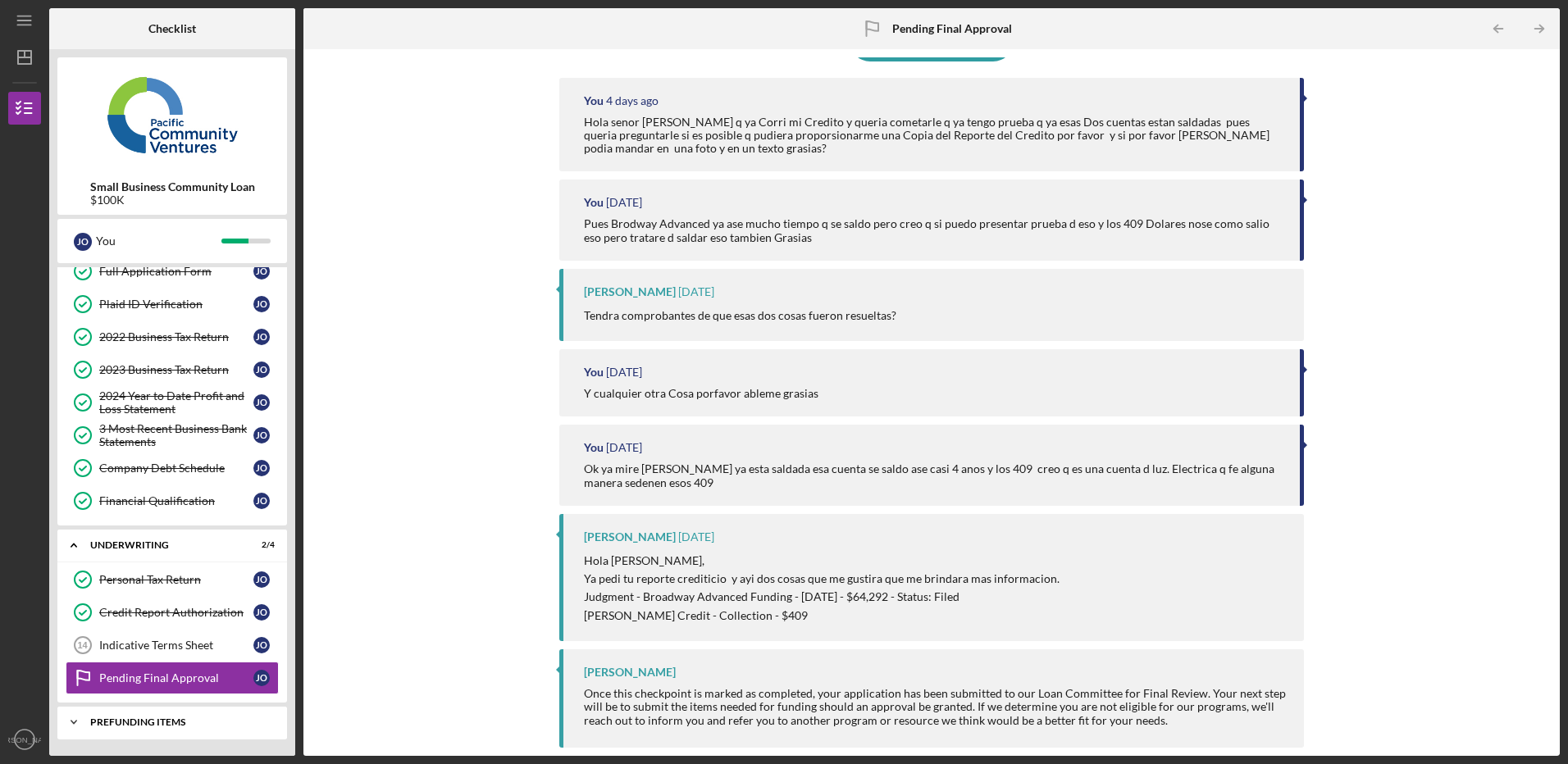
click at [139, 717] on div "Icon/Expander Prefunding Items 0 / 10" at bounding box center [172, 722] width 230 height 33
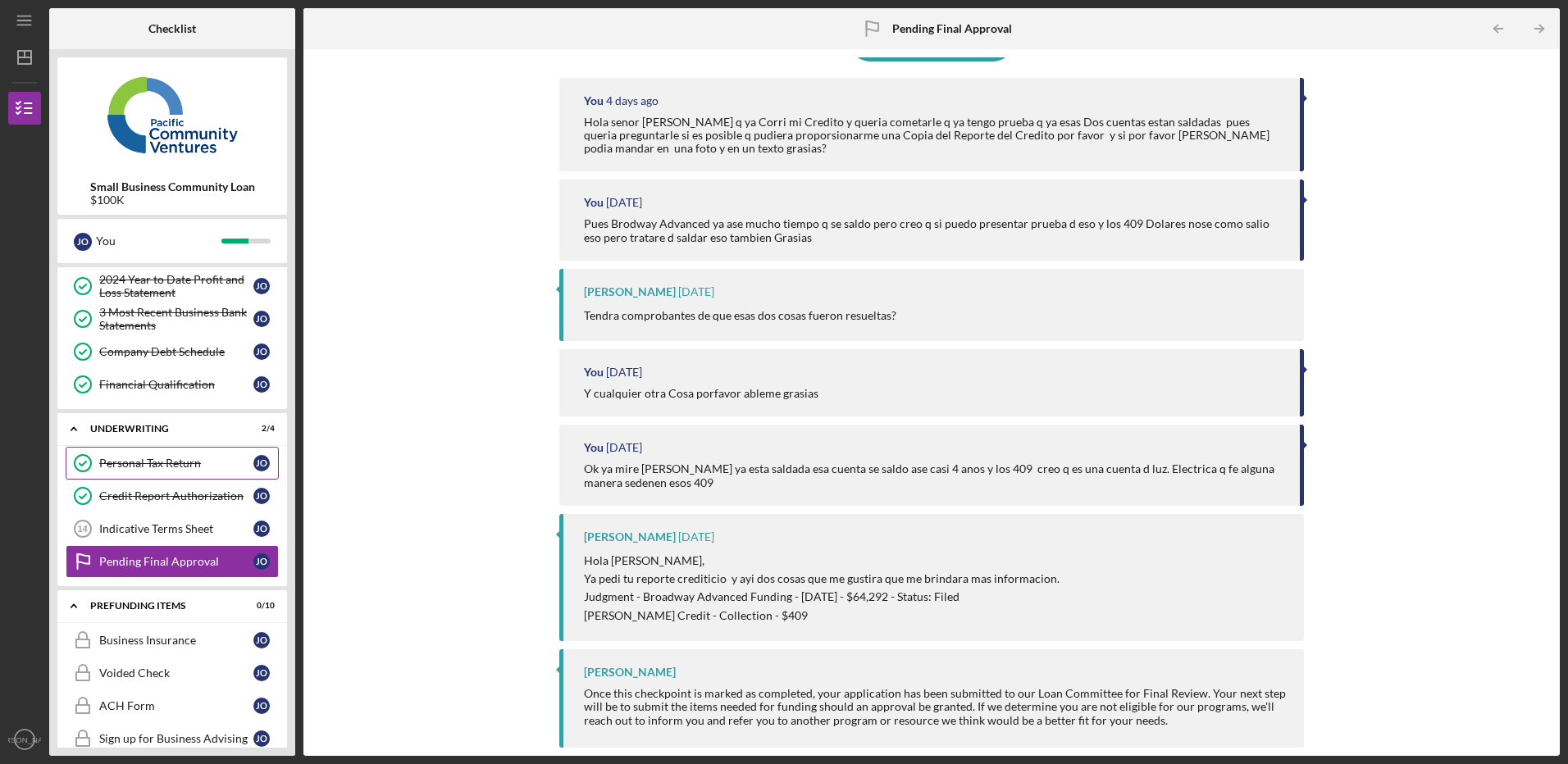
scroll to position [347, 0]
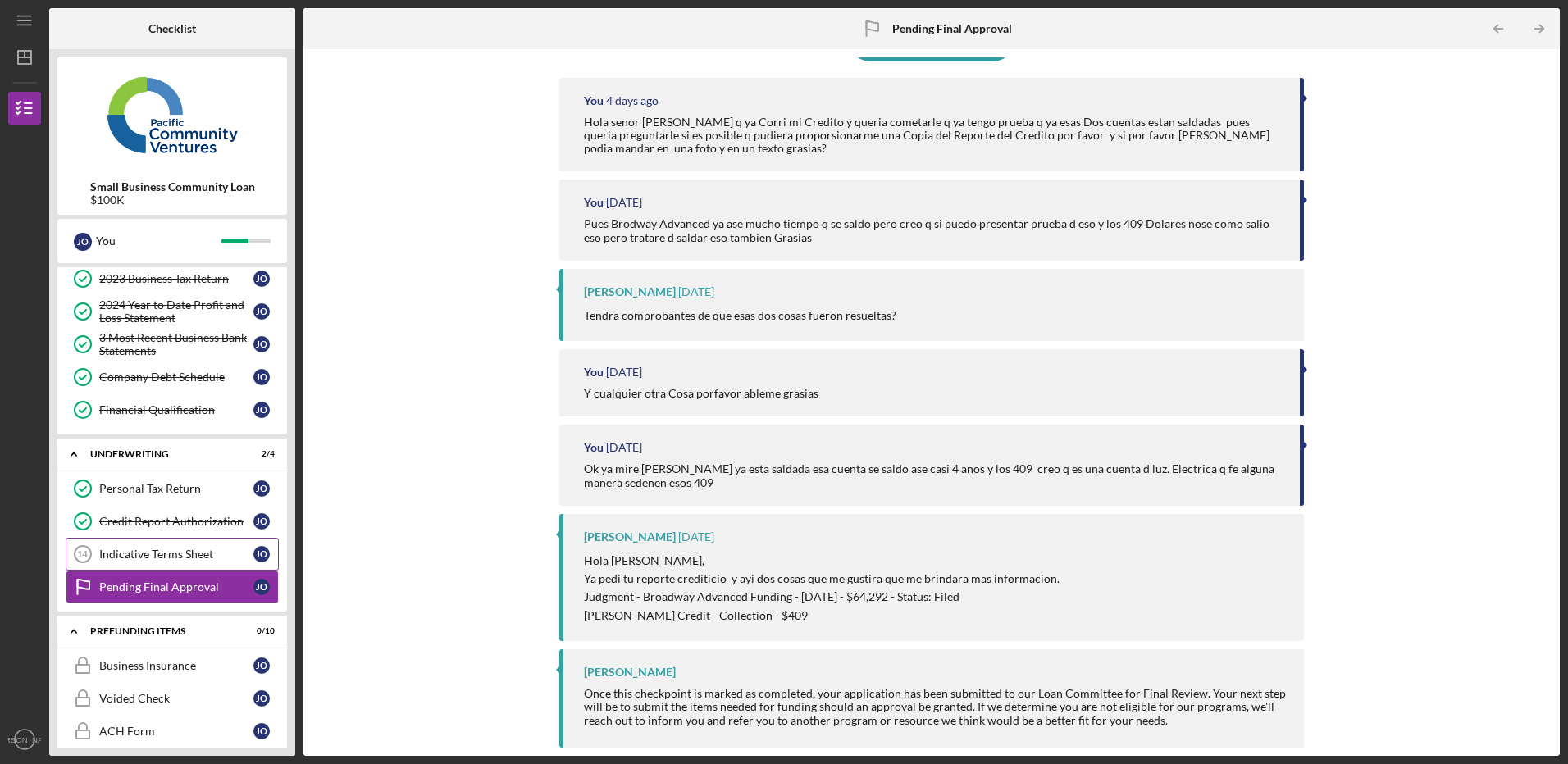
click at [150, 558] on div "Indicative Terms Sheet" at bounding box center [177, 555] width 154 height 13
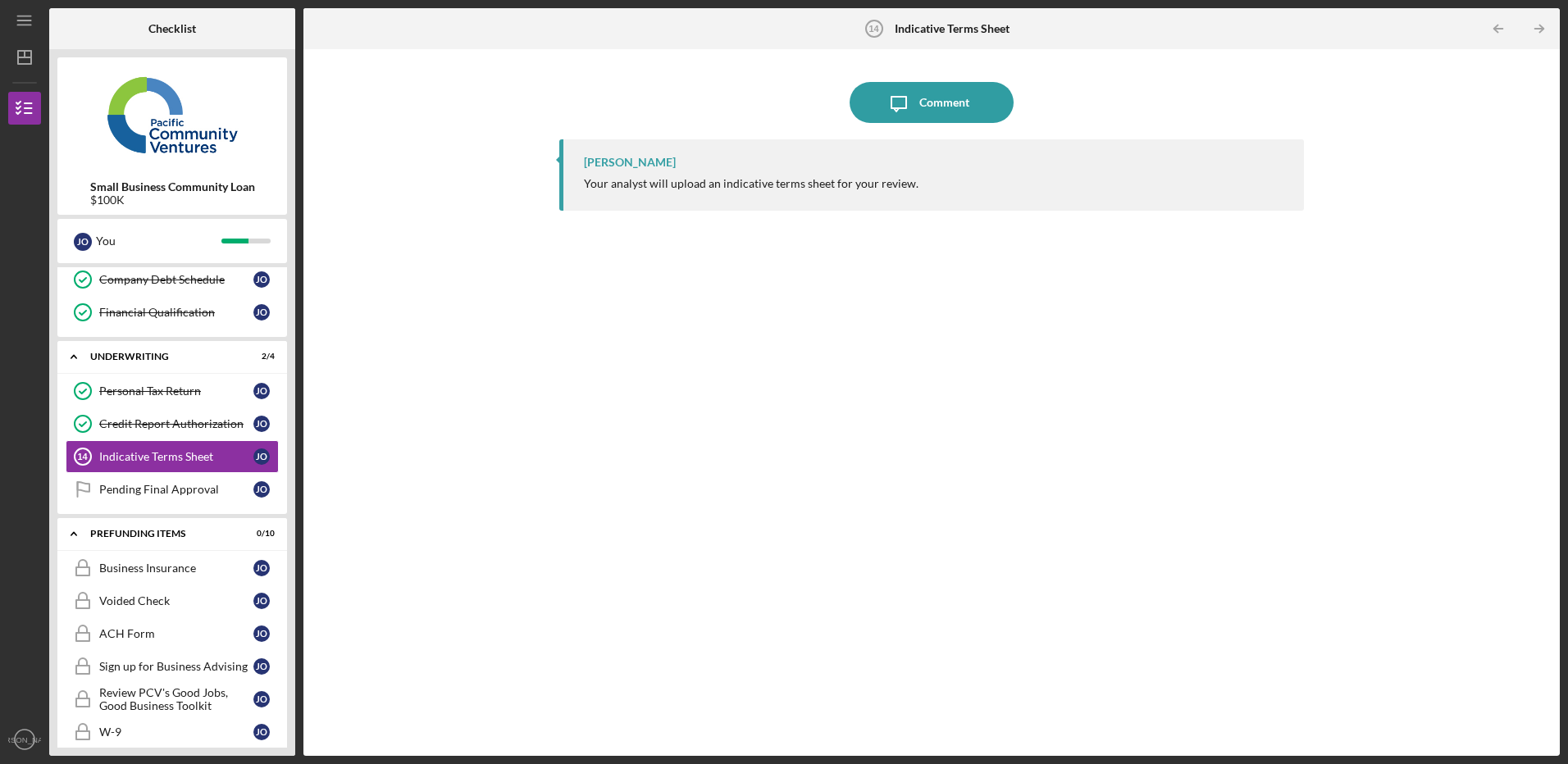
scroll to position [183, 0]
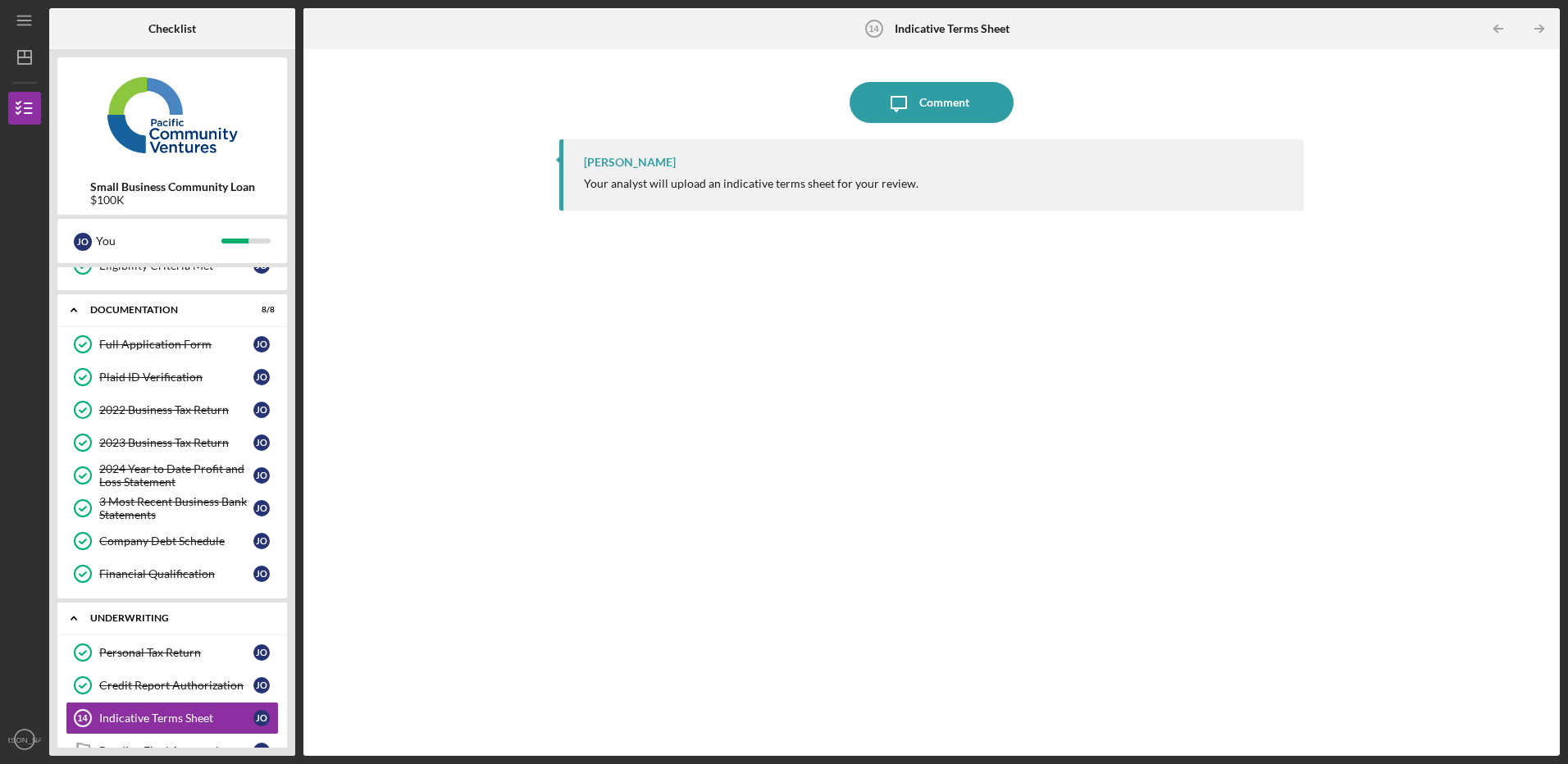
click at [72, 102] on polyline at bounding box center [73, 101] width 5 height 4
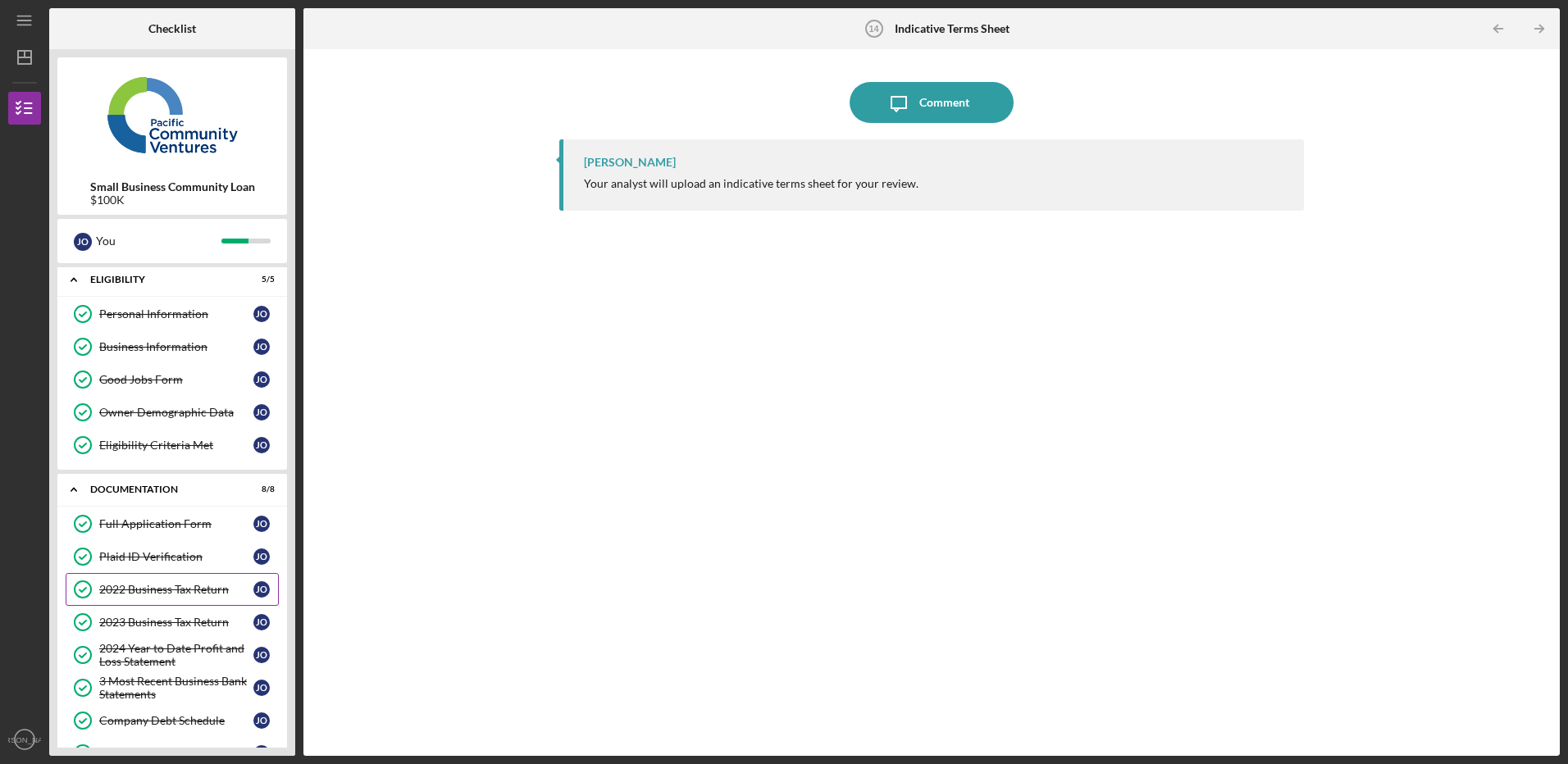
scroll to position [0, 0]
click at [77, 487] on icon "Icon/Expander" at bounding box center [73, 493] width 33 height 33
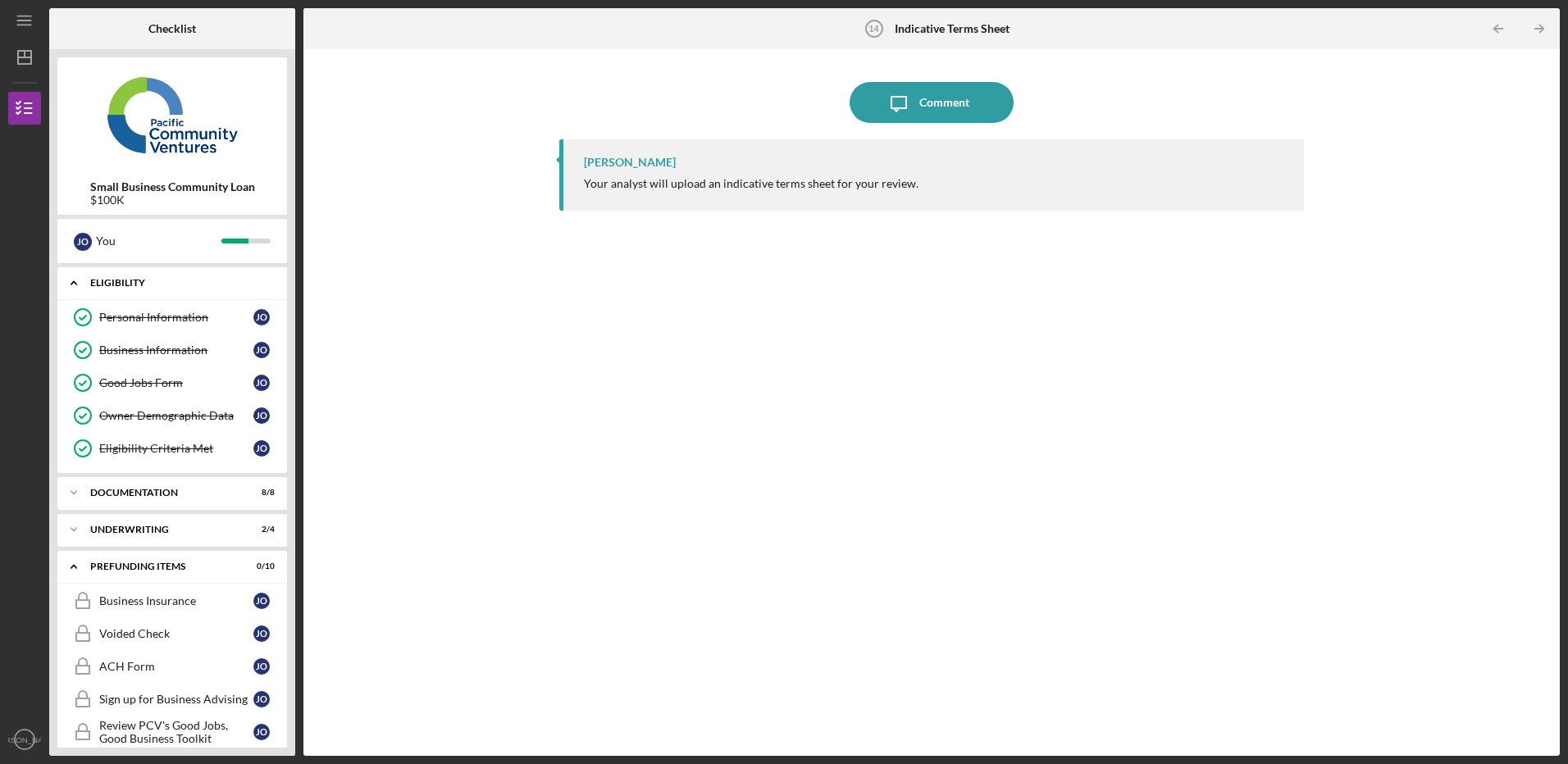
click at [75, 285] on icon "Icon/Expander" at bounding box center [73, 283] width 33 height 33
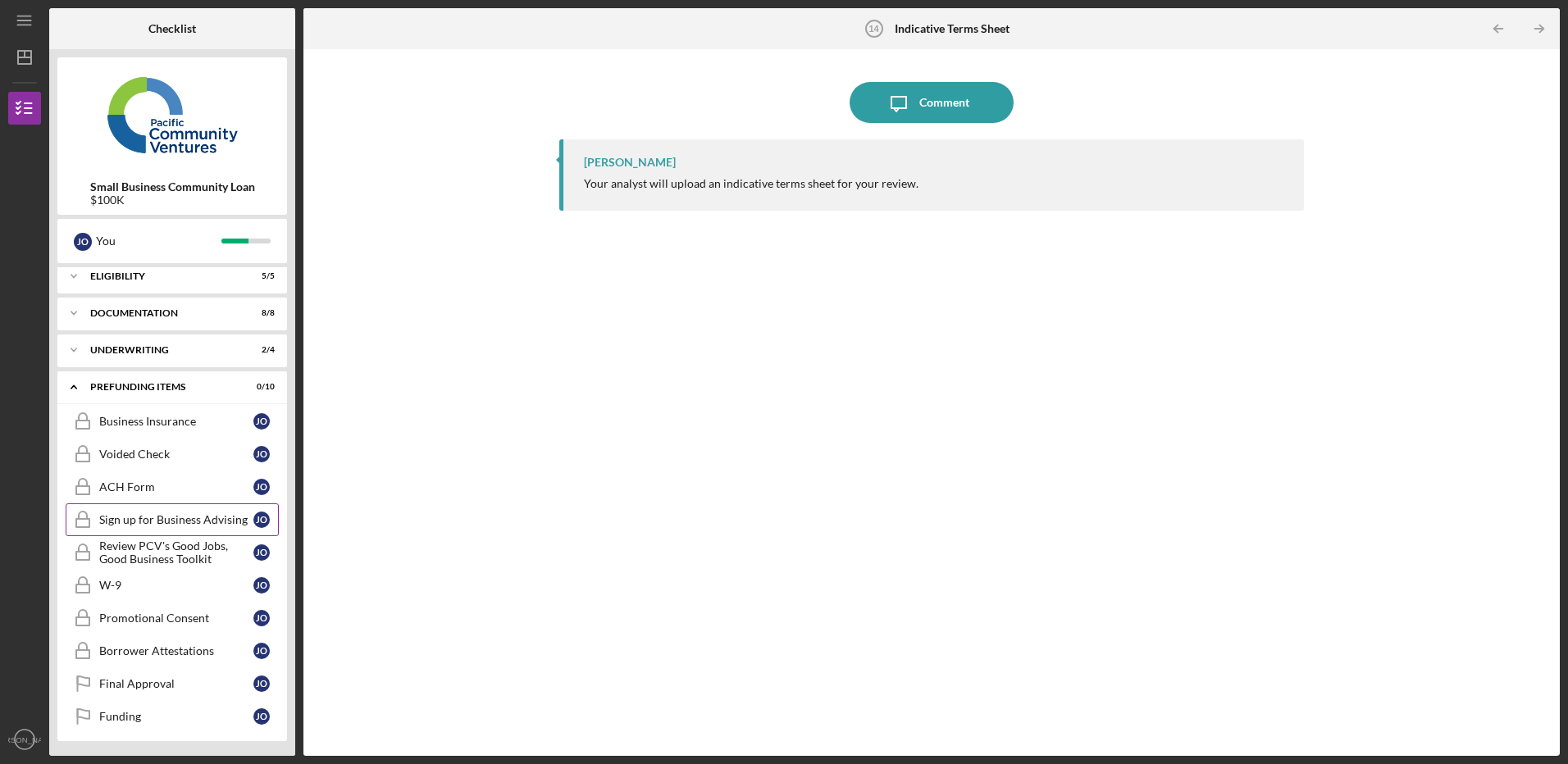
scroll to position [8, 0]
click at [68, 387] on icon "Icon/Expander" at bounding box center [73, 385] width 33 height 33
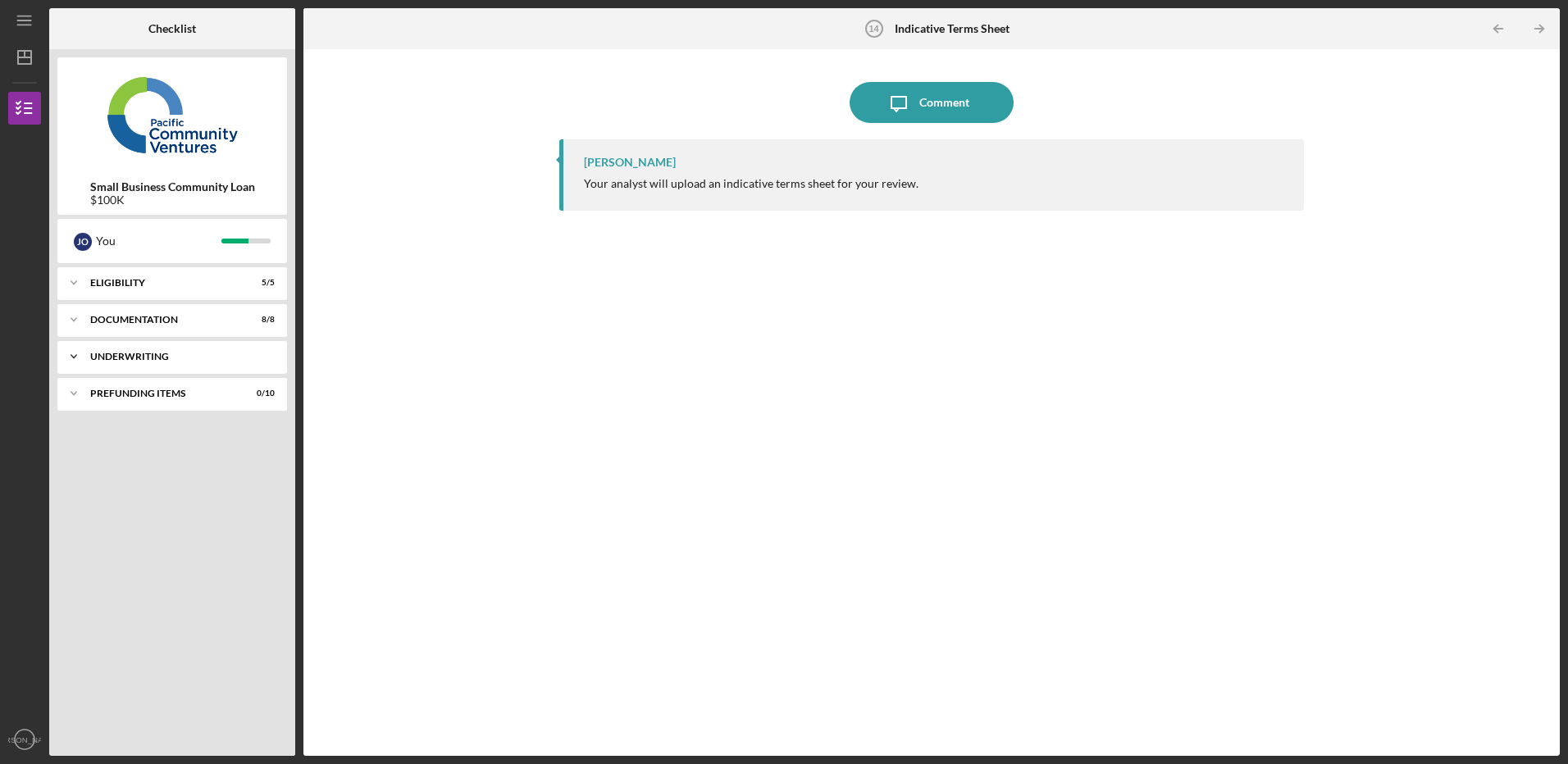
click at [94, 347] on div "Icon/Expander Underwriting 2 / 4" at bounding box center [172, 356] width 230 height 33
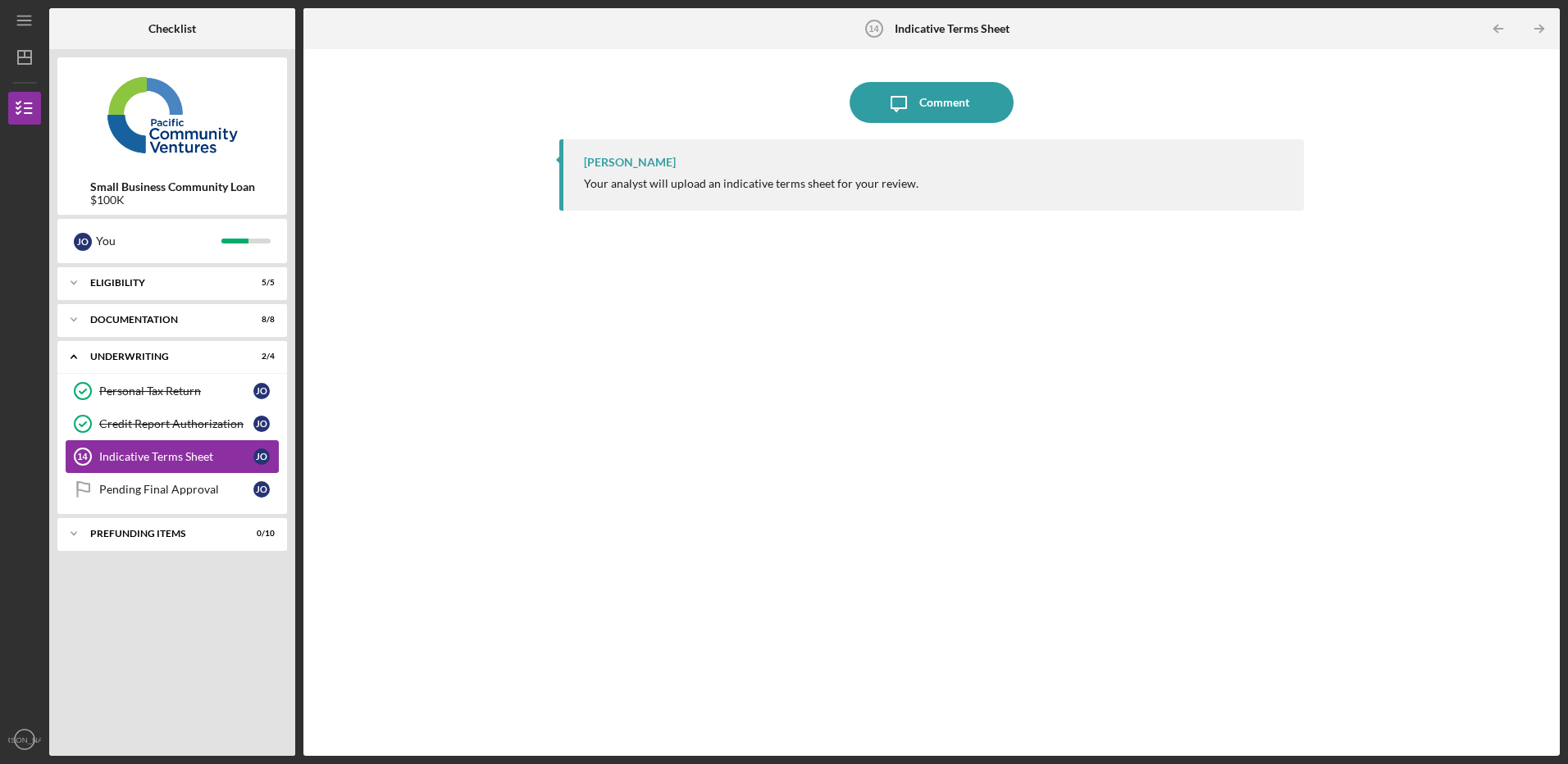
click at [202, 452] on div "Indicative Terms Sheet" at bounding box center [177, 456] width 154 height 13
click at [164, 485] on div "Pending Final Approval" at bounding box center [177, 490] width 154 height 13
